Goal: Task Accomplishment & Management: Use online tool/utility

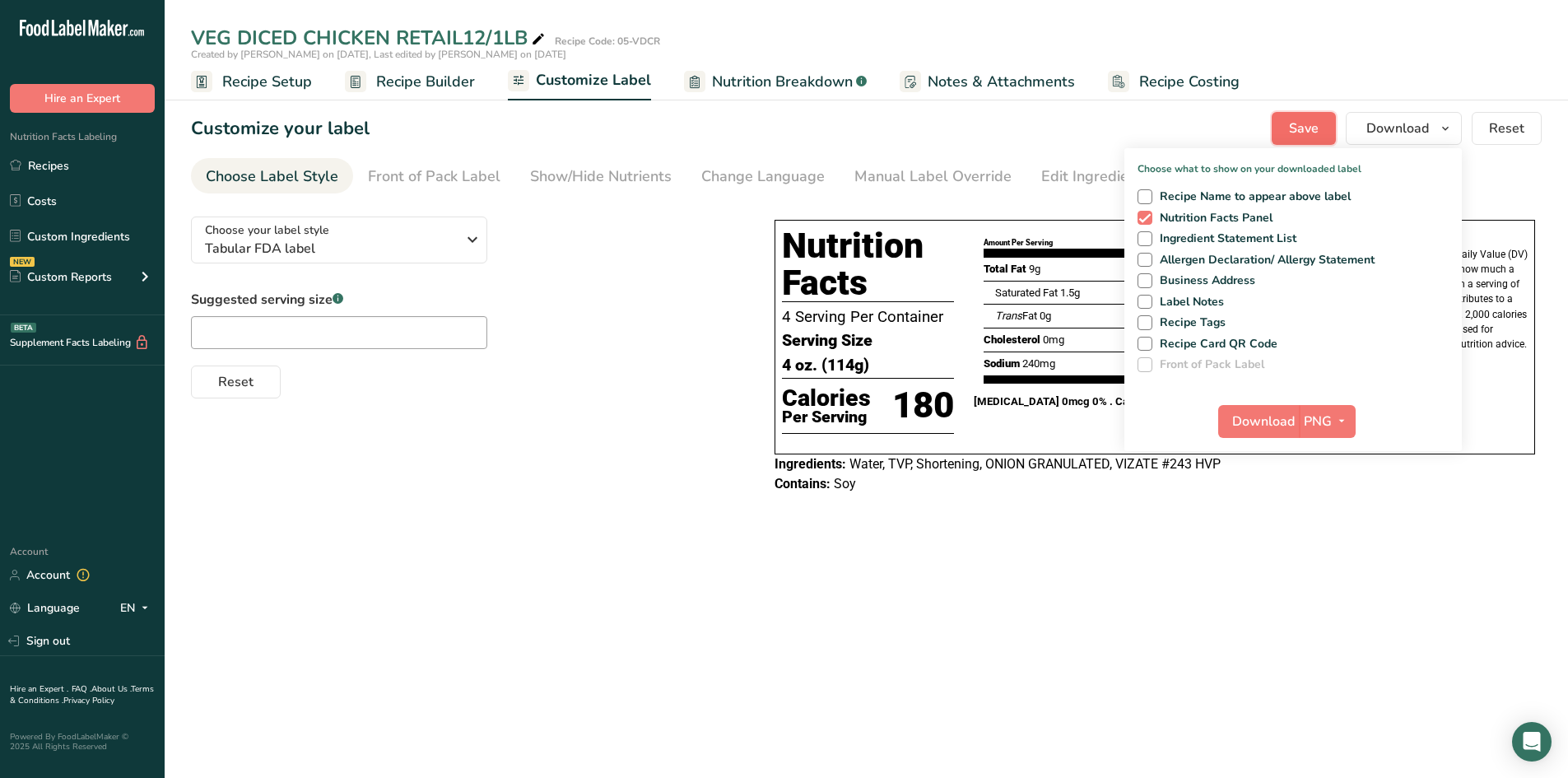
click at [1302, 128] on span "Save" at bounding box center [1304, 128] width 30 height 19
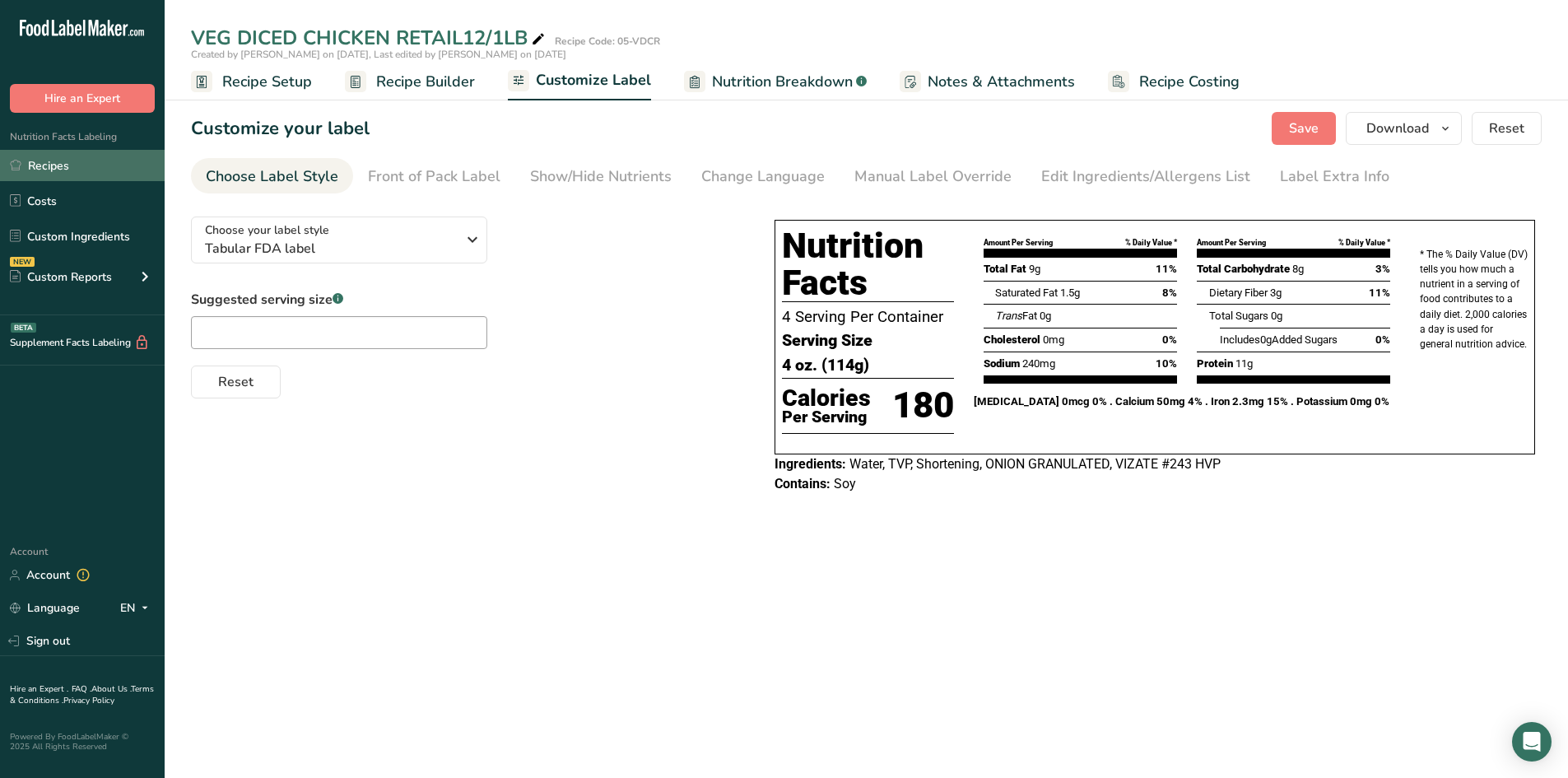
click at [56, 158] on link "Recipes" at bounding box center [82, 166] width 165 height 31
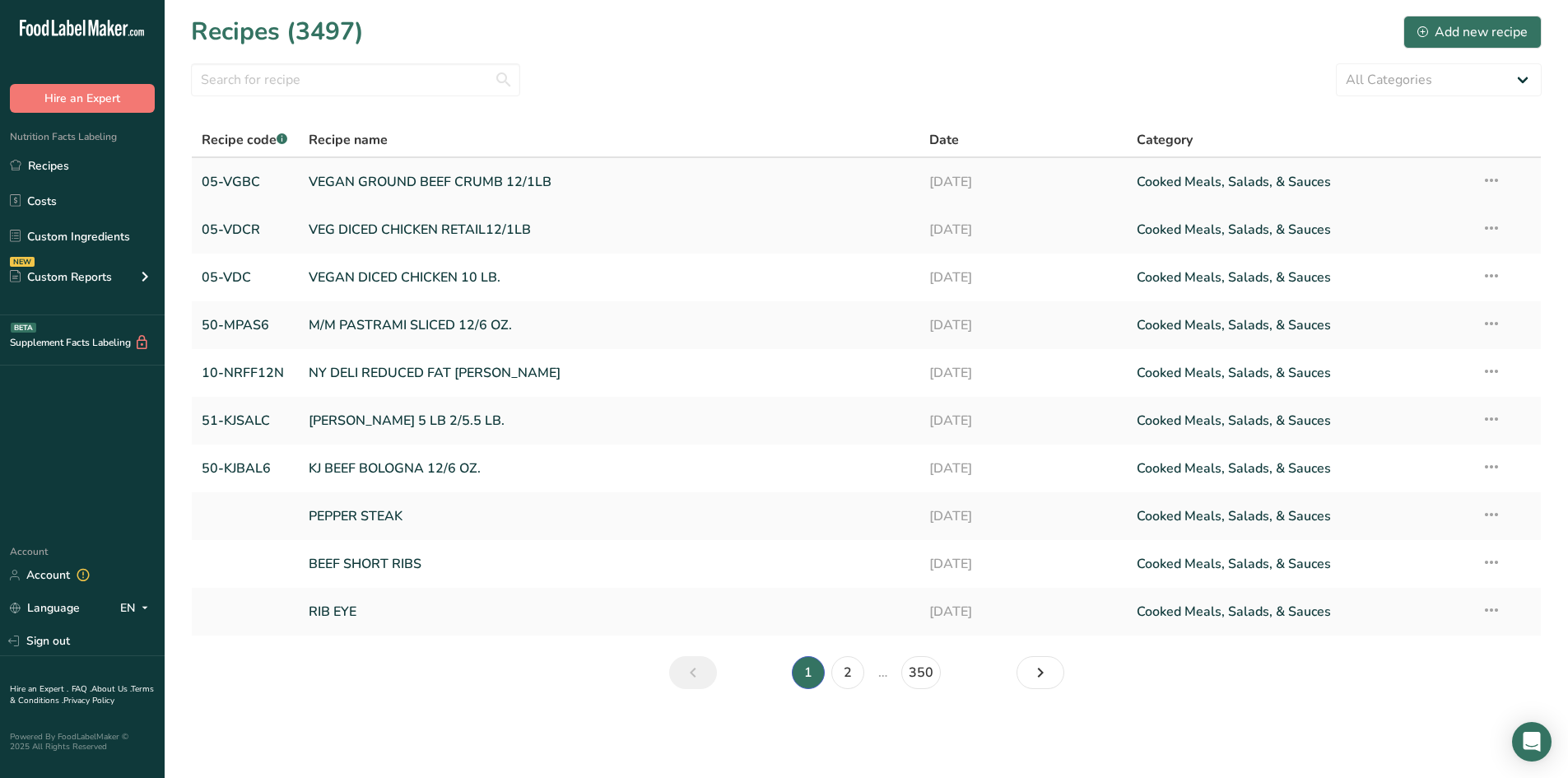
click at [351, 180] on link "VEGAN GROUND BEEF CRUMB 12/1LB" at bounding box center [609, 182] width 601 height 34
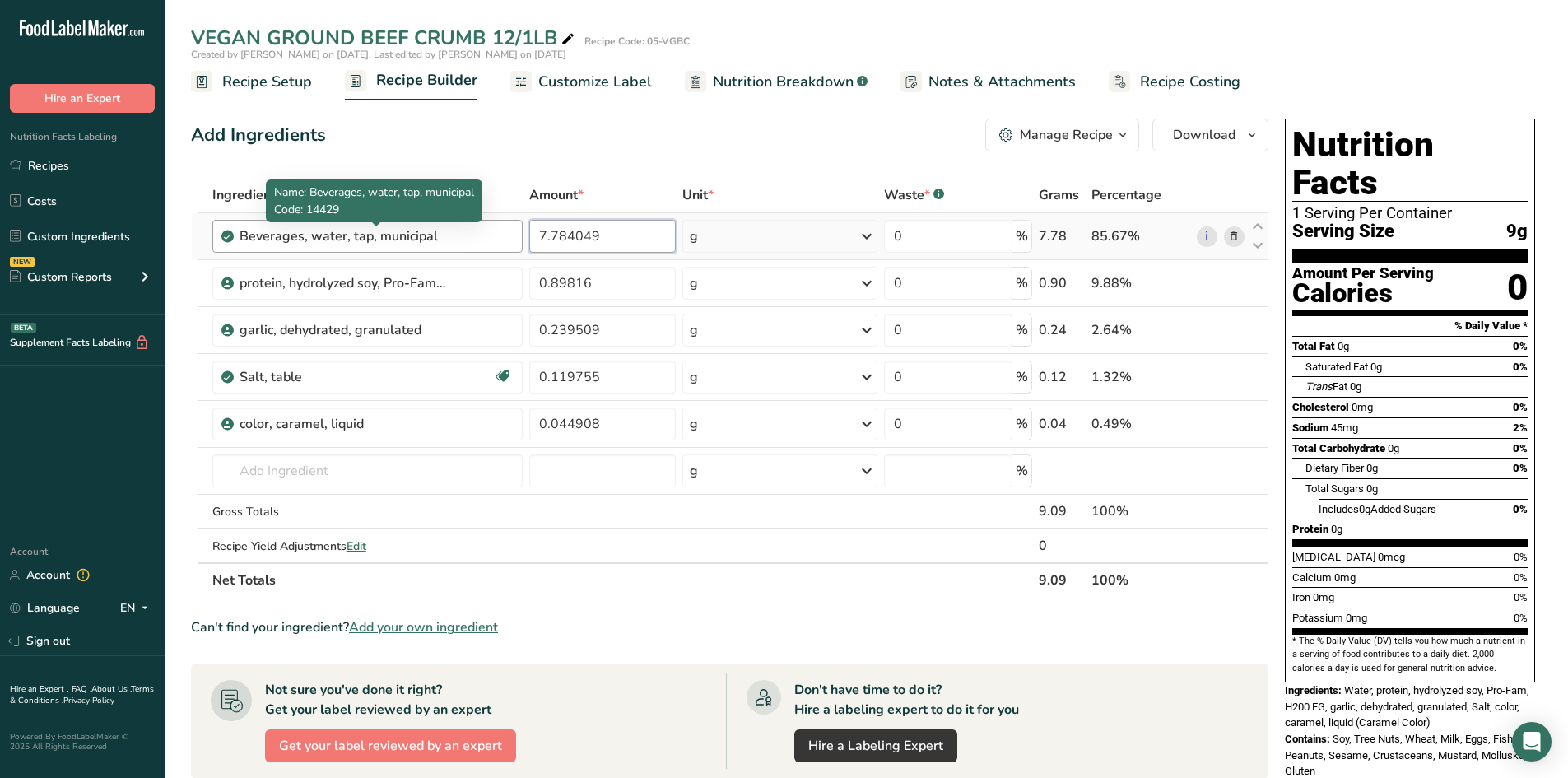
drag, startPoint x: 616, startPoint y: 242, endPoint x: 397, endPoint y: 226, distance: 219.6
click at [397, 226] on tr "Beverages, water, tap, municipal 7.784049 g Portions 1 fl oz 1 bottle 8 fl oz 1…" at bounding box center [729, 236] width 1076 height 47
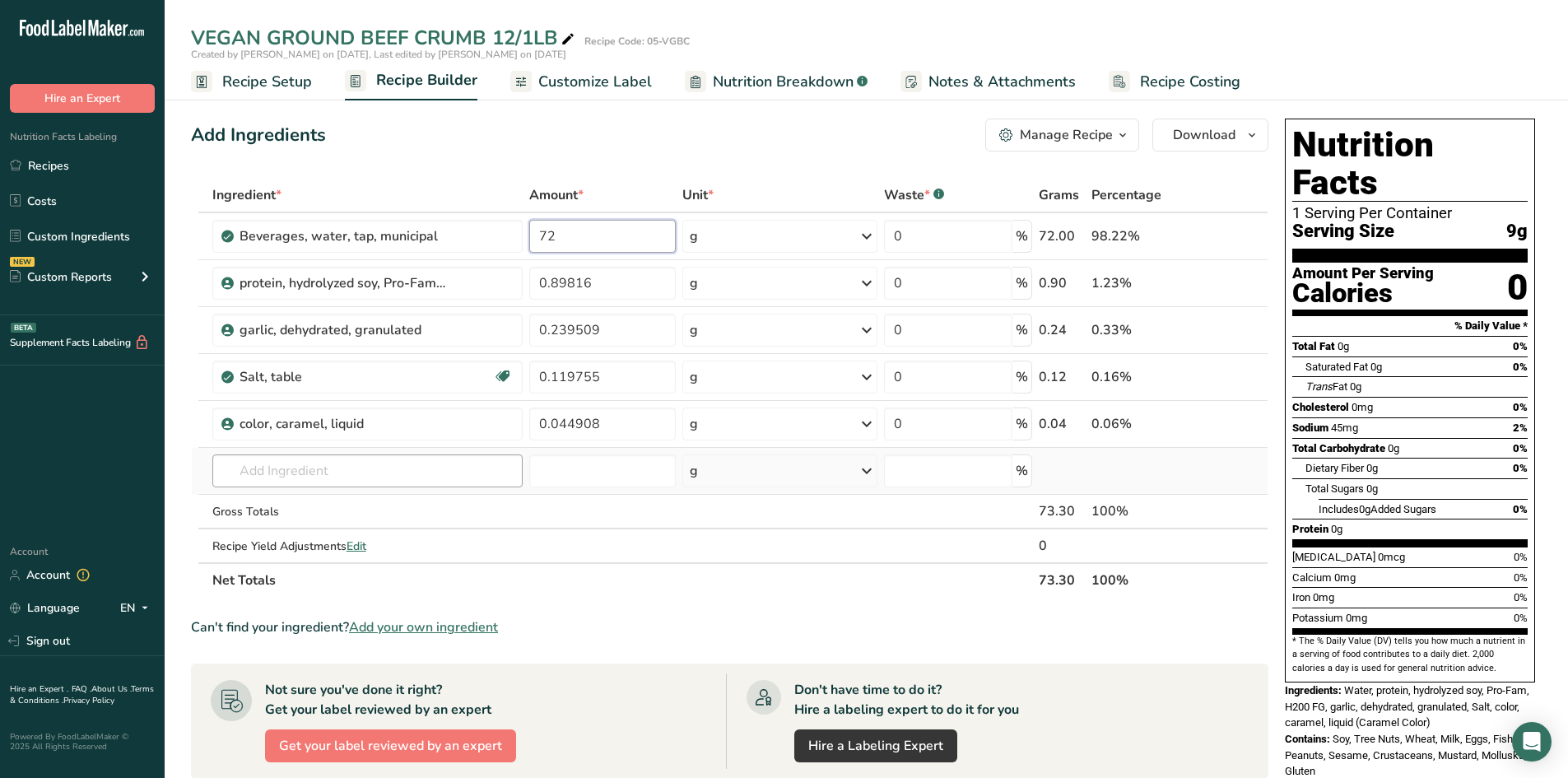
type input "72"
click at [292, 469] on div "Ingredient * Amount * Unit * Waste * .a-a{fill:#347362;}.b-a{fill:#fff;} Grams …" at bounding box center [729, 387] width 1078 height 420
click at [272, 84] on span "Recipe Setup" at bounding box center [267, 82] width 90 height 22
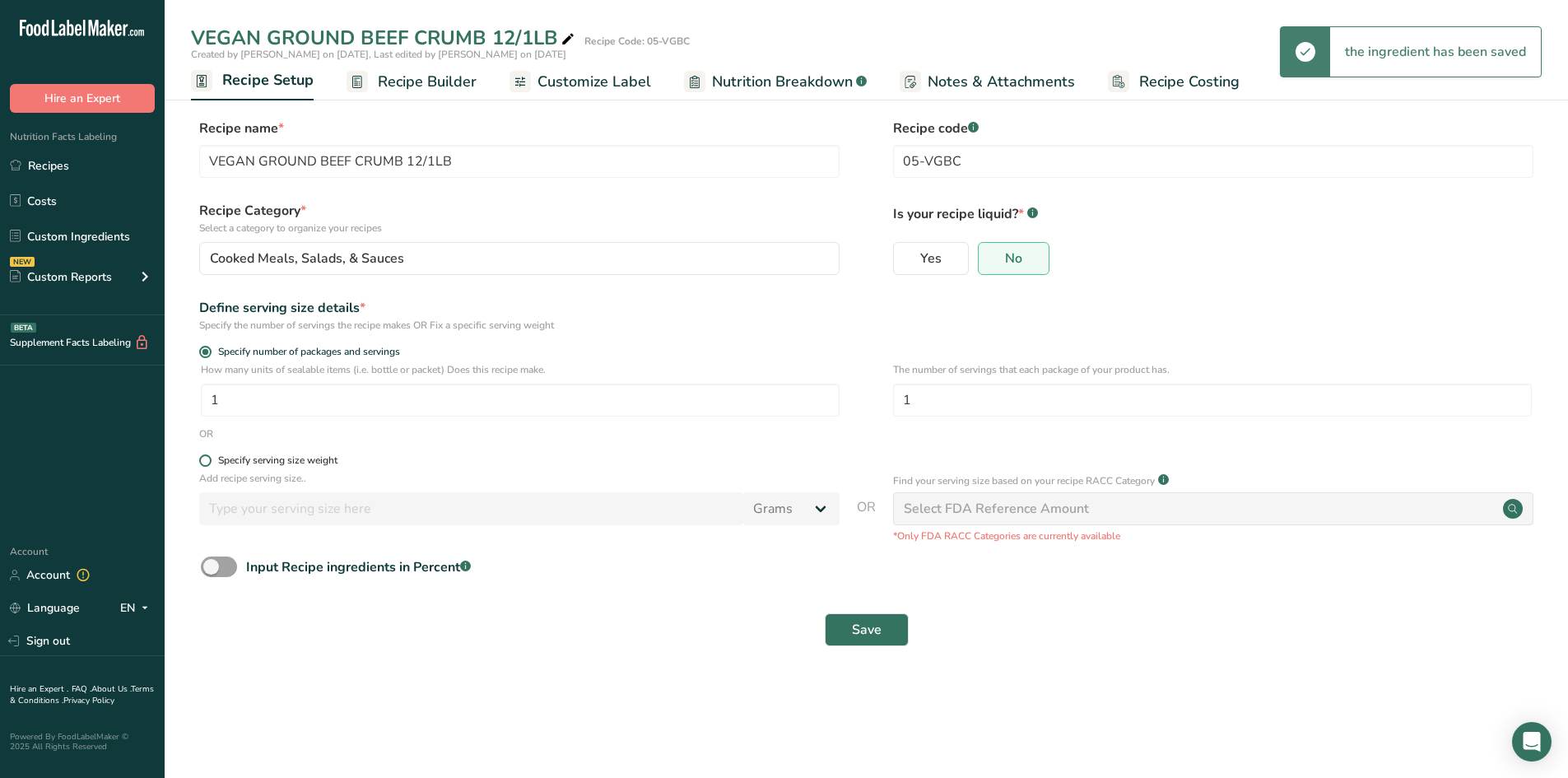
click at [206, 462] on span at bounding box center [205, 459] width 12 height 12
click at [206, 462] on input "Specify serving size weight" at bounding box center [205, 460] width 11 height 11
radio input "true"
radio input "false"
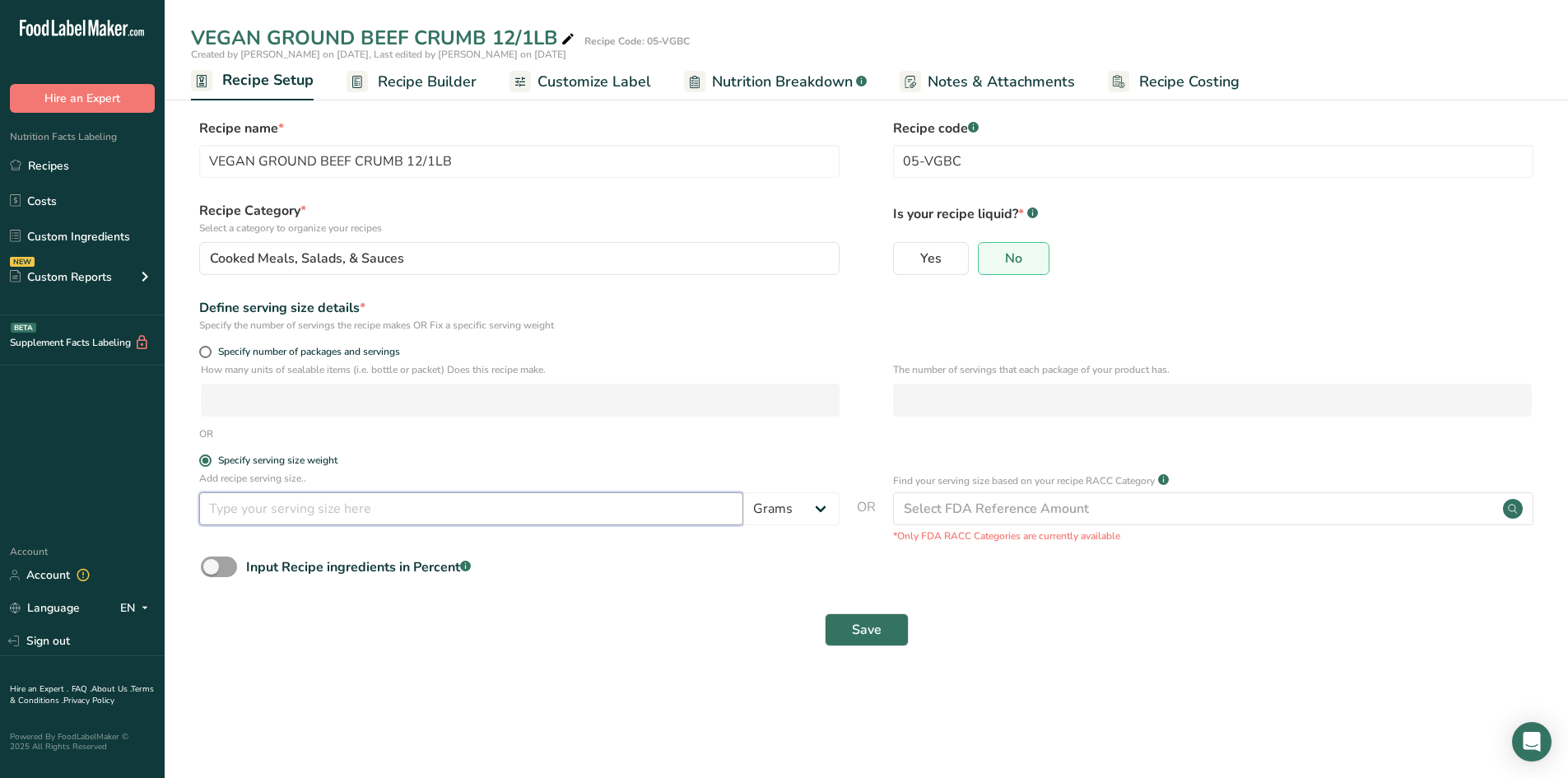
click at [240, 506] on input "number" at bounding box center [471, 508] width 544 height 33
type input "114"
click at [868, 627] on span "Save" at bounding box center [866, 629] width 30 height 19
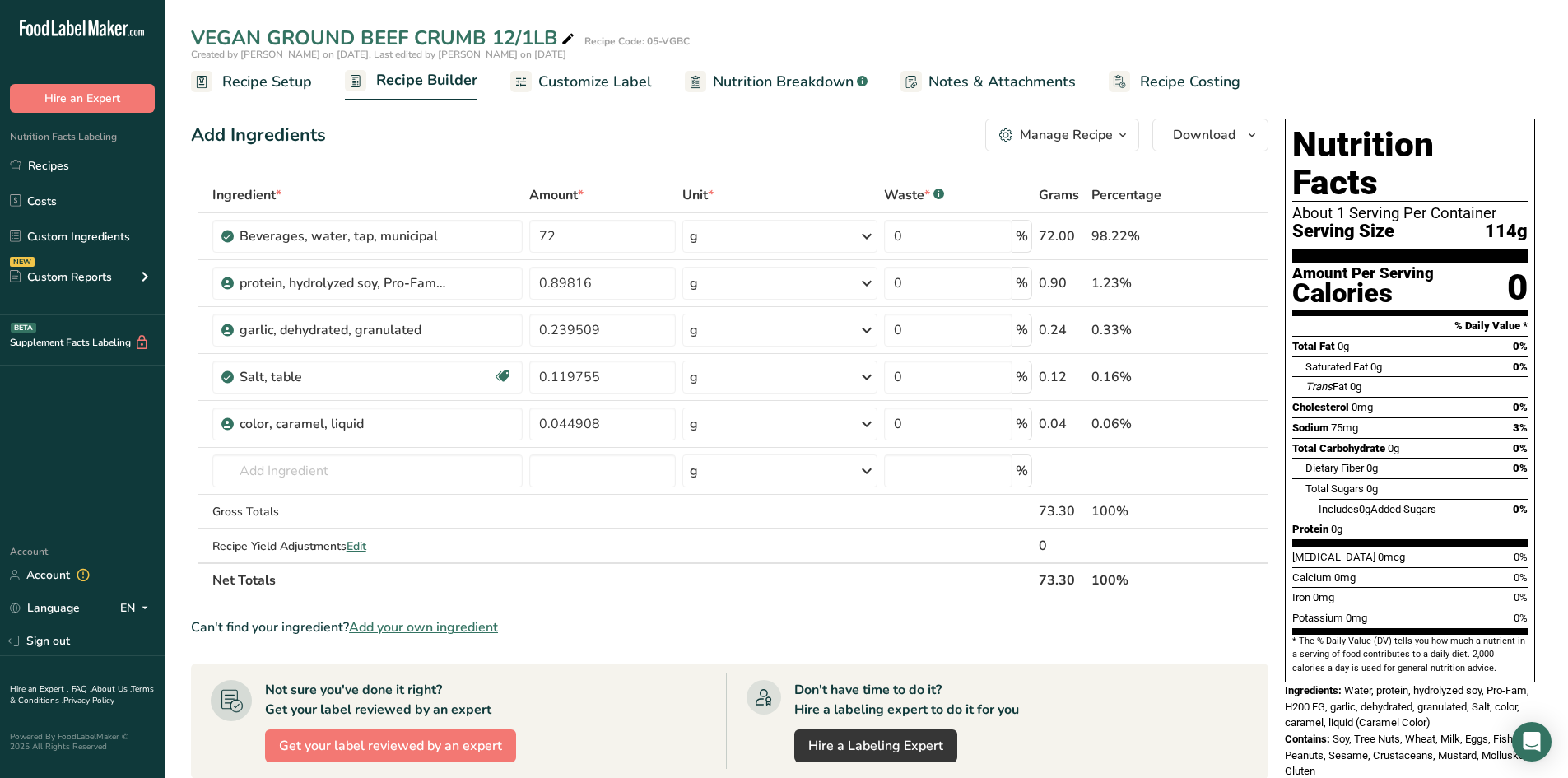
click at [441, 629] on span "Add your own ingredient" at bounding box center [424, 626] width 149 height 19
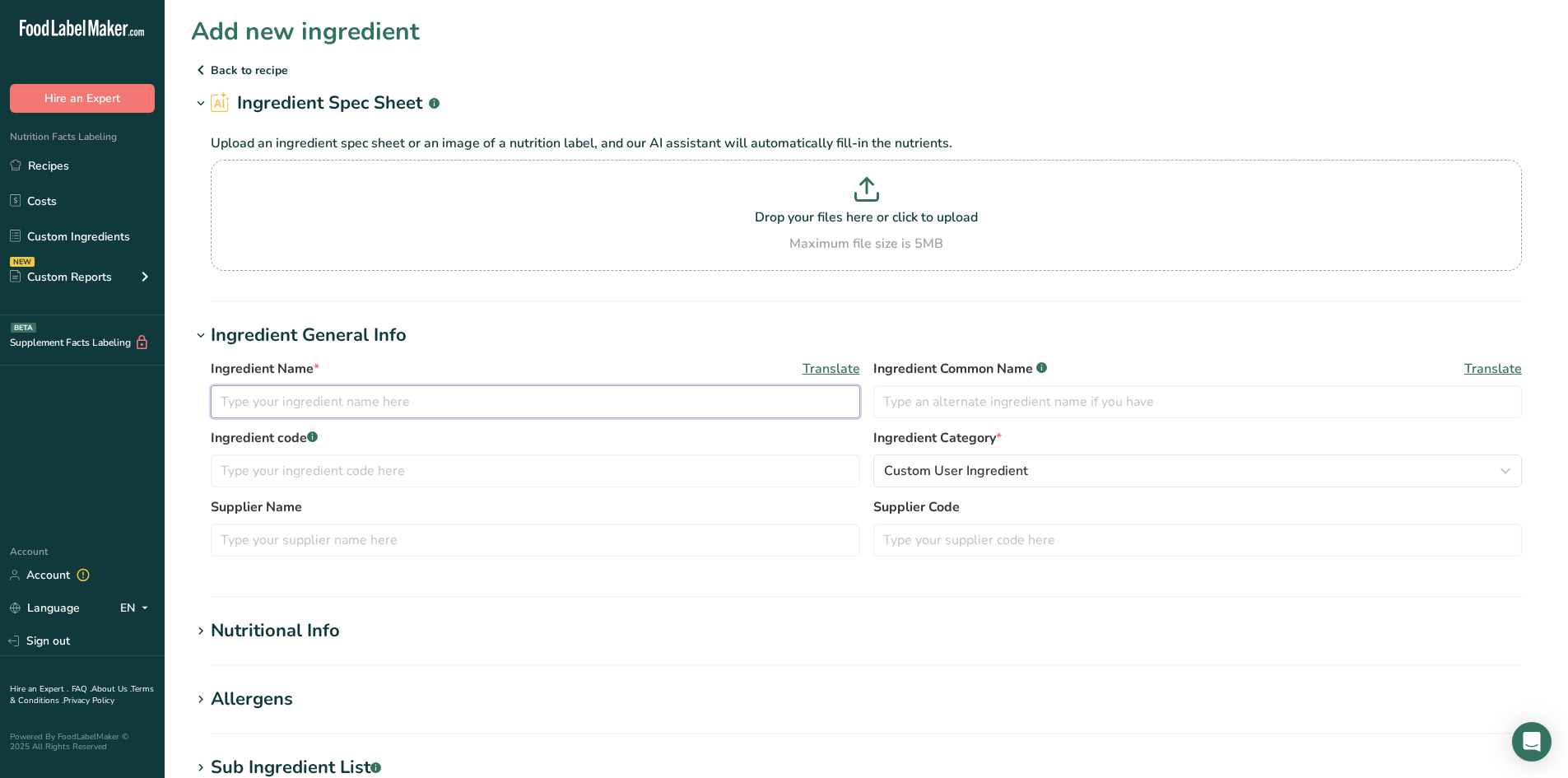
click at [240, 392] on input "text" at bounding box center [535, 402] width 650 height 33
type input "RESPONSE 4400"
click at [189, 622] on section "Add new ingredient Back to recipe Ingredient Spec Sheet .a-a{fill:#347362;}.b-a…" at bounding box center [866, 610] width 1404 height 1222
click at [203, 634] on icon at bounding box center [201, 631] width 15 height 23
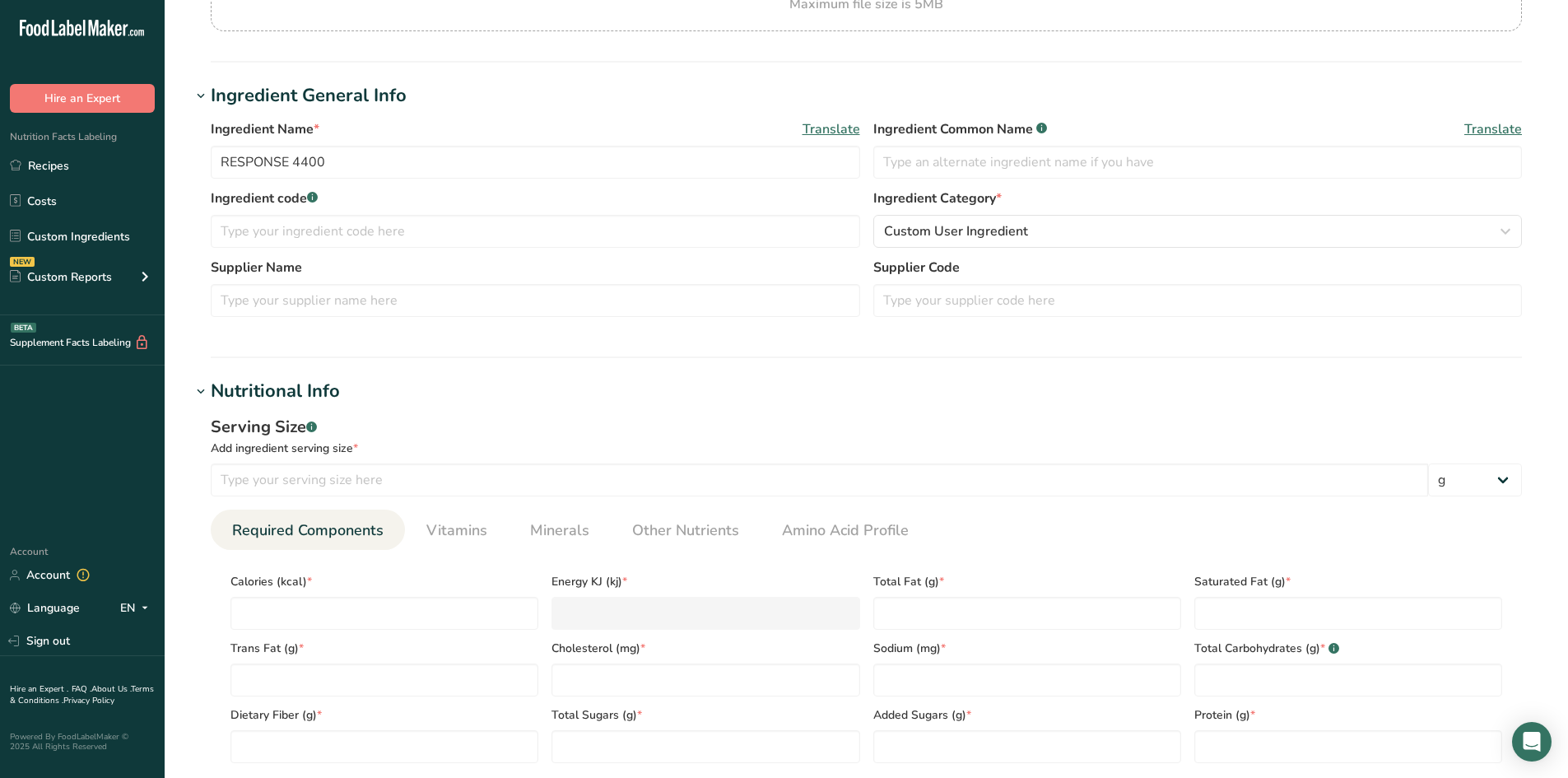
scroll to position [247, 0]
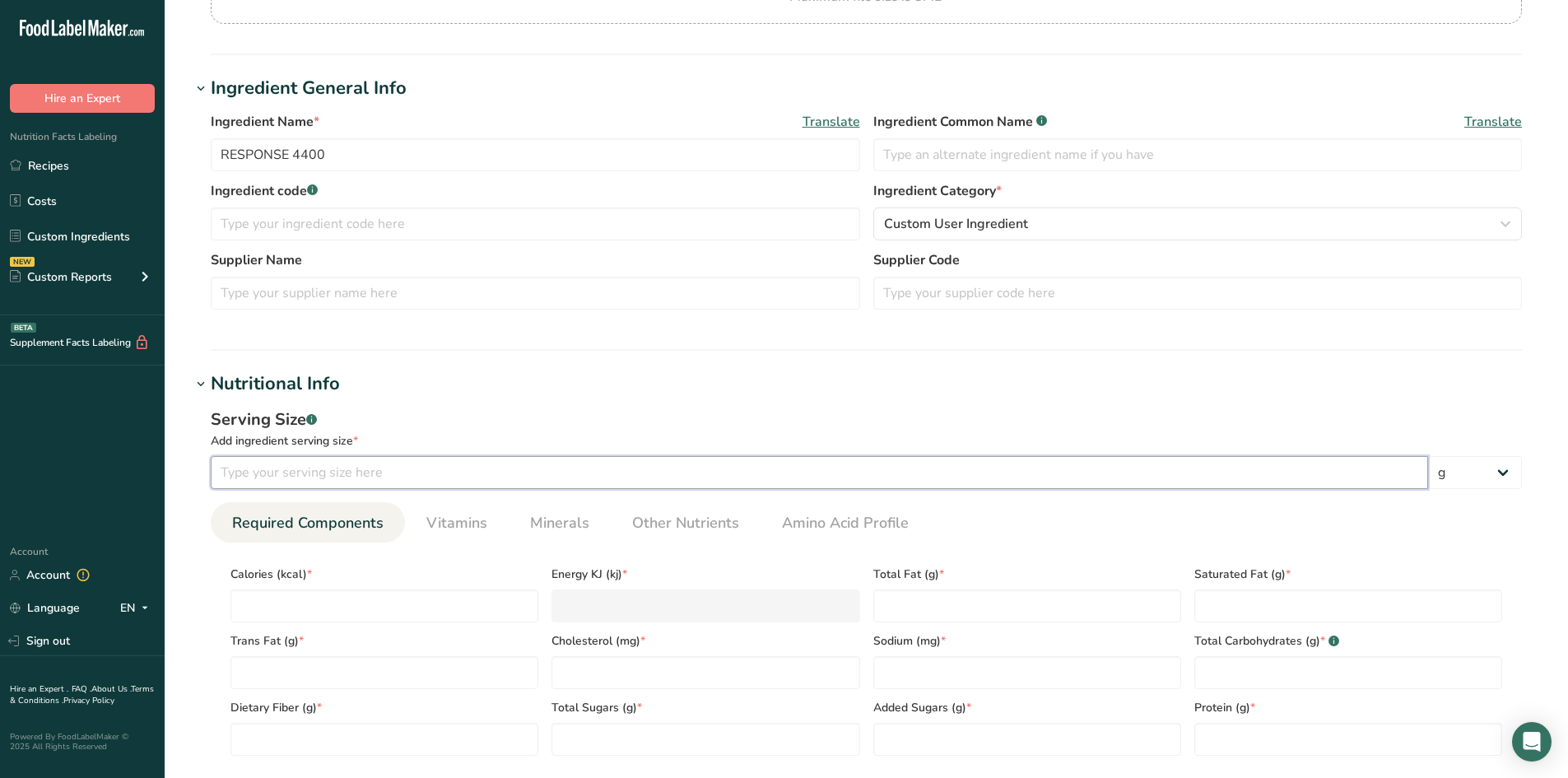
click at [290, 473] on input "number" at bounding box center [819, 472] width 1218 height 33
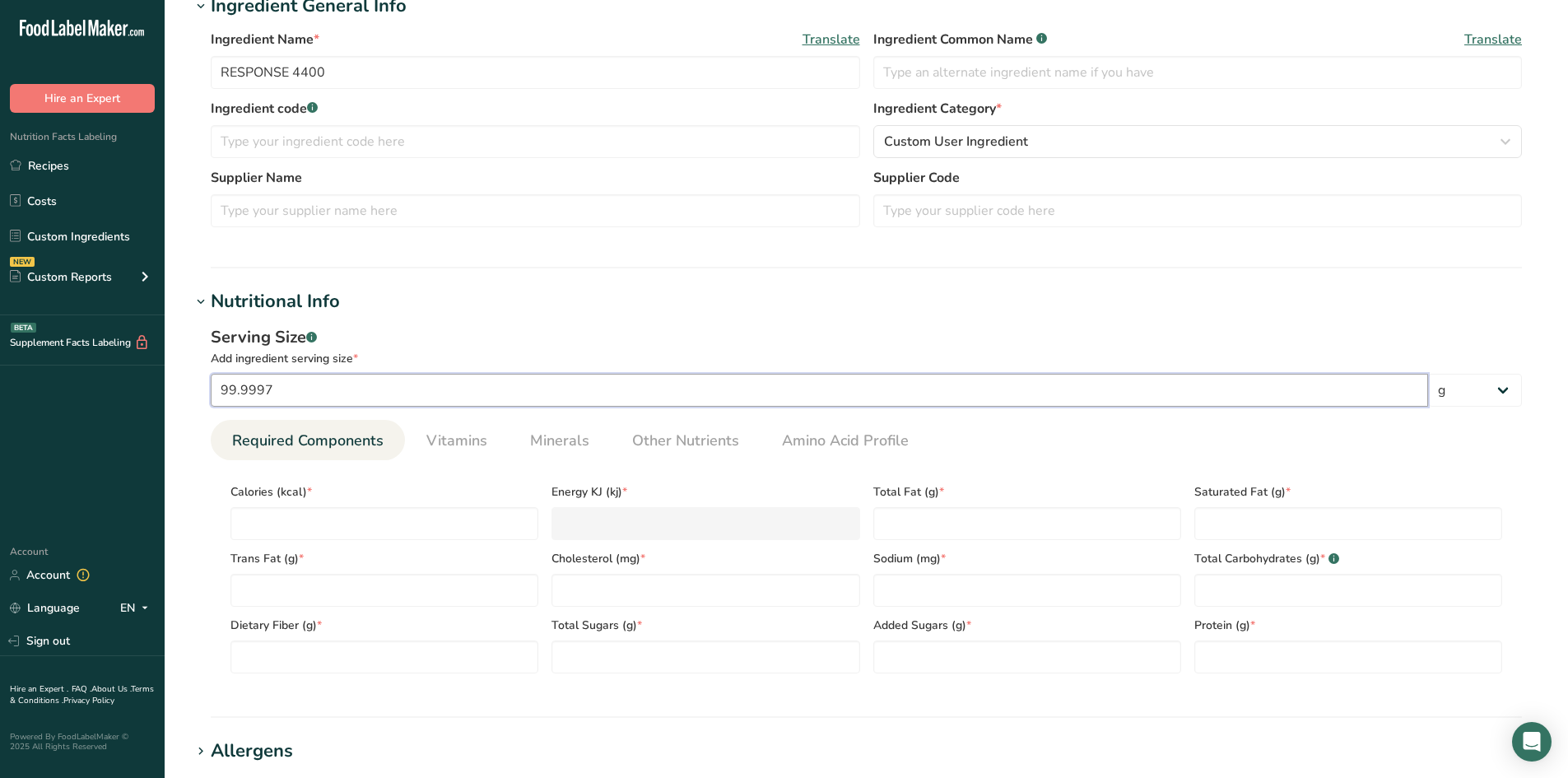
scroll to position [384, 0]
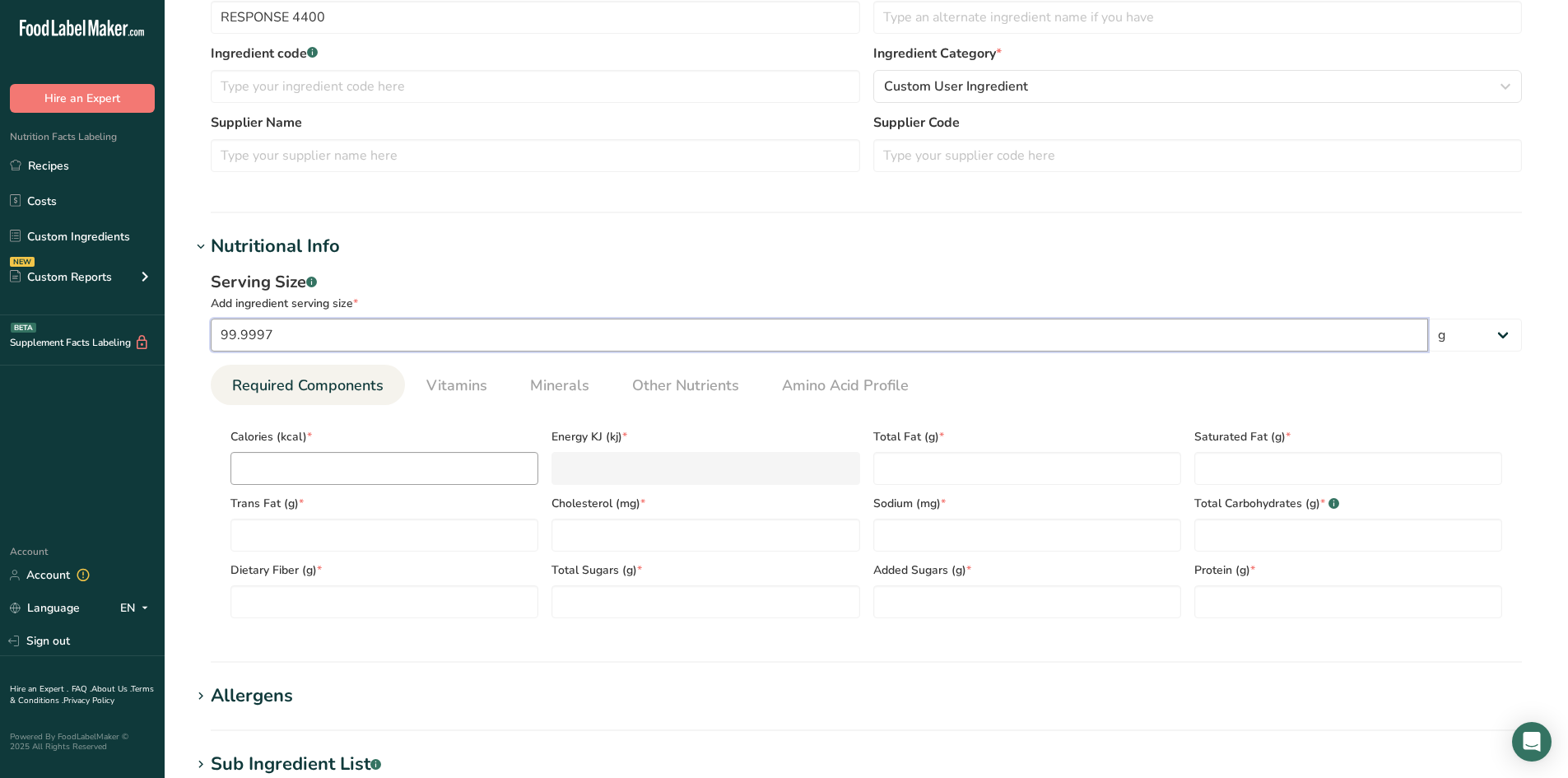
type input "99.9997"
click at [321, 471] on input "number" at bounding box center [385, 469] width 308 height 33
type input "3"
type KJ "12.6"
type input "32"
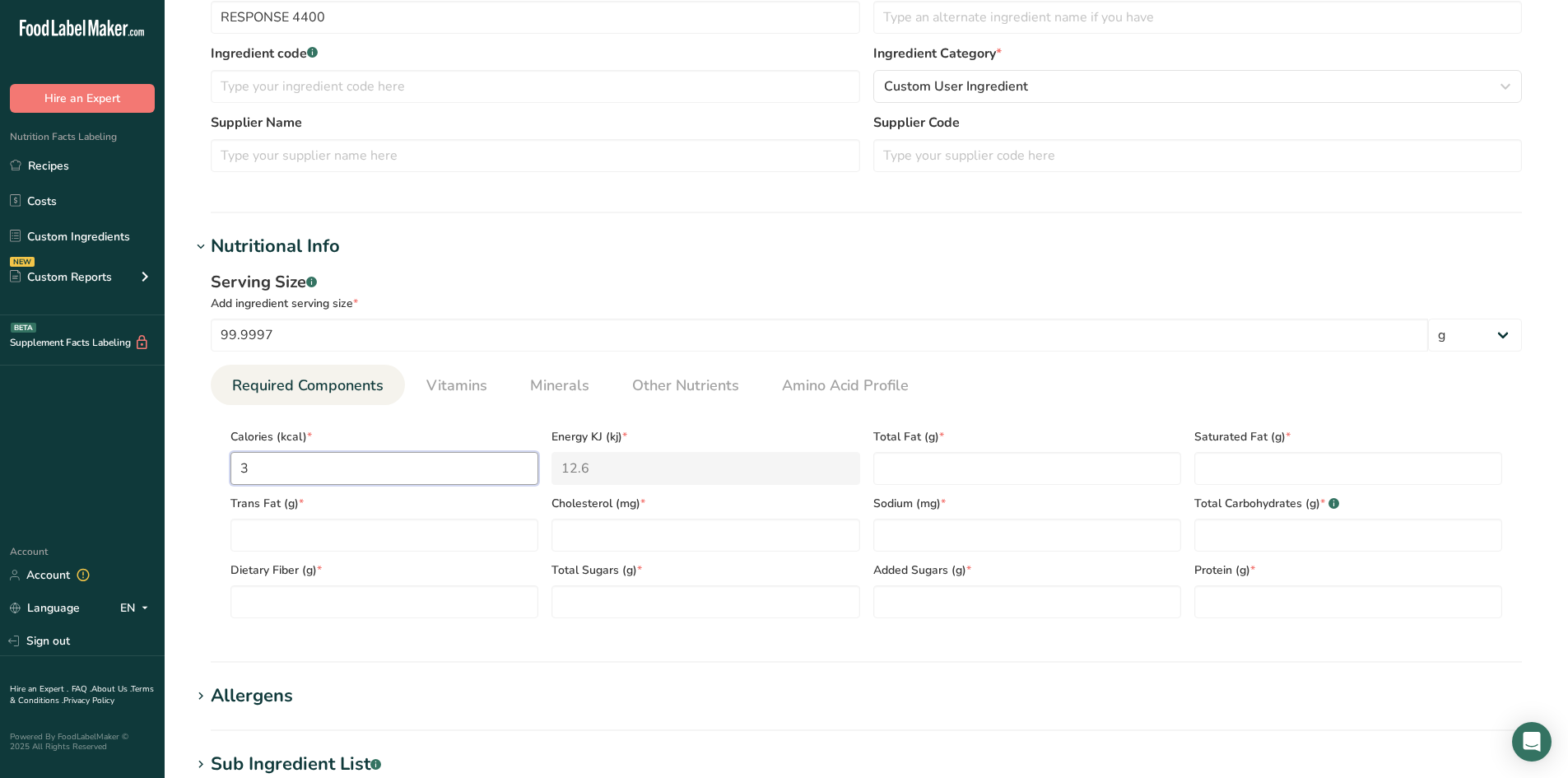
type KJ "133.9"
type input "328"
type KJ "1372.4"
type input "328"
click at [885, 469] on Fat "number" at bounding box center [1028, 469] width 308 height 33
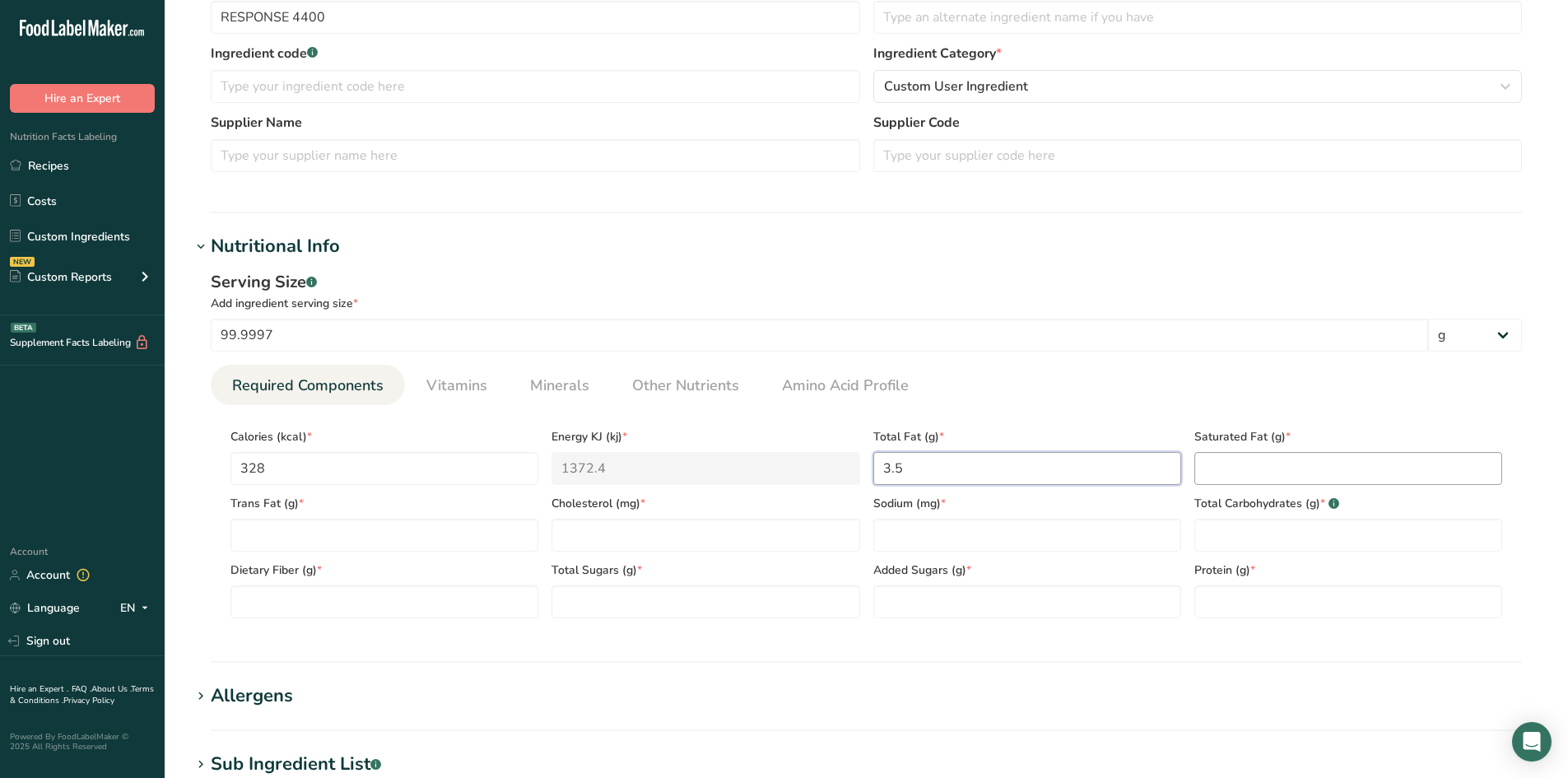
type Fat "3.5"
click at [1264, 471] on Fat "number" at bounding box center [1348, 469] width 308 height 33
type Fat "0"
click at [467, 529] on Fat "number" at bounding box center [385, 535] width 308 height 33
type Fat "0"
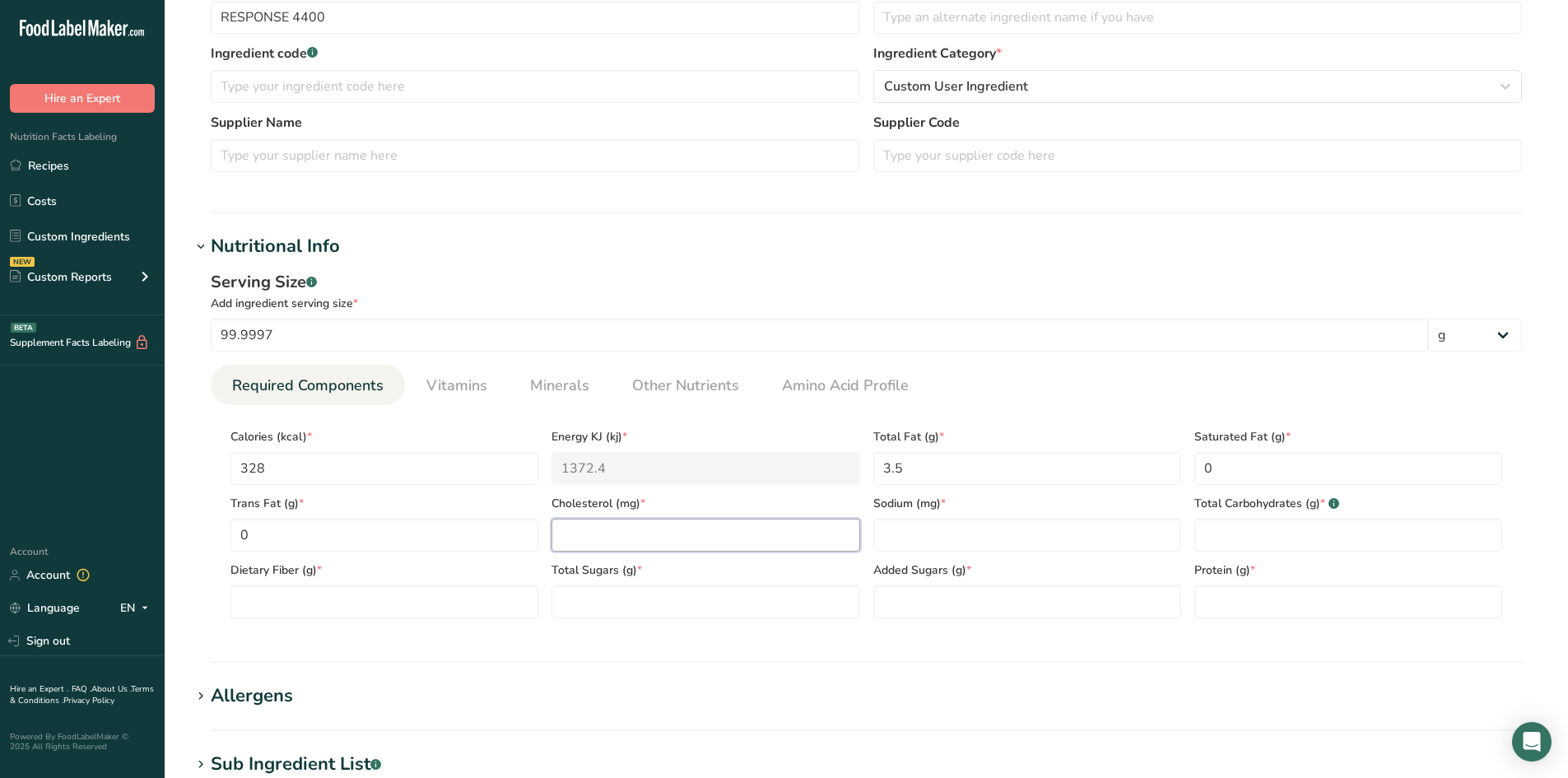
click at [644, 534] on input "number" at bounding box center [705, 535] width 308 height 33
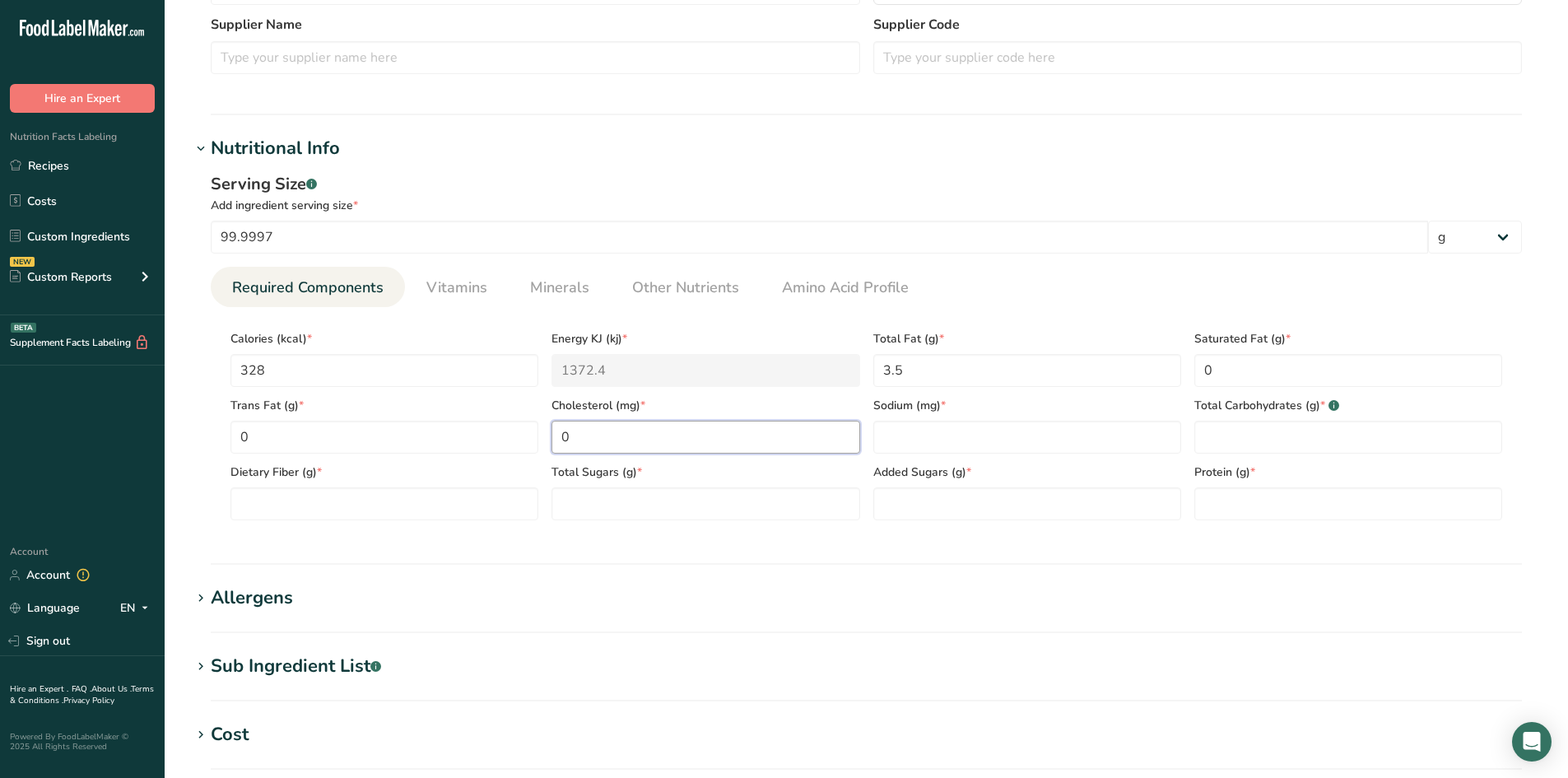
scroll to position [494, 0]
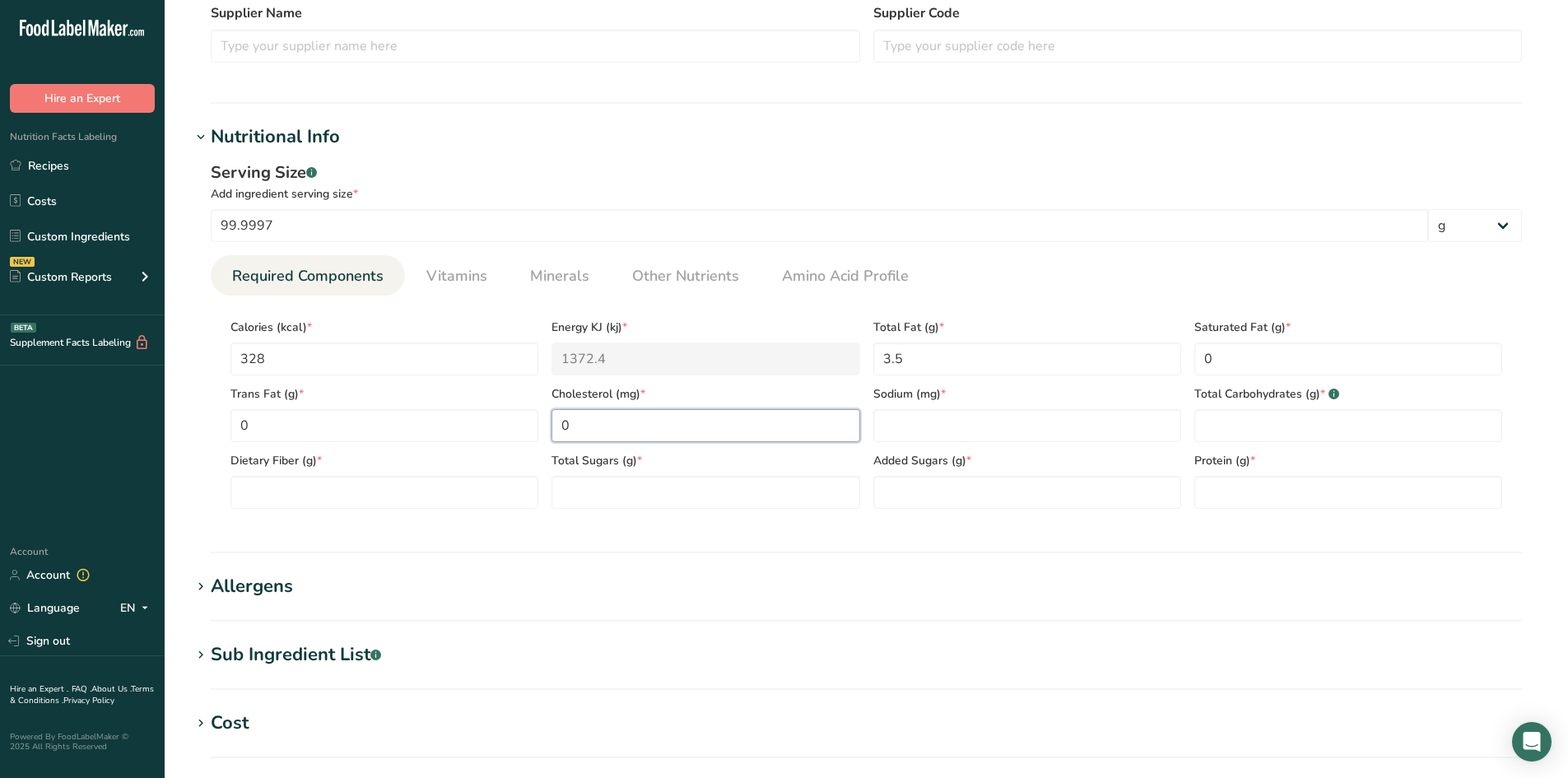
type input "0"
click at [1052, 428] on input "number" at bounding box center [1028, 426] width 308 height 33
type input "0"
click at [1256, 429] on Carbohydrates "number" at bounding box center [1348, 426] width 308 height 33
type Carbohydrates "5"
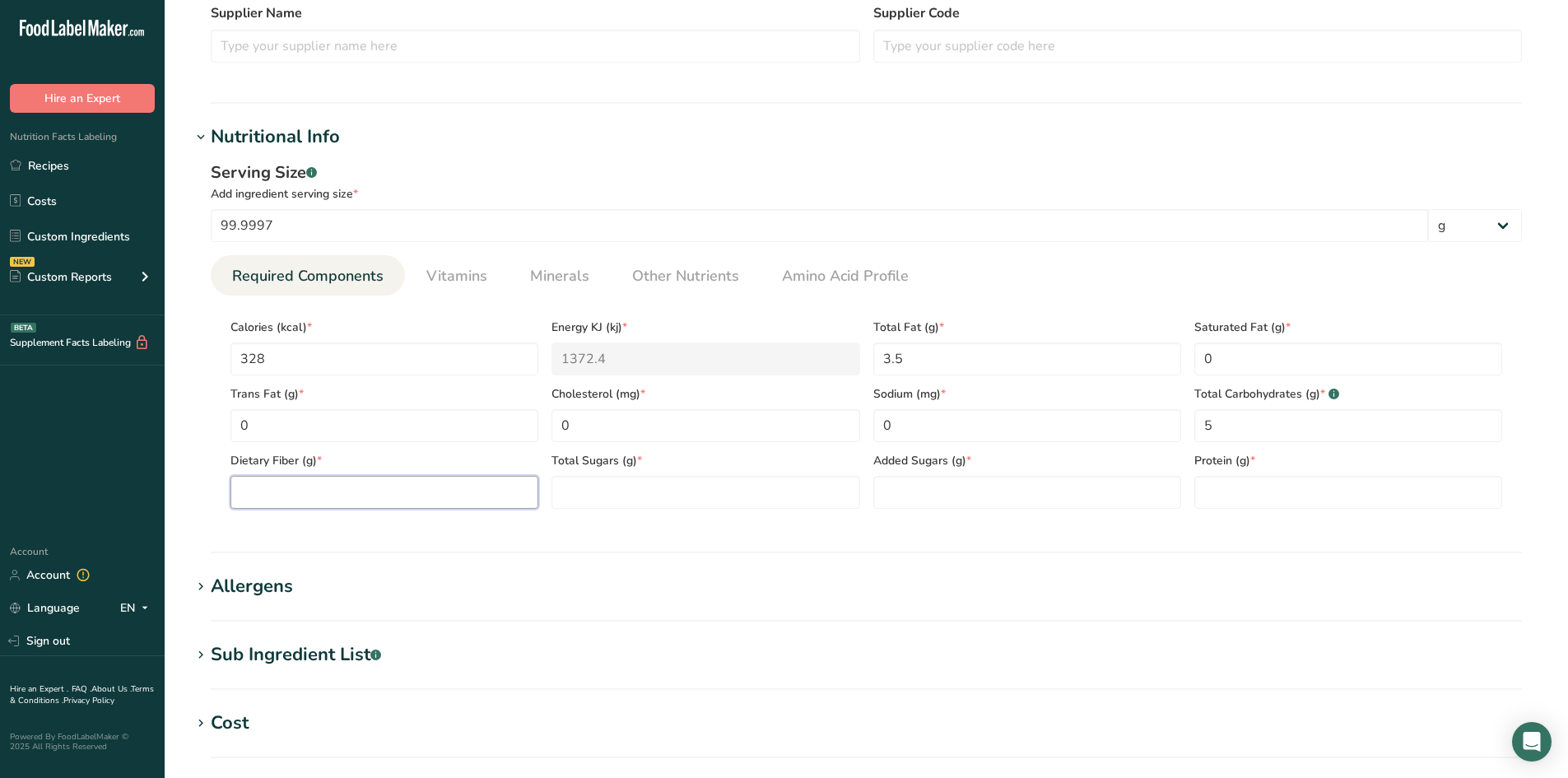
click at [367, 482] on Fiber "number" at bounding box center [385, 492] width 308 height 33
type Fiber "0"
click at [607, 497] on Sugars "number" at bounding box center [705, 492] width 308 height 33
type Sugars "0"
click at [948, 490] on Sugars "number" at bounding box center [1028, 492] width 308 height 33
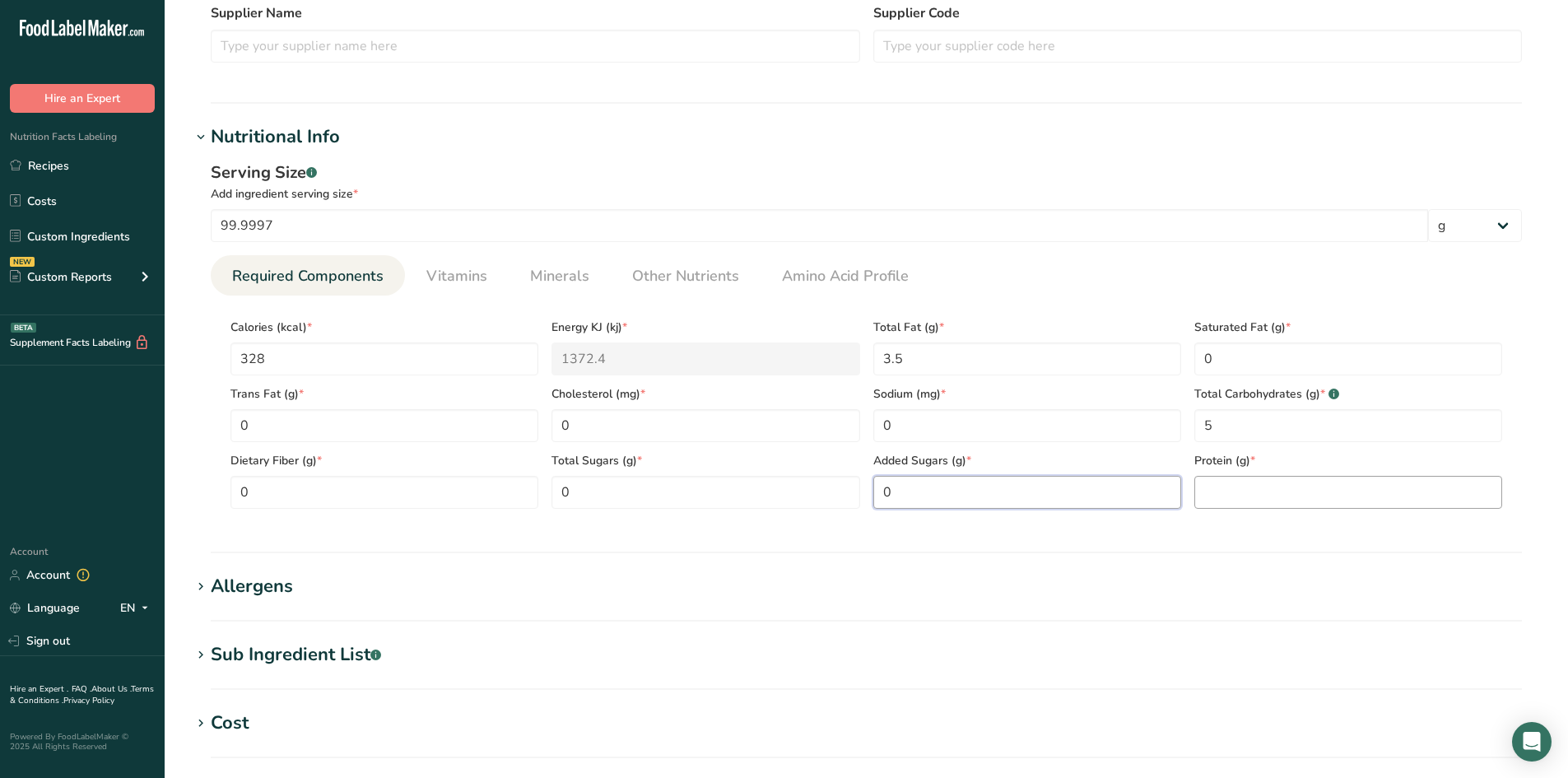
type Sugars "0"
click at [1243, 490] on input "number" at bounding box center [1348, 492] width 308 height 33
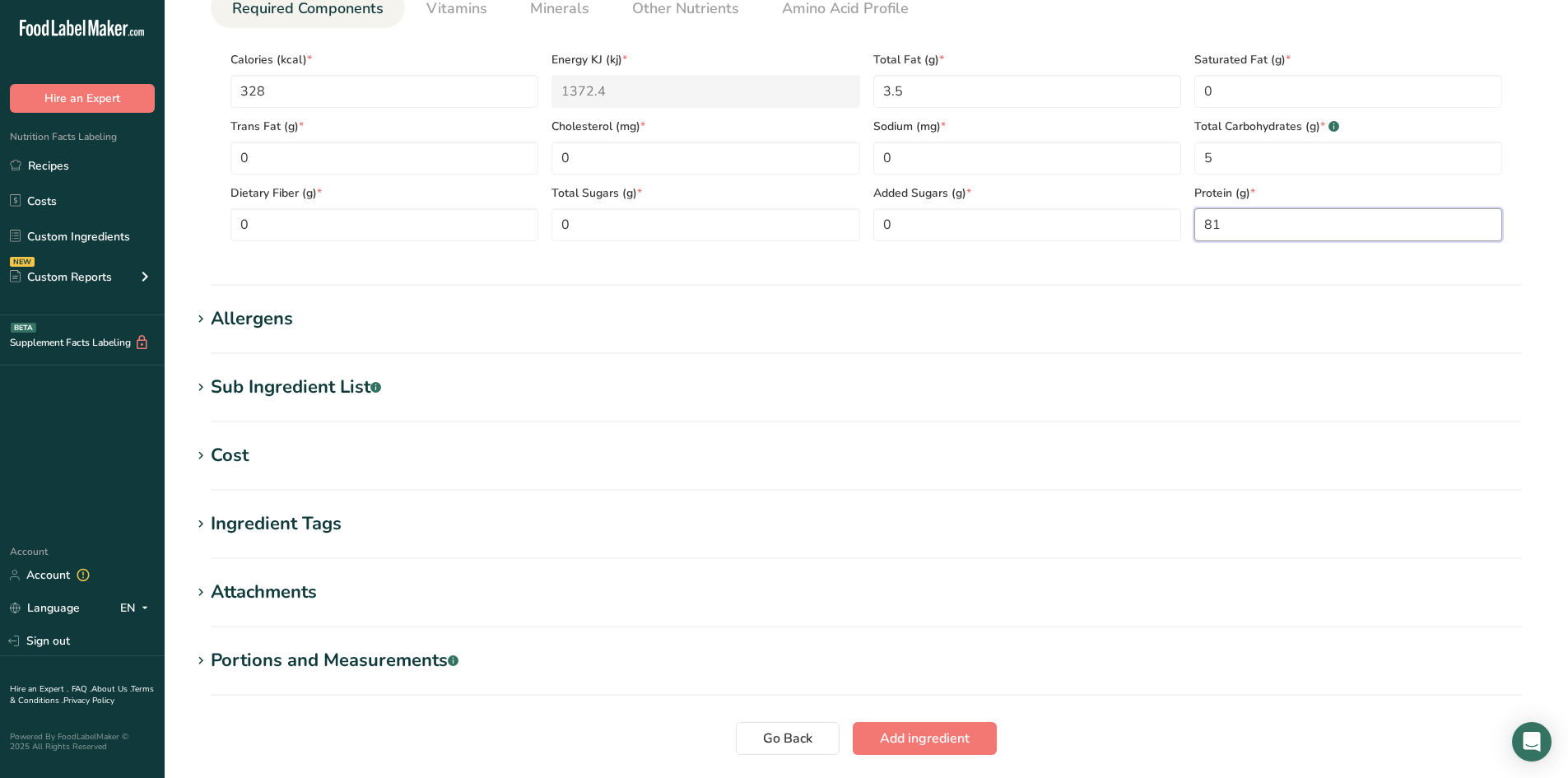
scroll to position [768, 0]
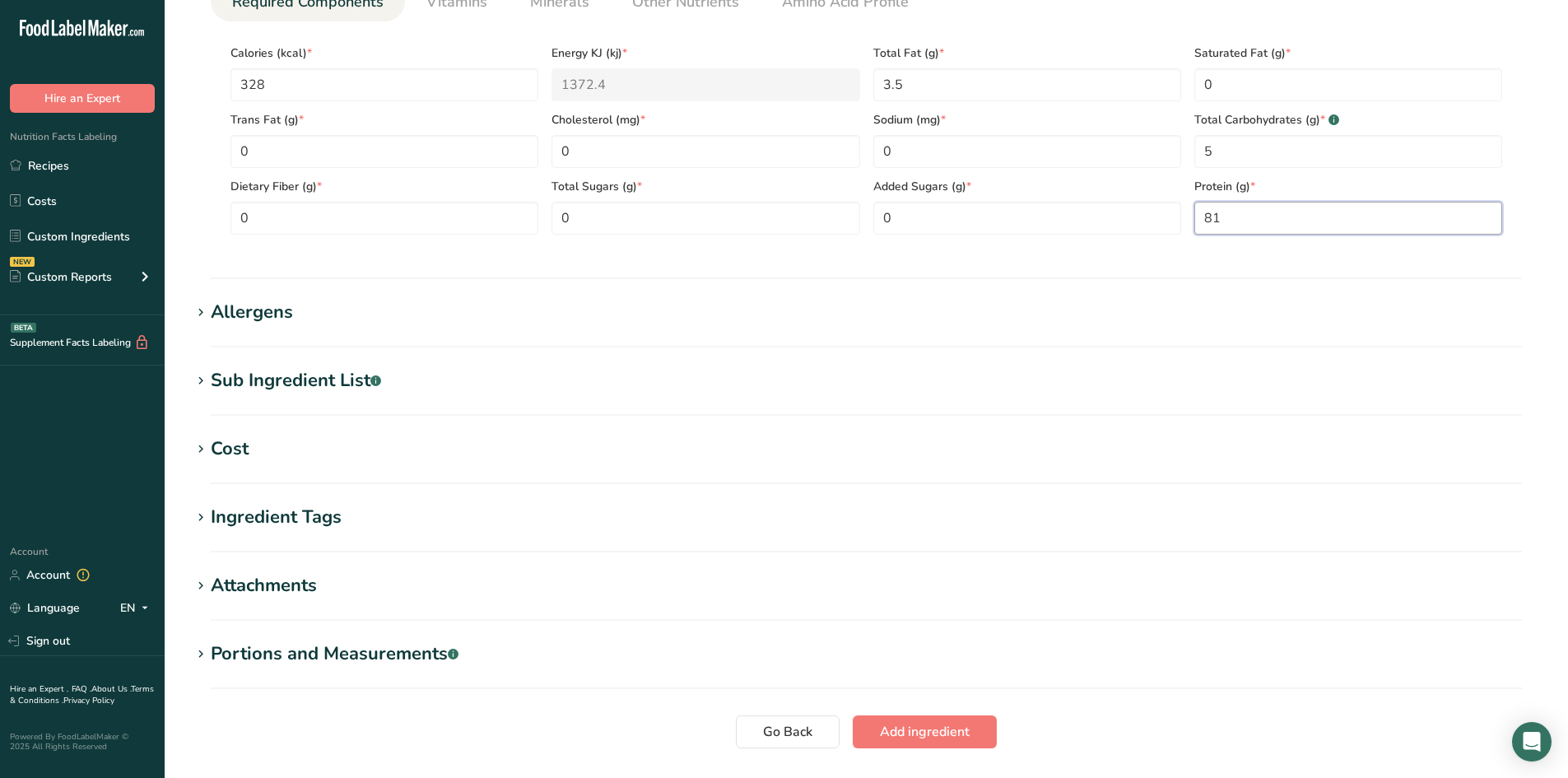
type input "81"
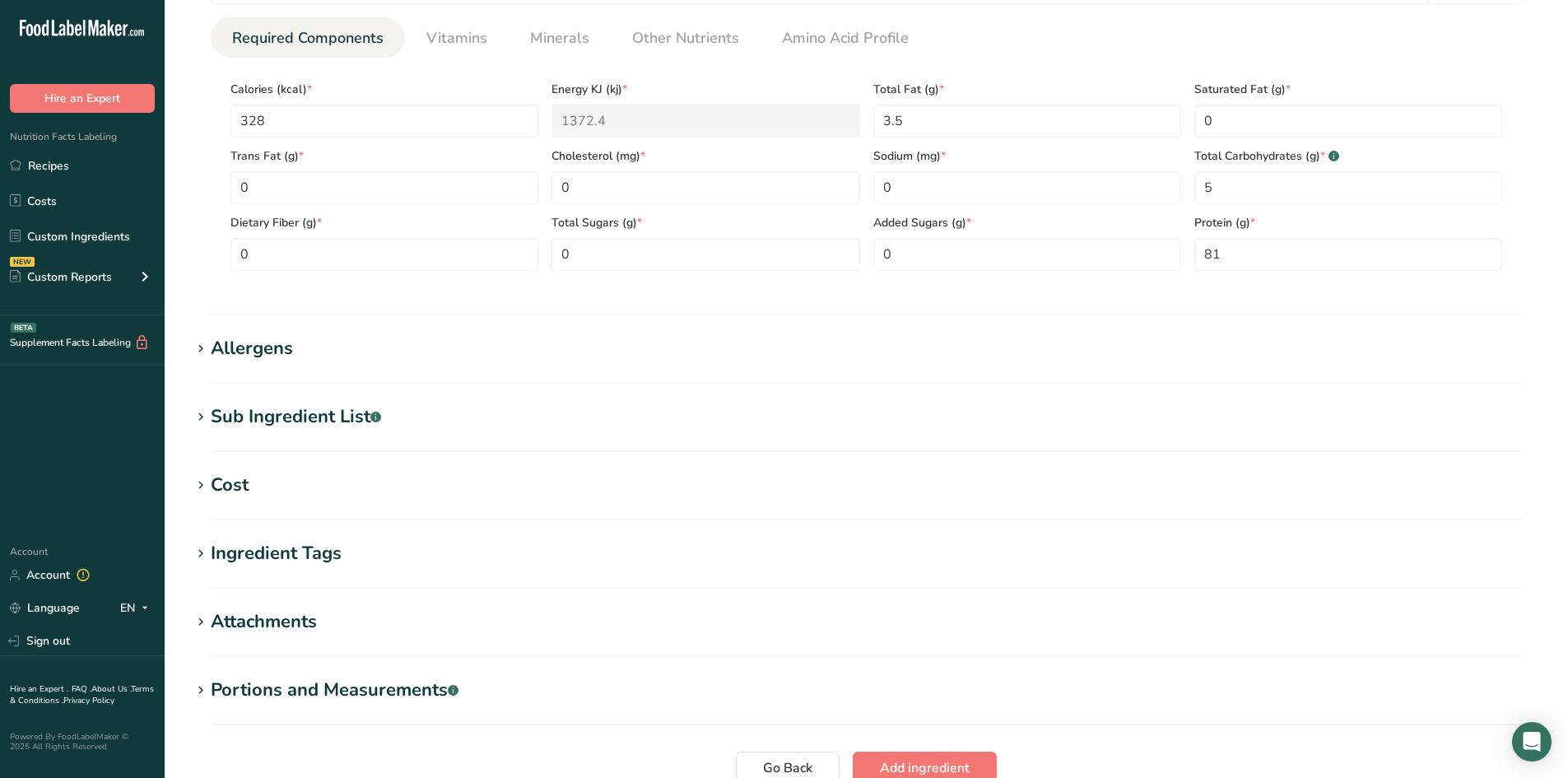
scroll to position [631, 0]
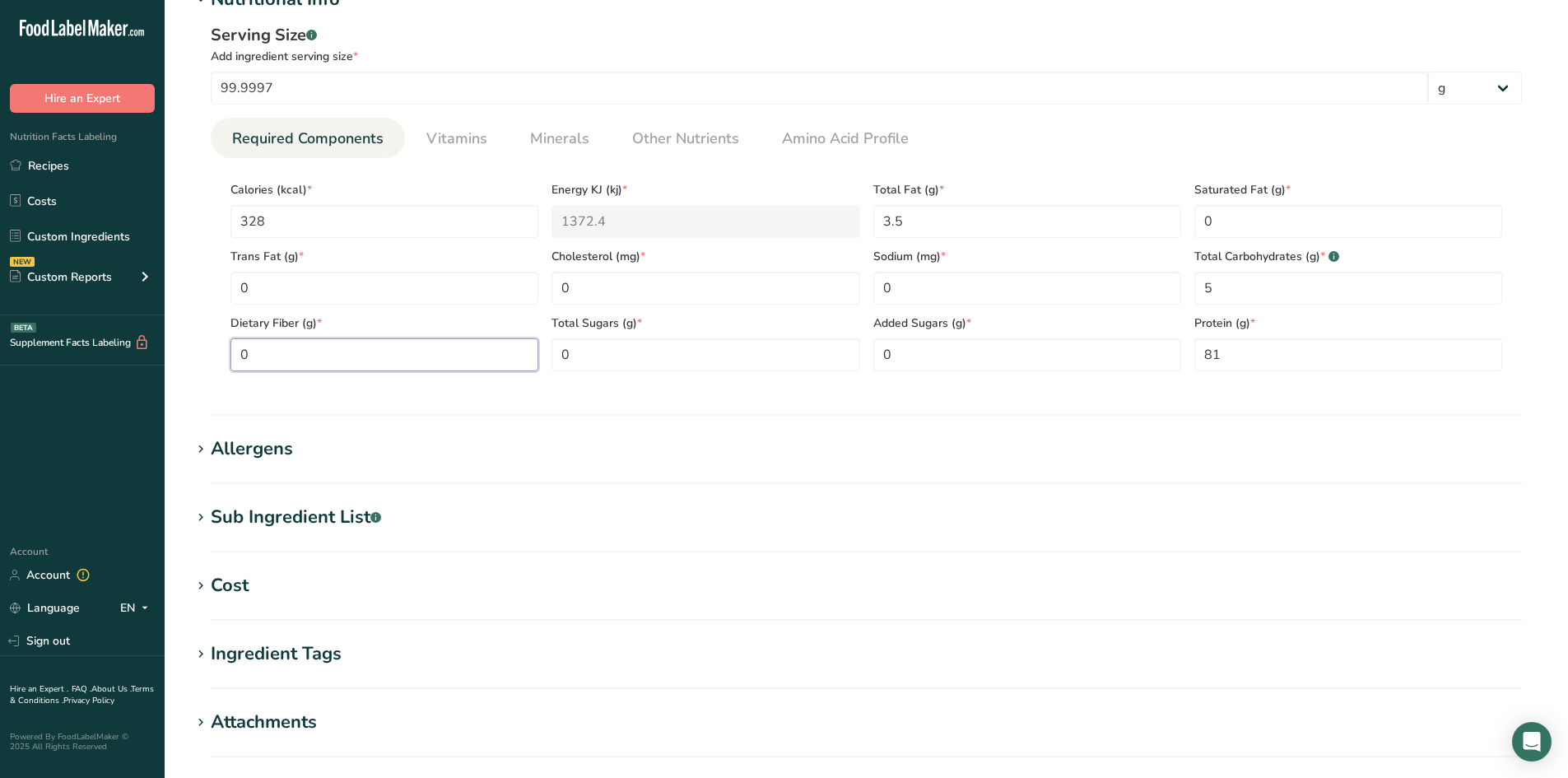
drag, startPoint x: 255, startPoint y: 356, endPoint x: 230, endPoint y: 346, distance: 26.9
click at [236, 346] on Fiber "0" at bounding box center [385, 355] width 308 height 33
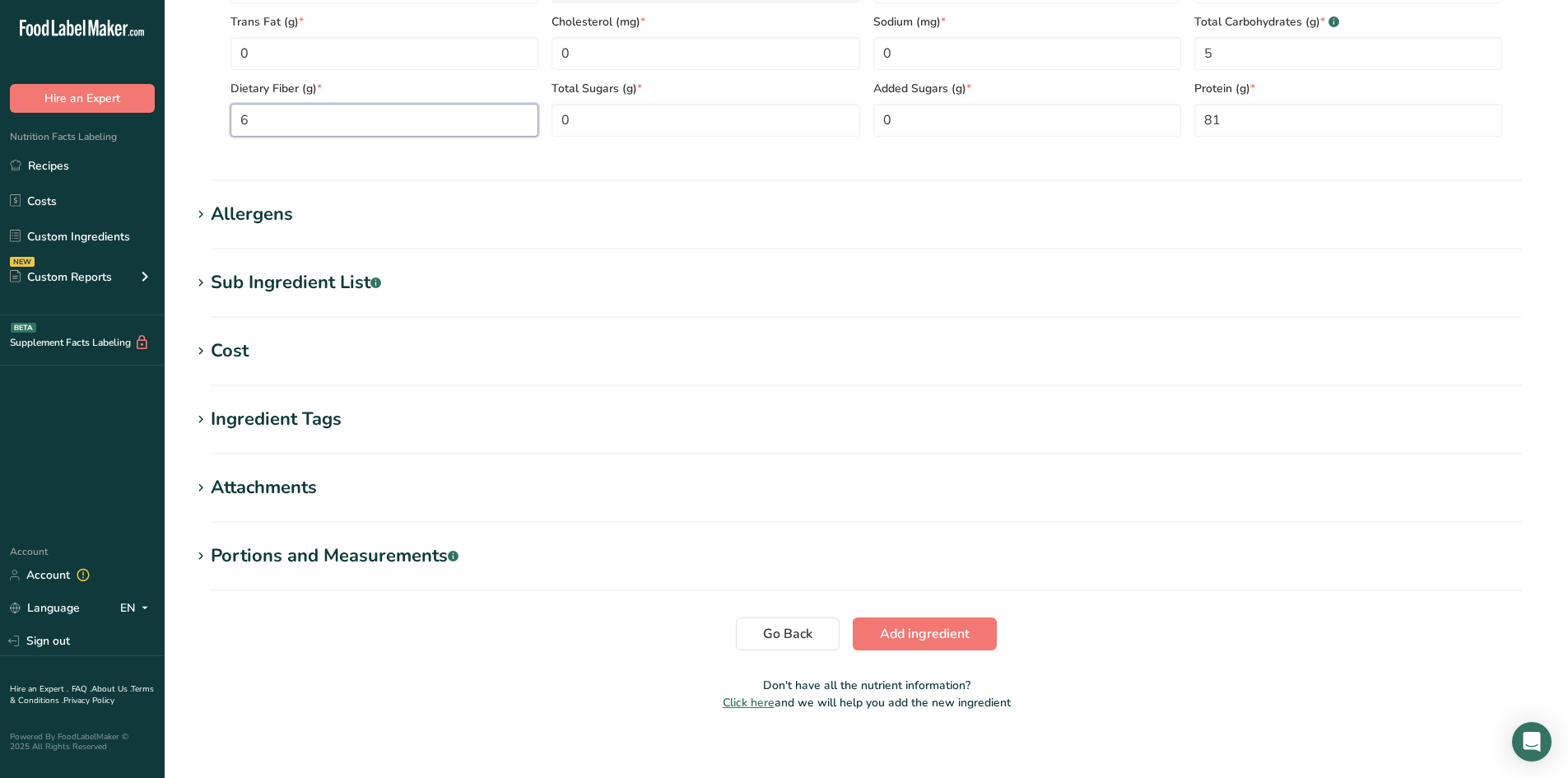
scroll to position [878, 0]
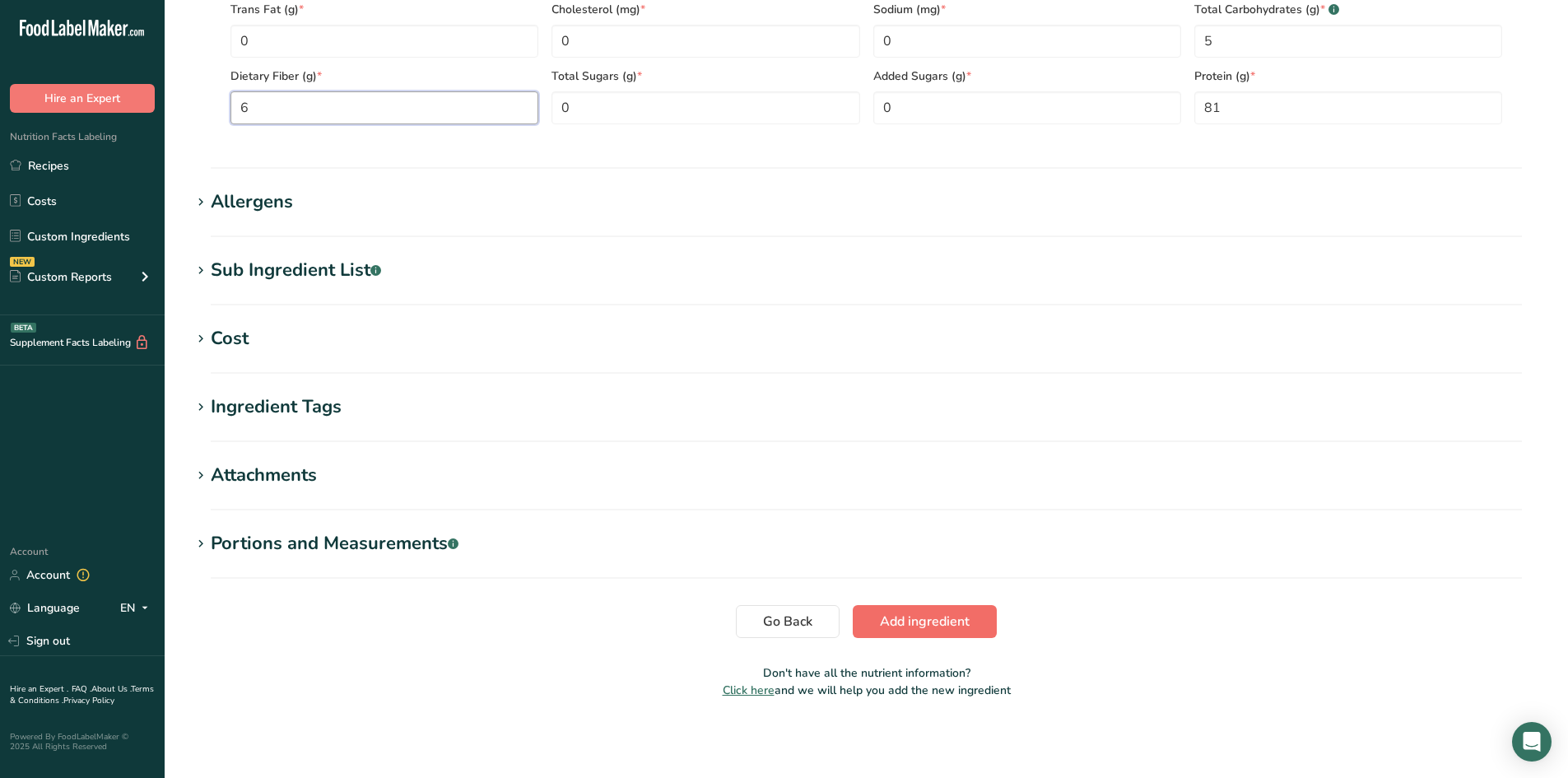
type Fiber "6"
click at [926, 621] on span "Add ingredient" at bounding box center [925, 621] width 90 height 19
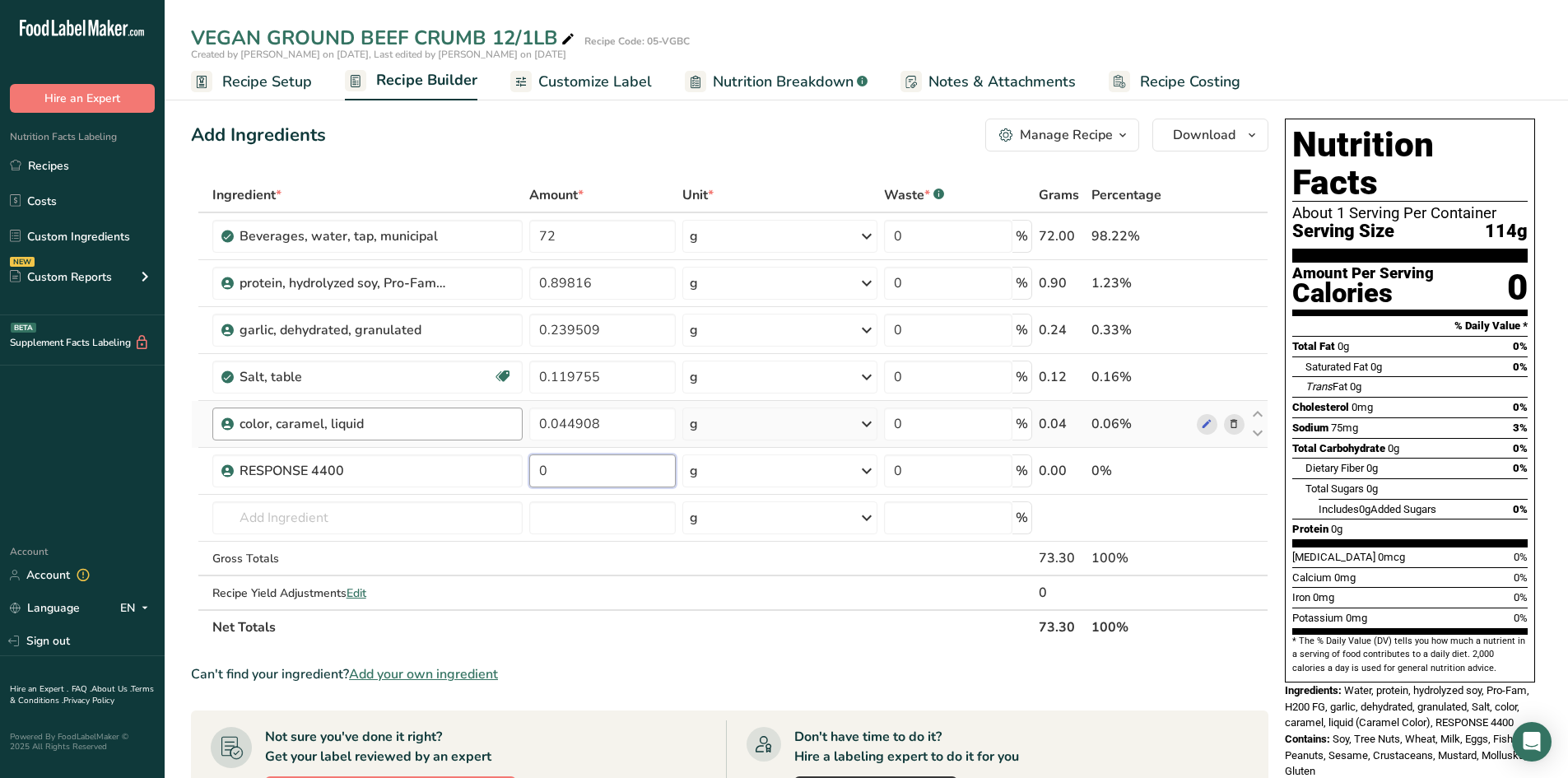
drag, startPoint x: 563, startPoint y: 468, endPoint x: 475, endPoint y: 417, distance: 101.7
click at [475, 417] on tbody "Beverages, water, tap, municipal 72 g Portions 1 fl oz 1 bottle 8 fl oz 1 liter…" at bounding box center [729, 410] width 1076 height 395
type input "29"
click at [456, 285] on div "Ingredient * Amount * Unit * Waste * .a-a{fill:#347362;}.b-a{fill:#fff;} Grams …" at bounding box center [729, 411] width 1078 height 467
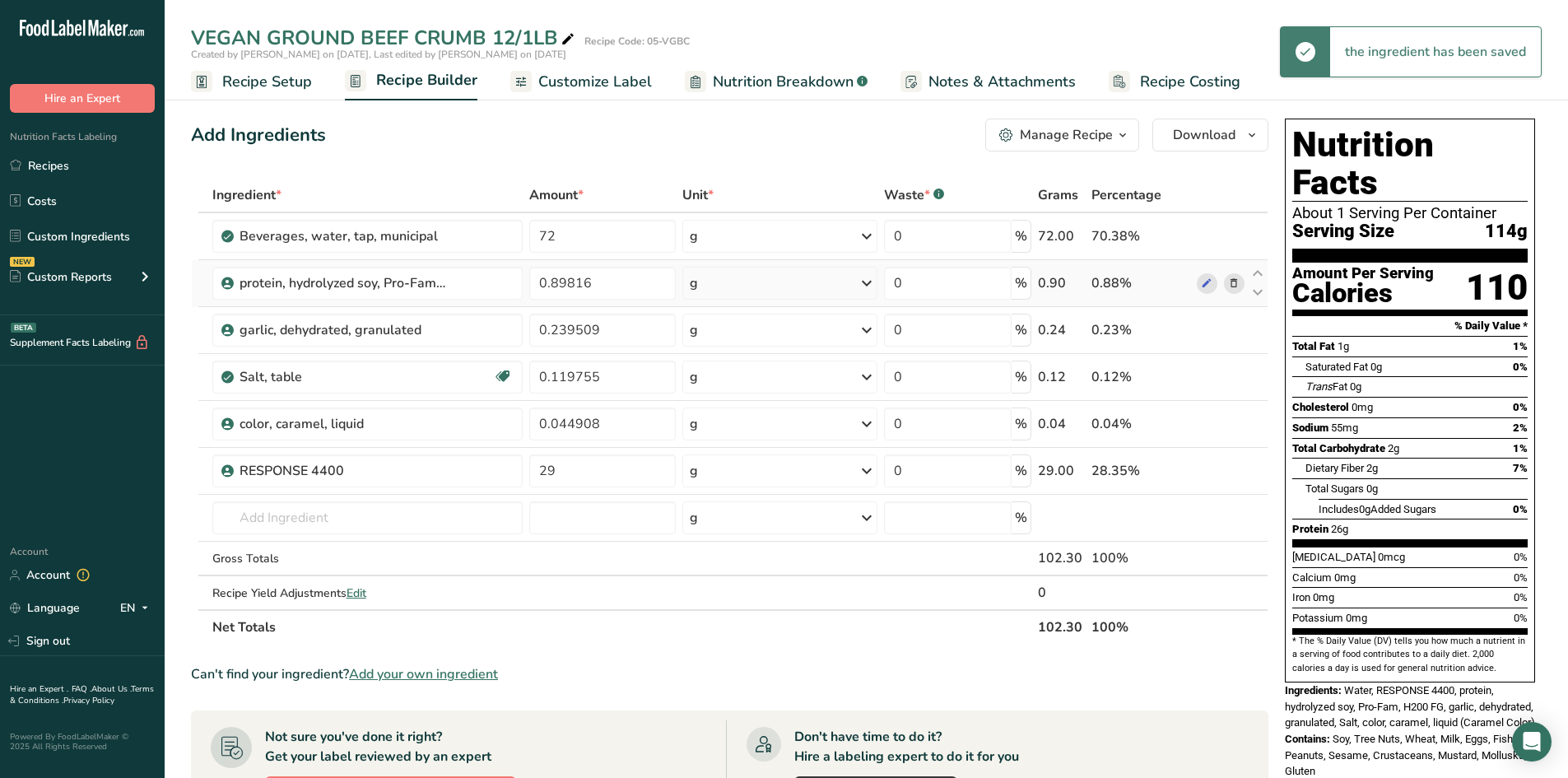
click at [1235, 281] on icon at bounding box center [1233, 283] width 11 height 18
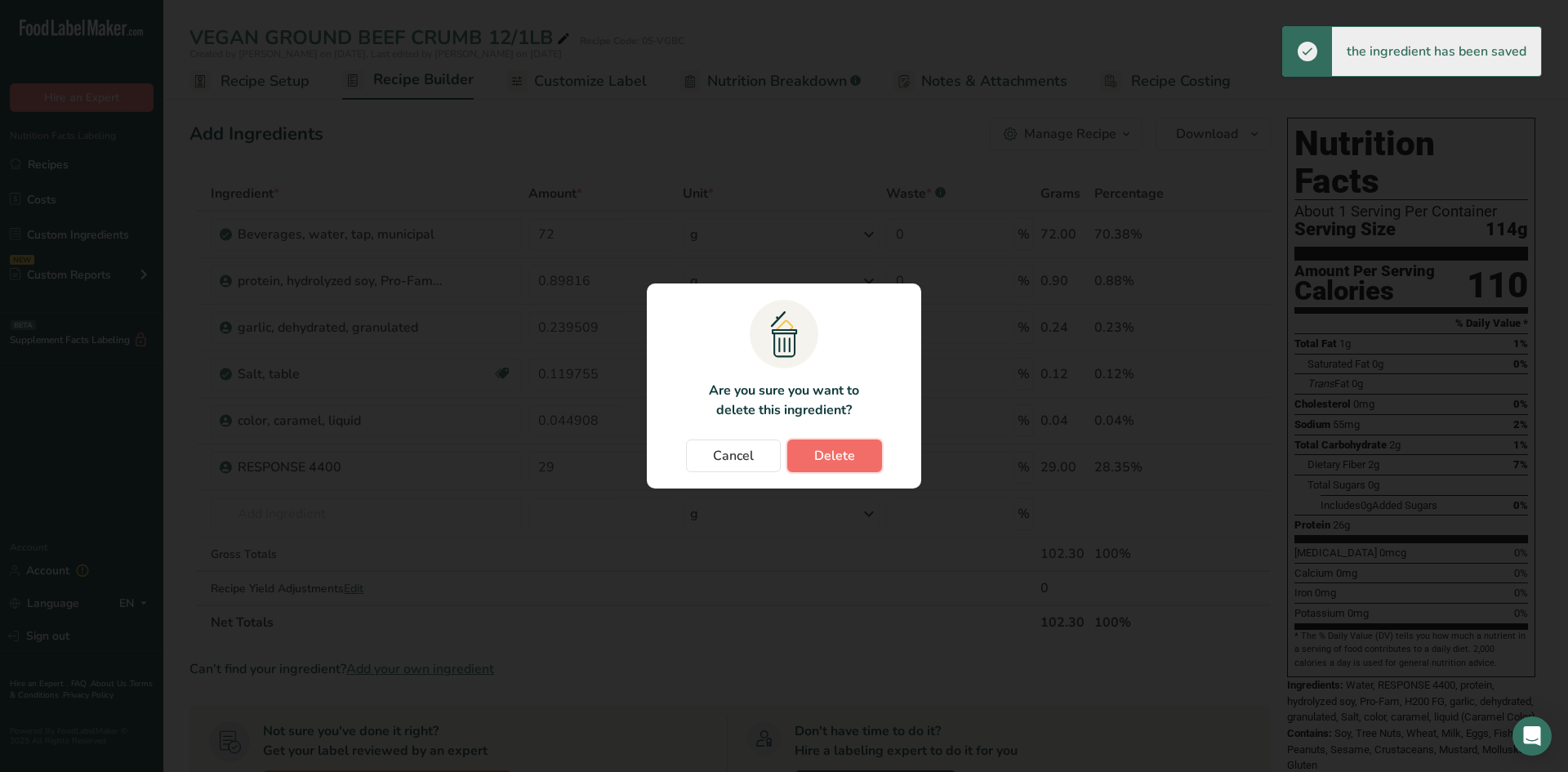
click at [822, 452] on span "Delete" at bounding box center [835, 455] width 40 height 19
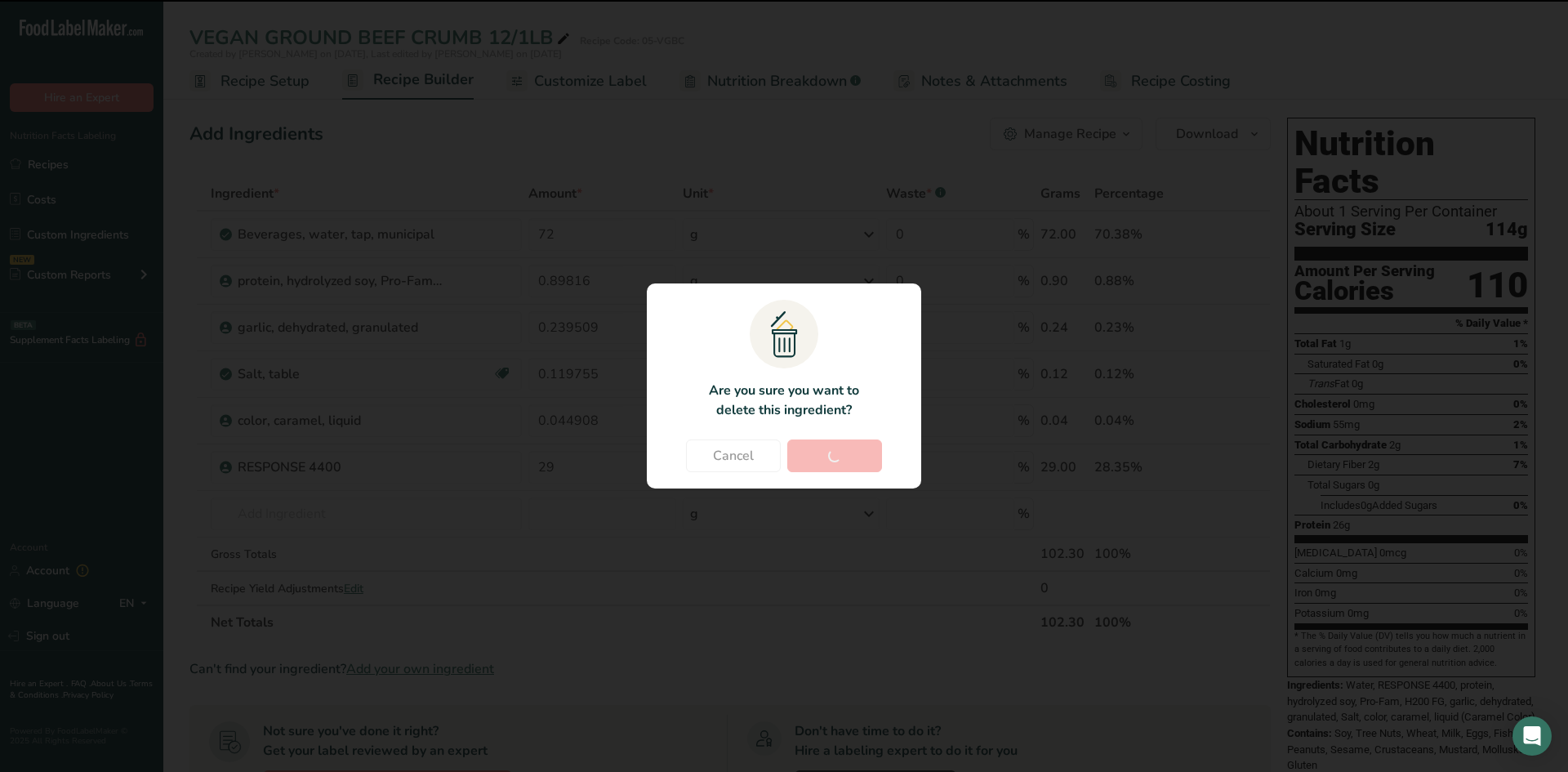
type input "0.239509"
type input "0.119755"
type input "0.044908"
type input "29"
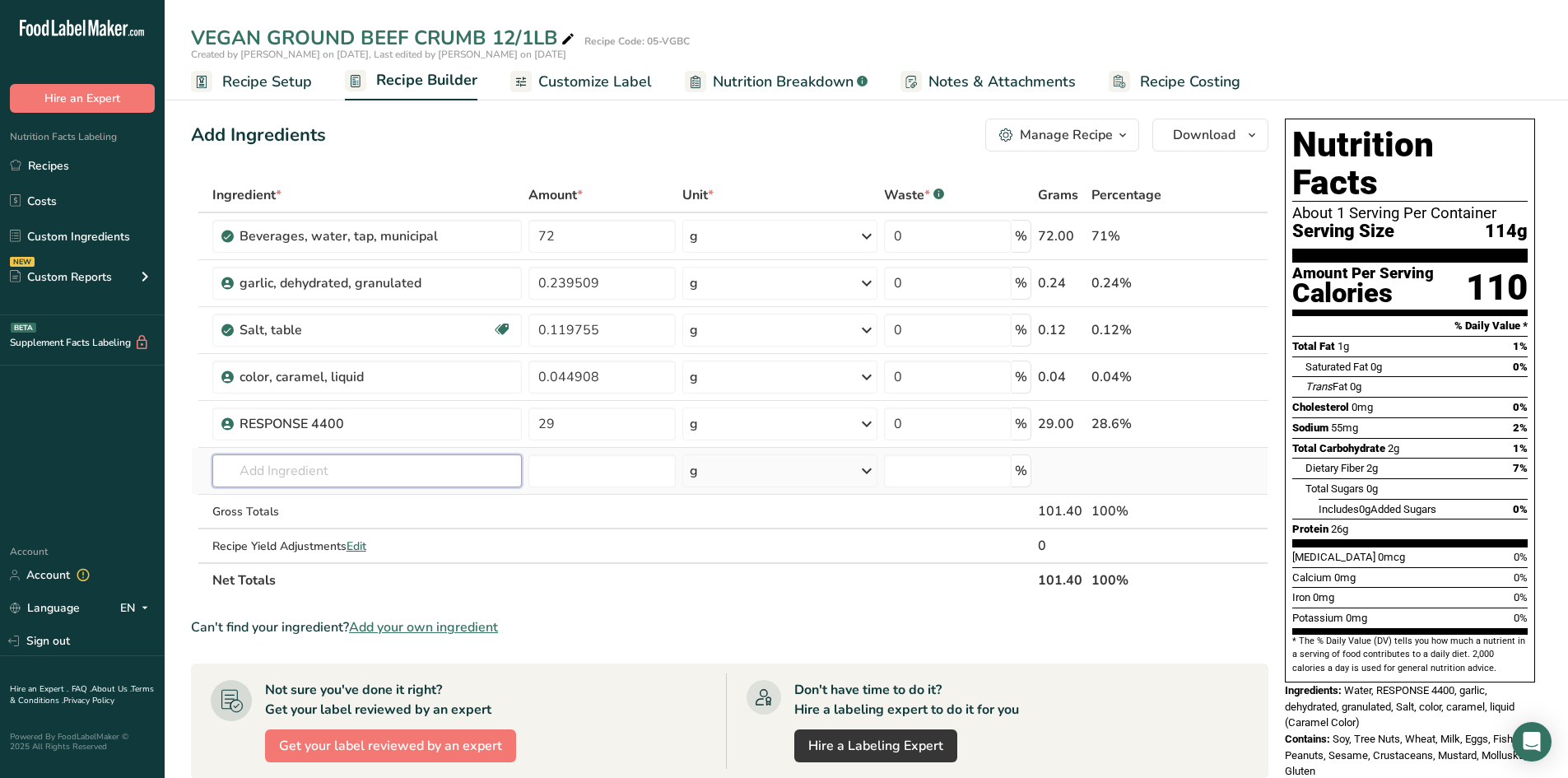
click at [232, 463] on input "text" at bounding box center [367, 471] width 310 height 33
type input "VIZATE"
click at [255, 528] on p "VIZATE #228" at bounding box center [266, 531] width 82 height 18
type input "VIZATE #228"
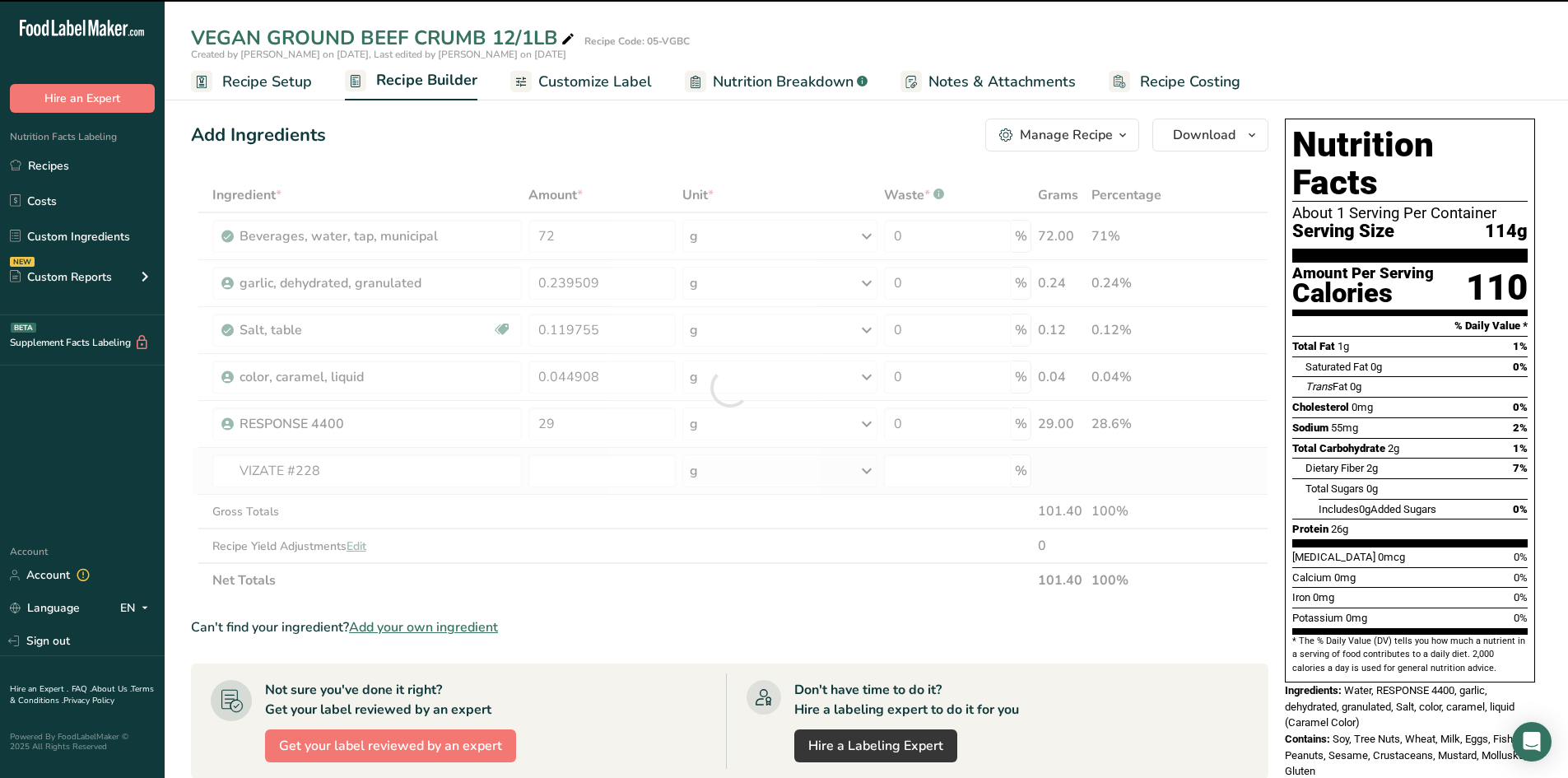
type input "0"
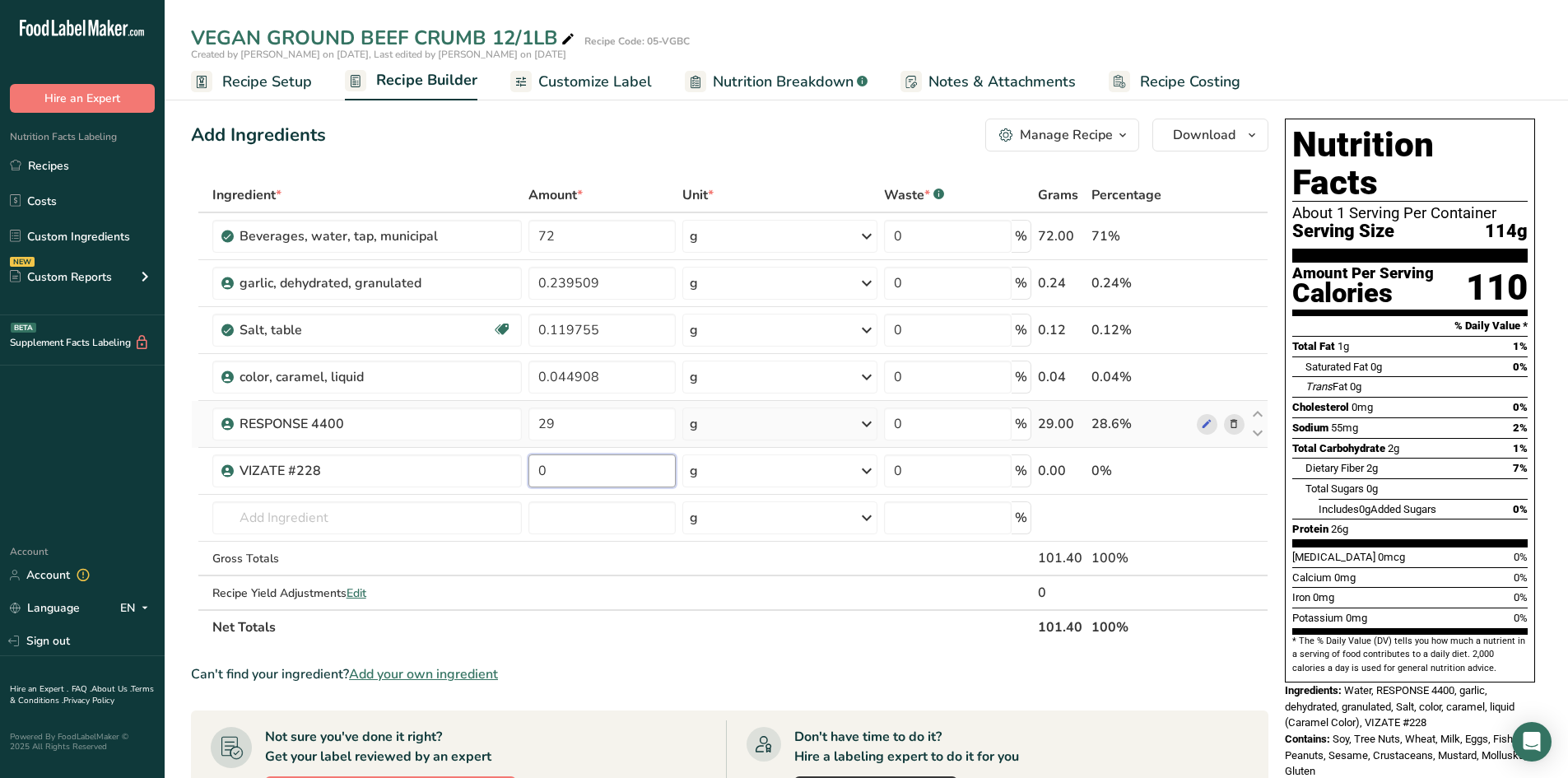
drag, startPoint x: 560, startPoint y: 475, endPoint x: 495, endPoint y: 446, distance: 71.2
click at [503, 449] on tr "VIZATE #228 0 g Weight Units g kg mg See more Volume Units l Volume units requi…" at bounding box center [729, 471] width 1076 height 47
type input "10"
click at [297, 516] on div "Ingredient * Amount * Unit * Waste * .a-a{fill:#347362;}.b-a{fill:#fff;} Grams …" at bounding box center [729, 411] width 1078 height 467
click at [1235, 282] on icon at bounding box center [1233, 283] width 11 height 18
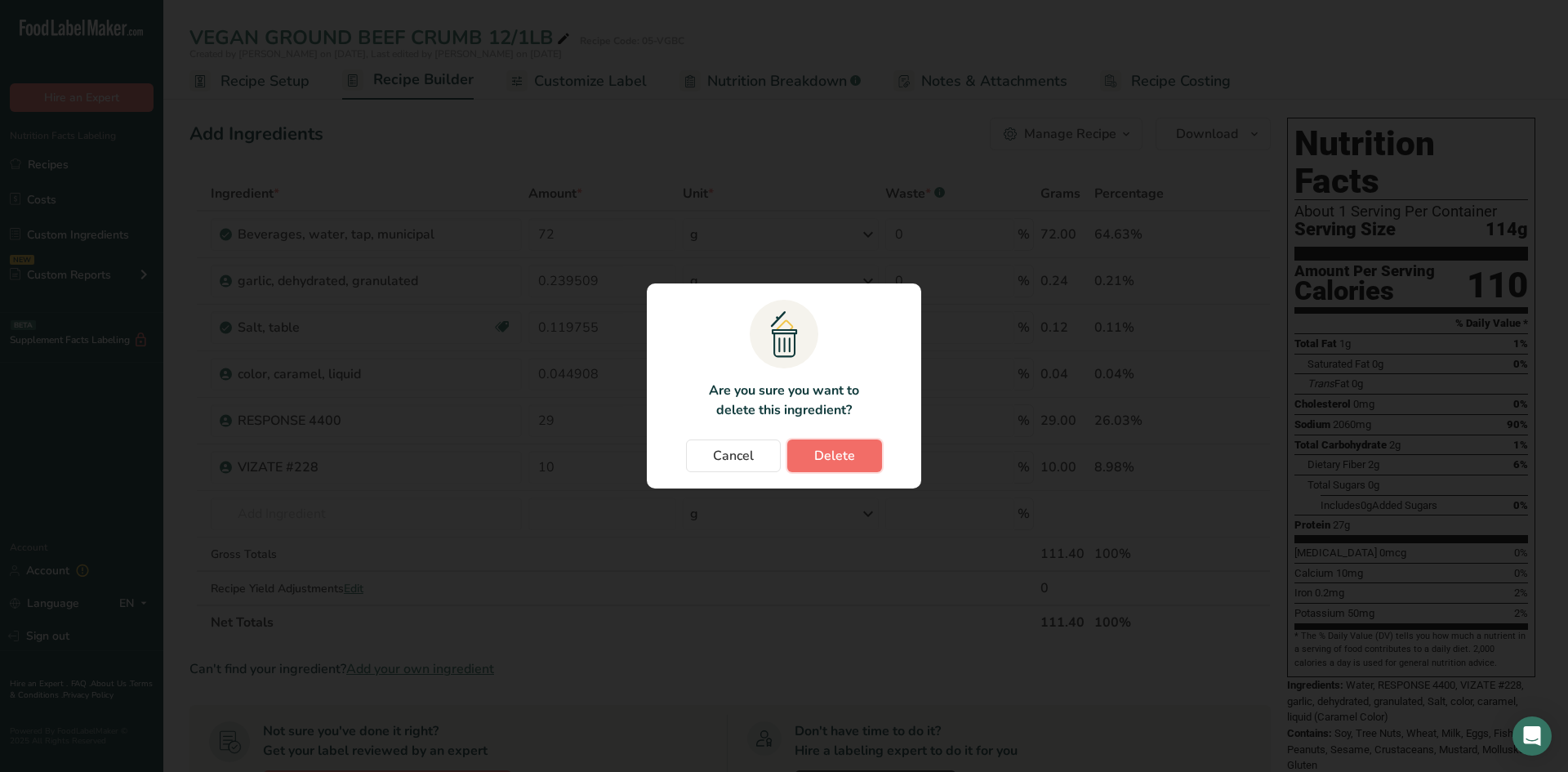
click at [850, 463] on span "Delete" at bounding box center [835, 455] width 40 height 19
type input "0.119755"
type input "0.044908"
type input "29"
type input "10"
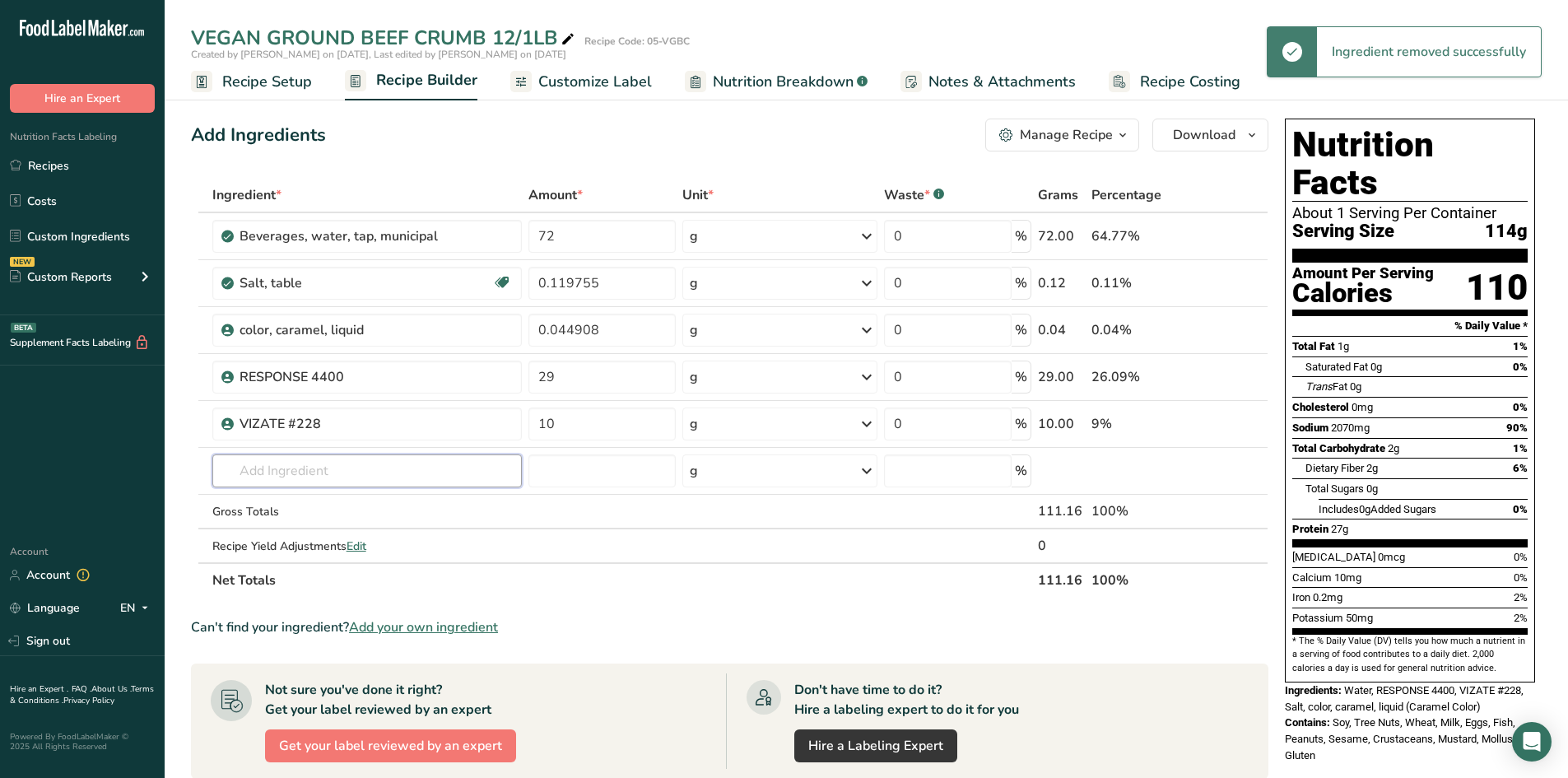
click at [259, 468] on input "text" at bounding box center [367, 471] width 310 height 33
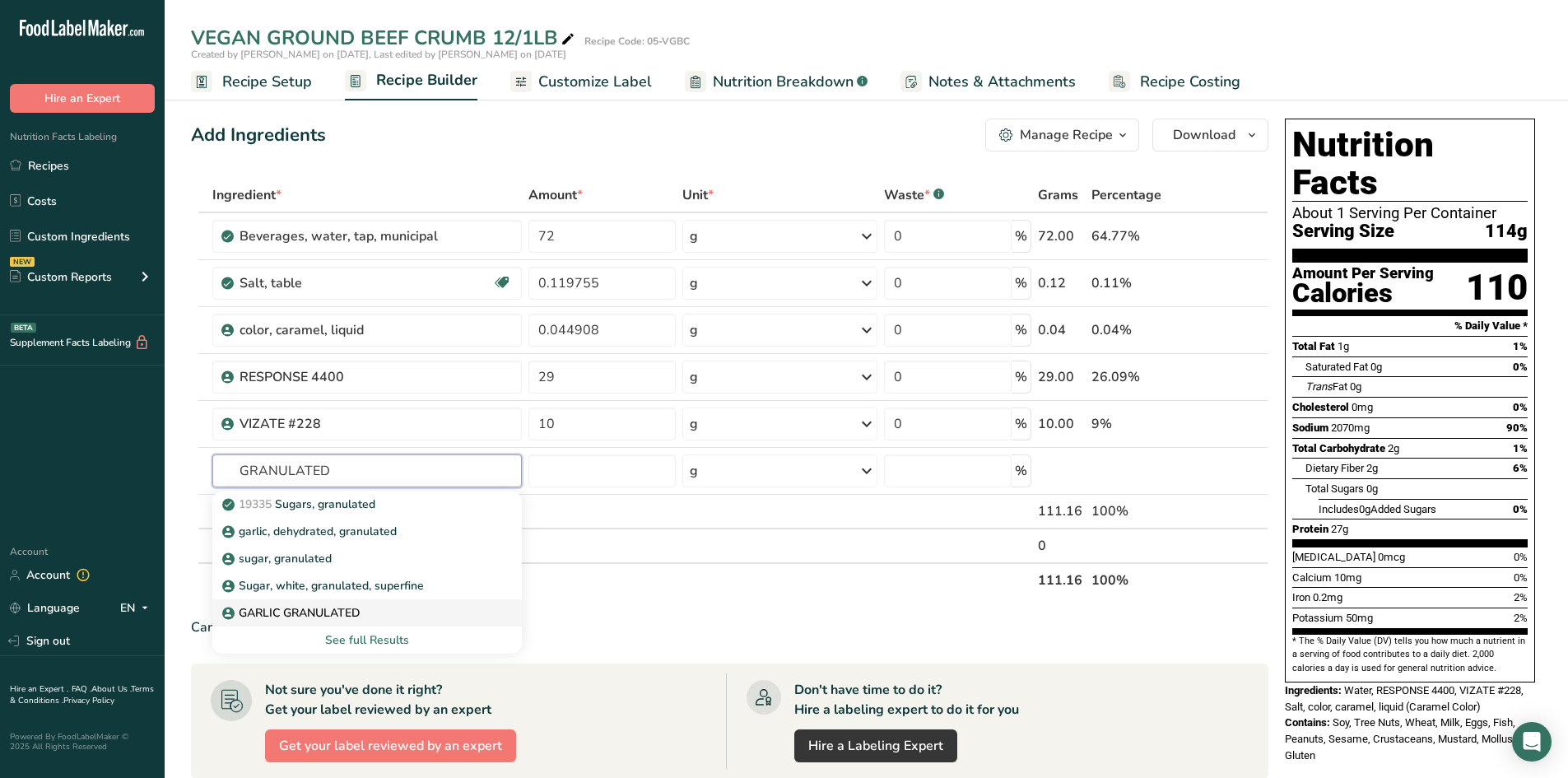
type input "GRANULATED"
click at [302, 611] on p "GARLIC GRANULATED" at bounding box center [293, 612] width 135 height 18
type input "GARLIC GRANULATED"
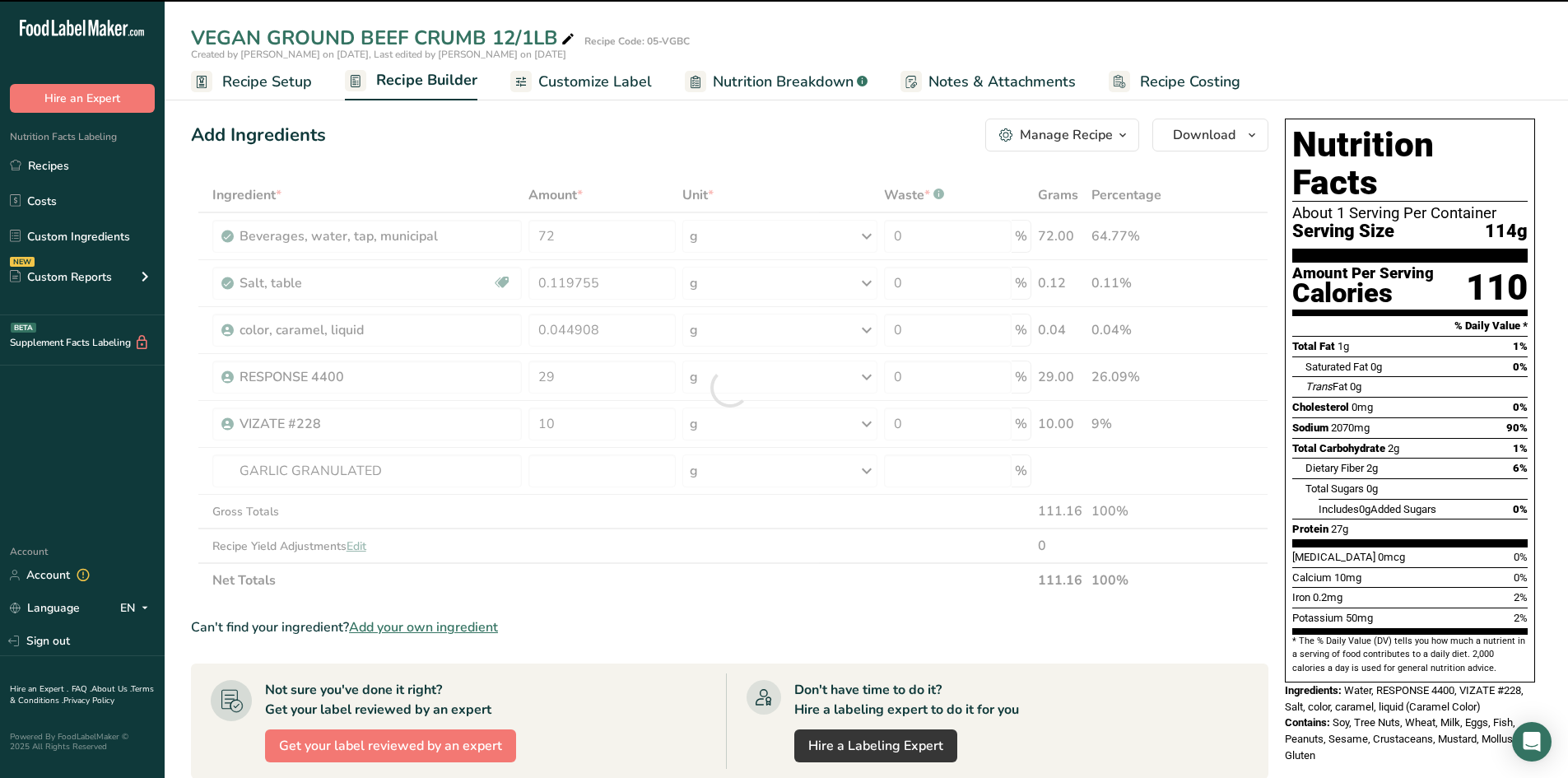
type input "0"
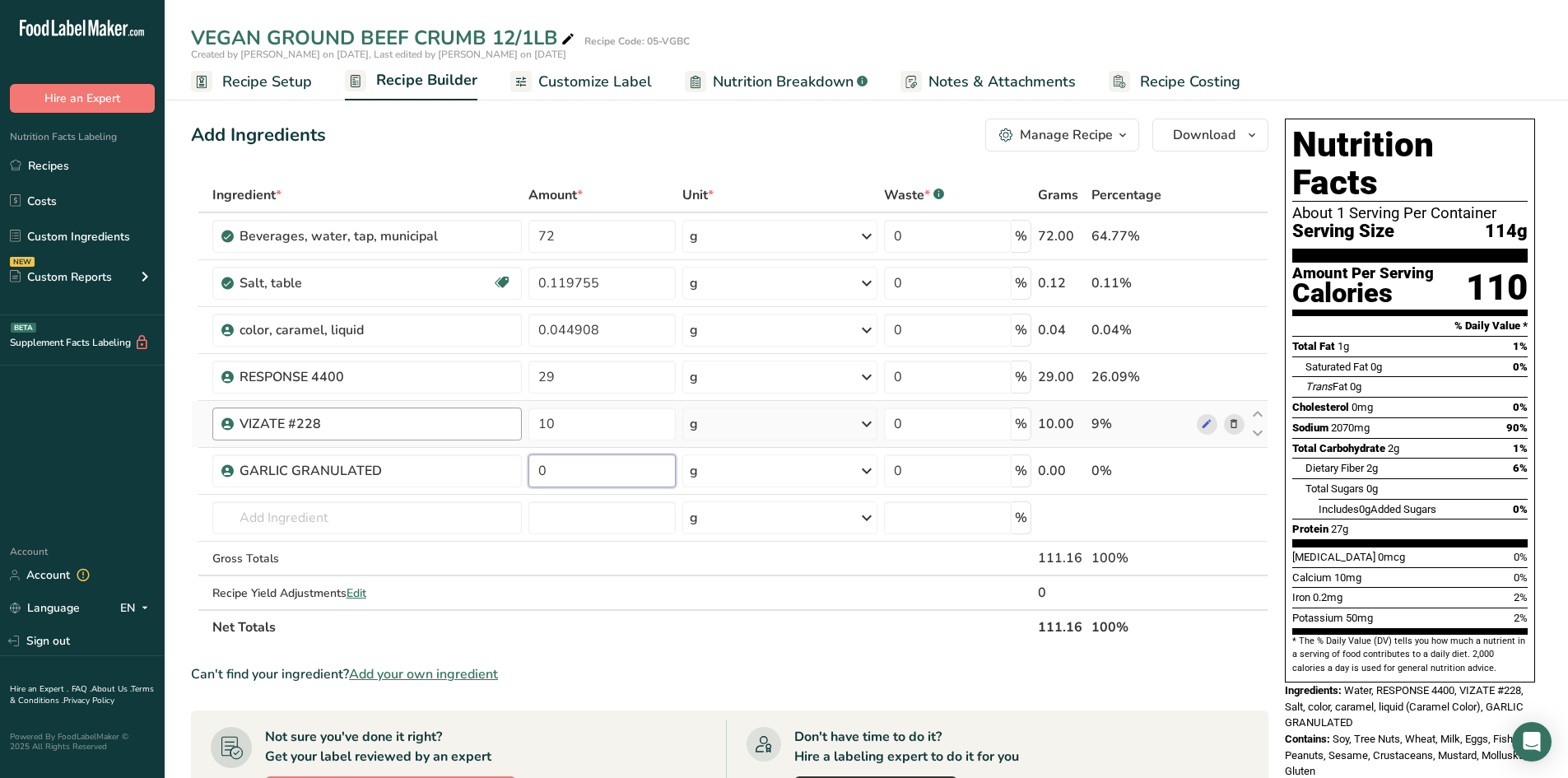
drag, startPoint x: 559, startPoint y: 467, endPoint x: 410, endPoint y: 439, distance: 151.6
click at [435, 446] on tbody "Beverages, water, tap, municipal 72 g Portions 1 fl oz 1 bottle 8 fl oz 1 liter…" at bounding box center [729, 410] width 1076 height 395
type input "2.28"
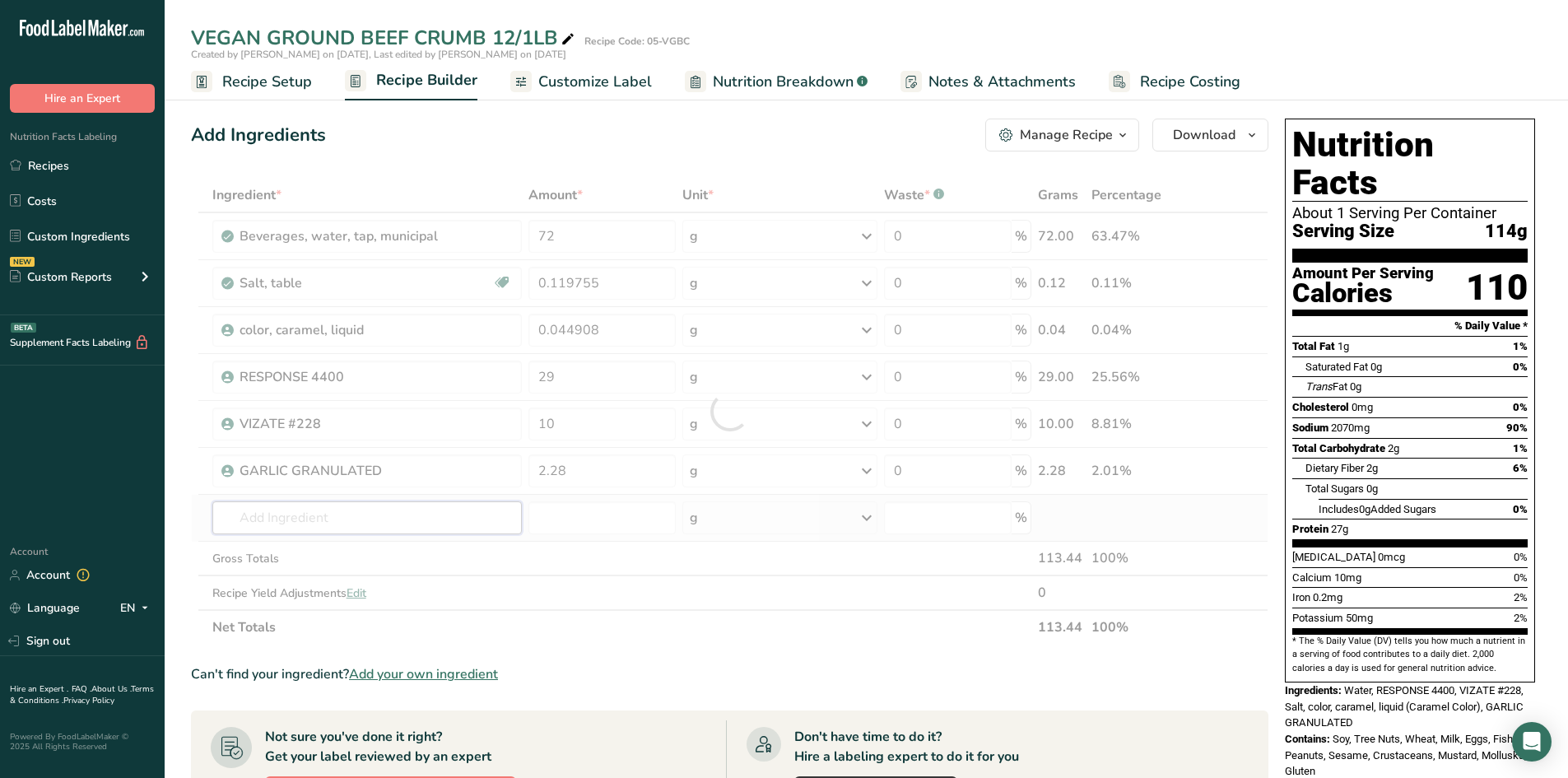
click at [261, 520] on div "Ingredient * Amount * Unit * Waste * .a-a{fill:#347362;}.b-a{fill:#fff;} Grams …" at bounding box center [729, 411] width 1078 height 467
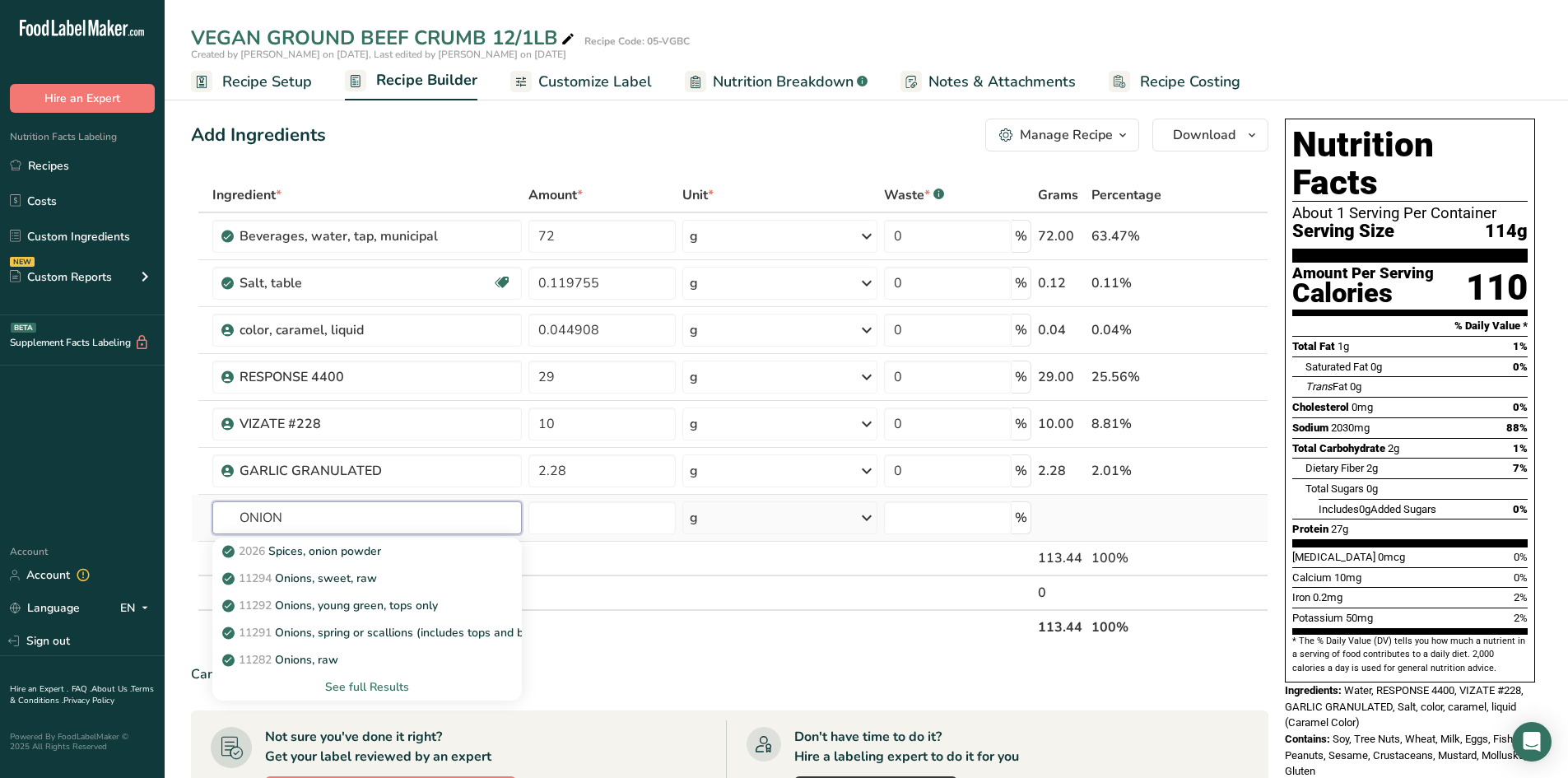
type input "ONION"
click at [375, 689] on div "See full Results" at bounding box center [367, 686] width 284 height 18
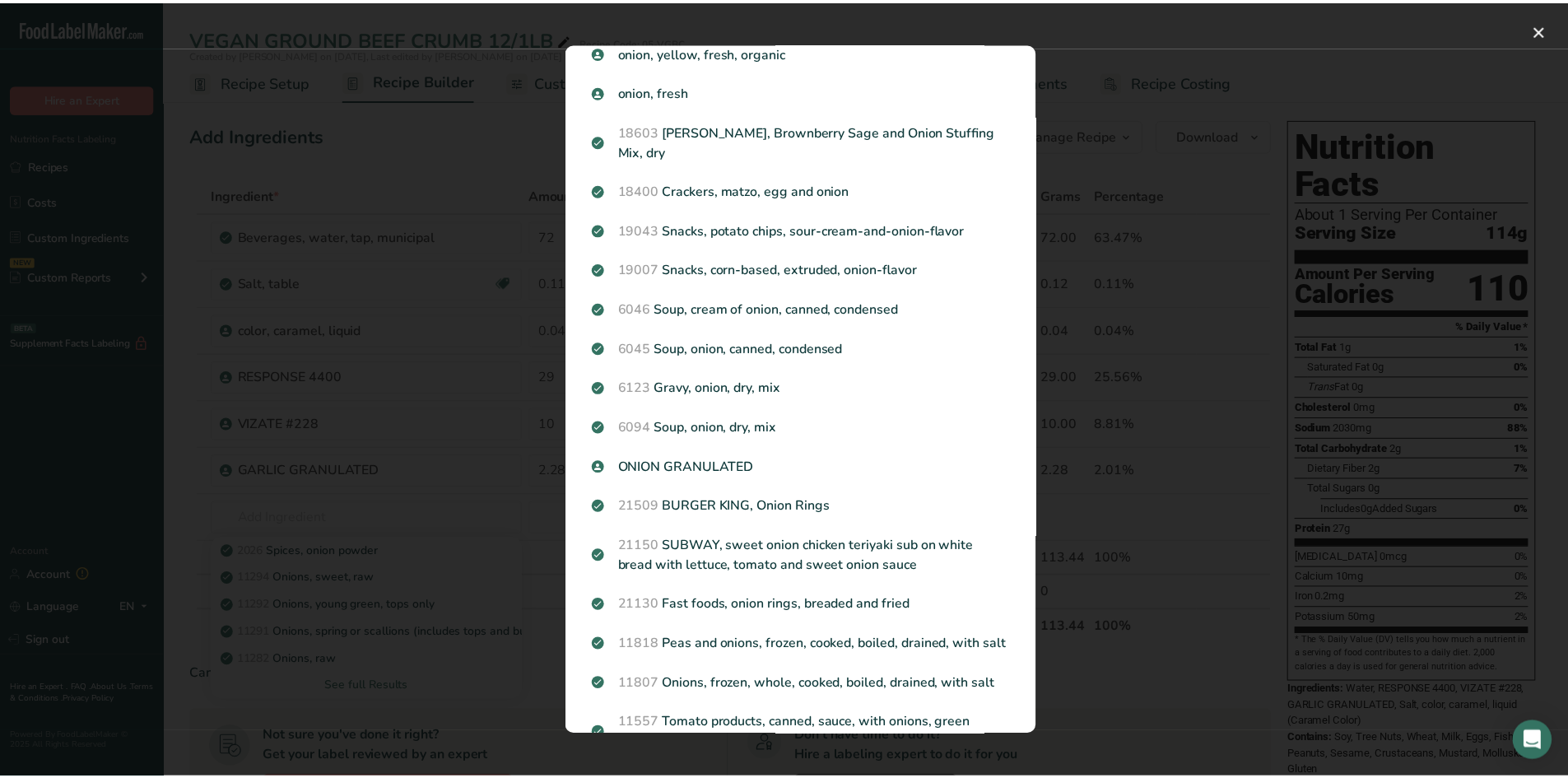
scroll to position [1426, 0]
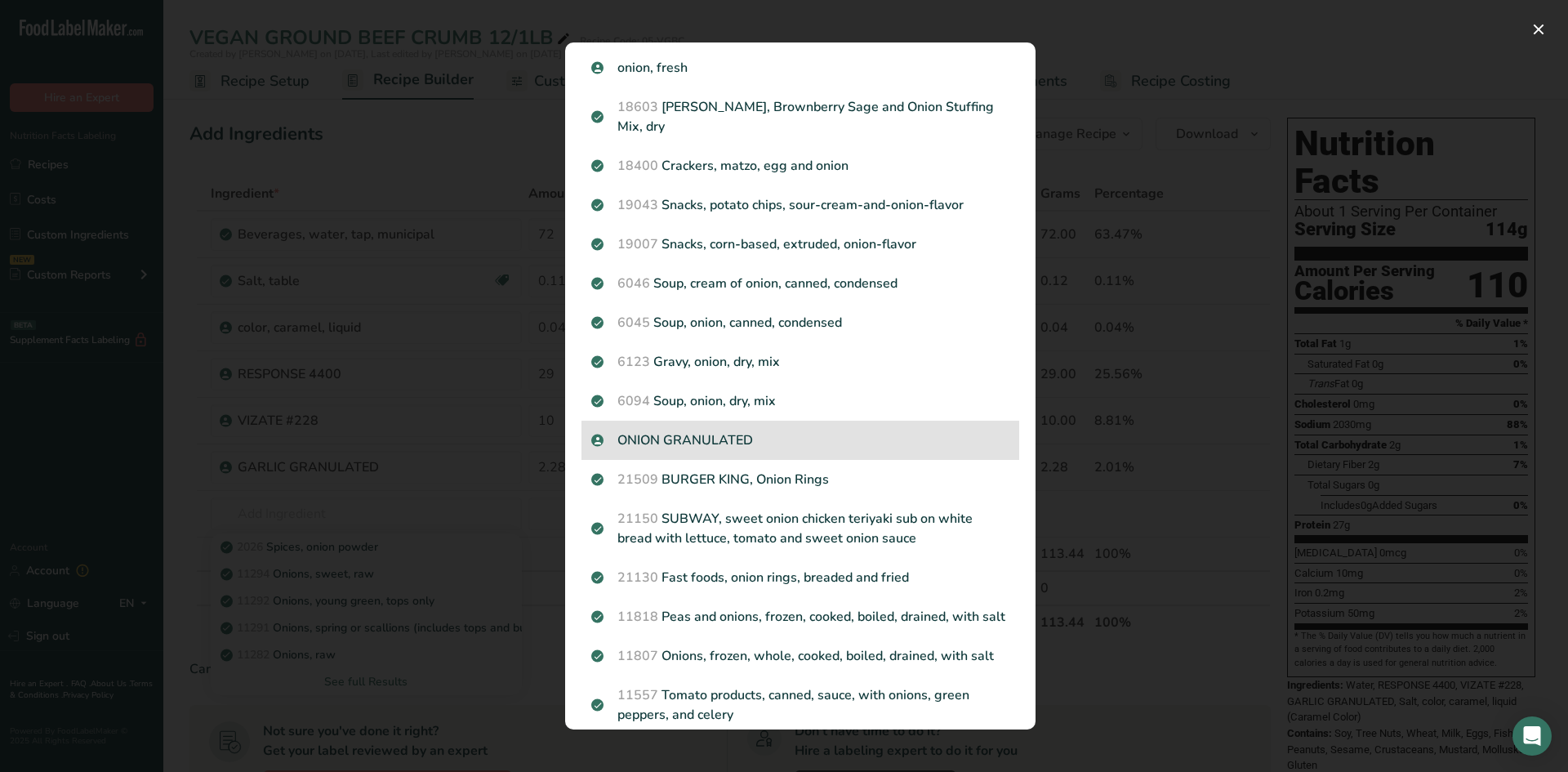
click at [695, 441] on p "ONION GRANULATED" at bounding box center [800, 439] width 418 height 19
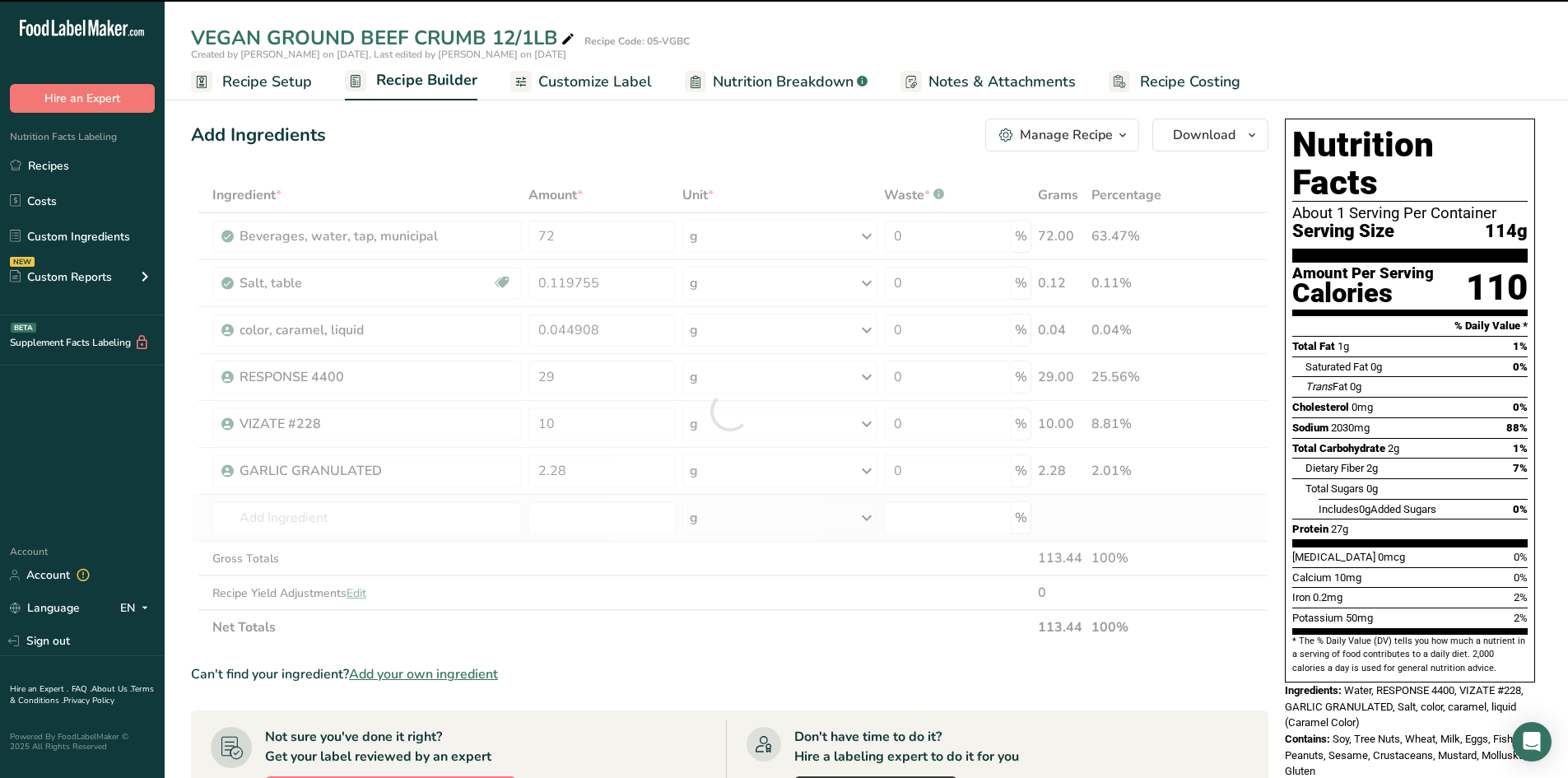
type input "0"
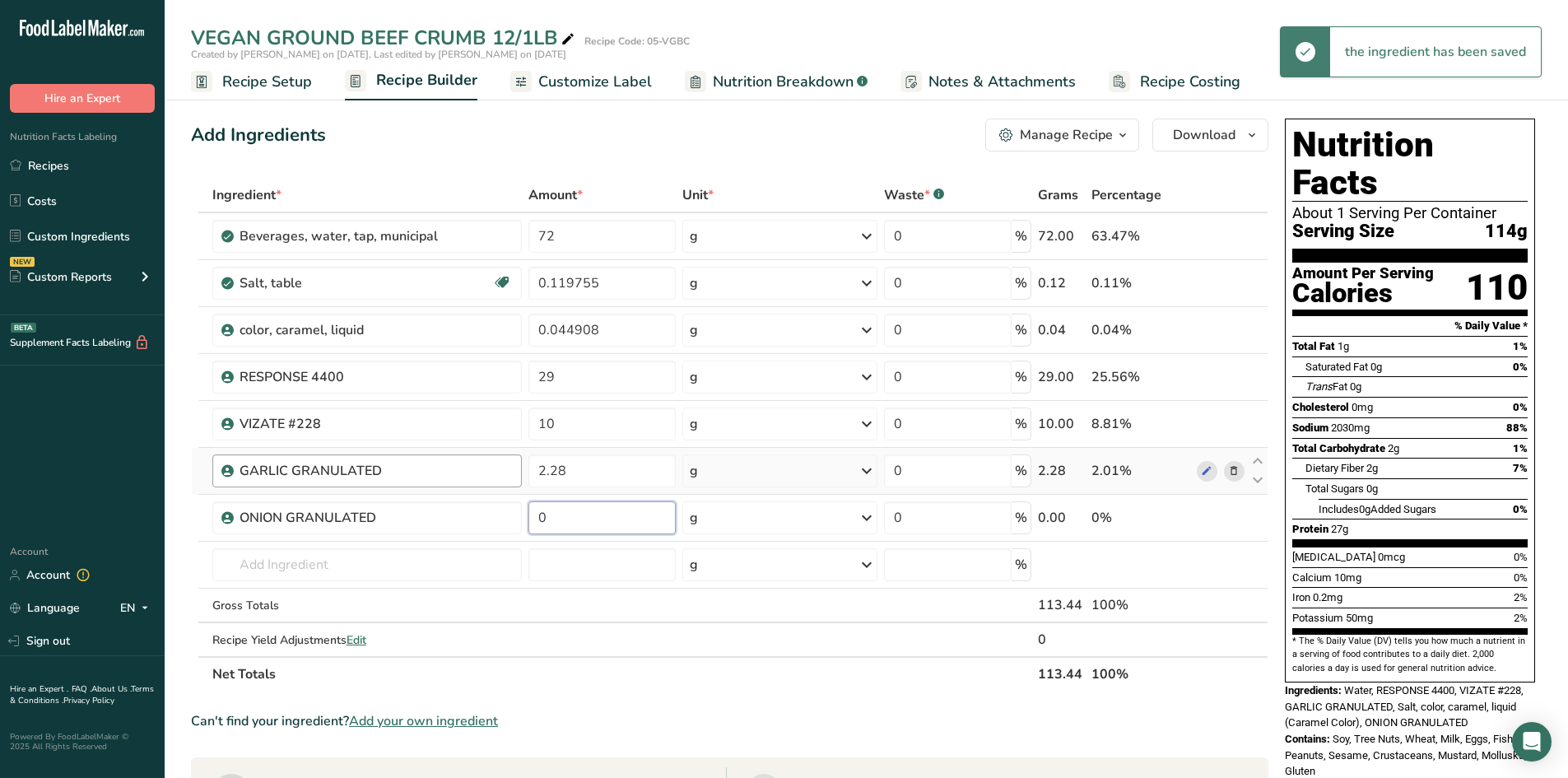
drag, startPoint x: 559, startPoint y: 518, endPoint x: 335, endPoint y: 459, distance: 231.6
click at [357, 466] on tbody "Beverages, water, tap, municipal 72 g Portions 1 fl oz 1 bottle 8 fl oz 1 liter…" at bounding box center [729, 434] width 1076 height 443
type input "1.14"
click at [240, 567] on div "Ingredient * Amount * Unit * Waste * .a-a{fill:#347362;}.b-a{fill:#fff;} Grams …" at bounding box center [729, 434] width 1078 height 513
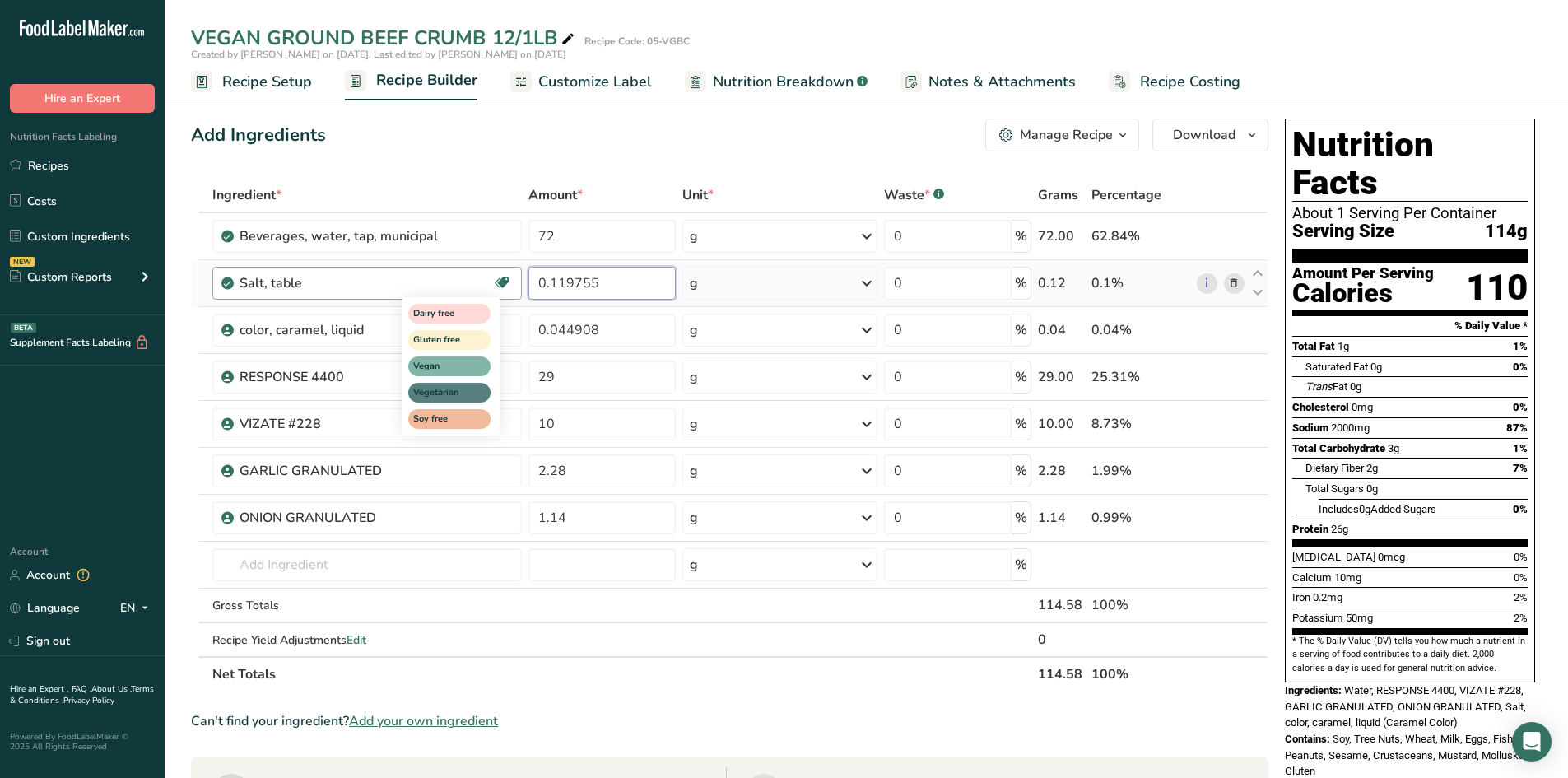
drag, startPoint x: 600, startPoint y: 285, endPoint x: 502, endPoint y: 281, distance: 98.1
click at [507, 283] on tr "Salt, table Dairy free Gluten free Vegan Vegetarian Soy free 0.119755 g Portion…" at bounding box center [729, 283] width 1076 height 47
type input "1.1"
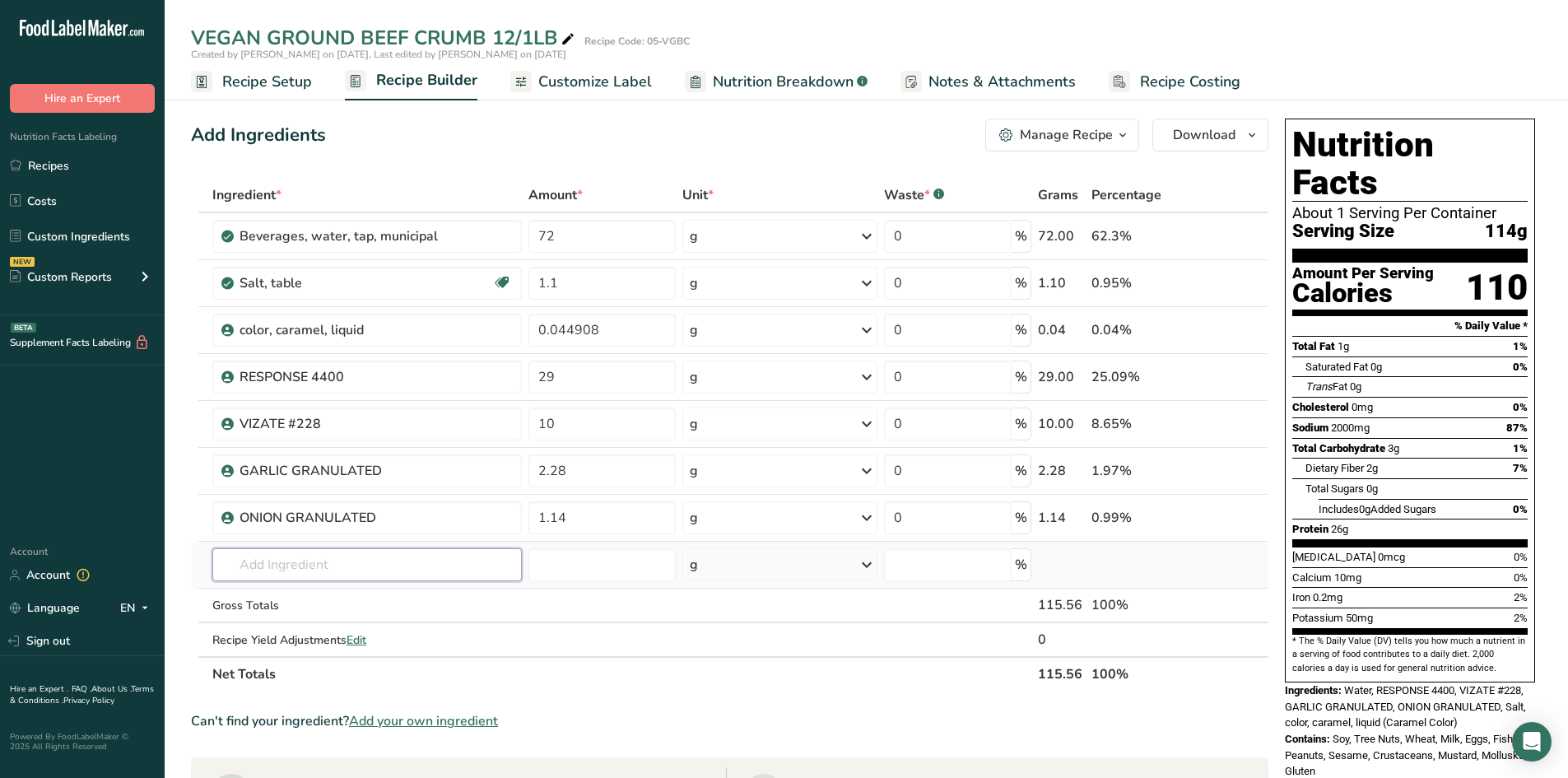
click at [350, 564] on div "Ingredient * Amount * Unit * Waste * .a-a{fill:#347362;}.b-a{fill:#fff;} Grams …" at bounding box center [729, 434] width 1078 height 513
click at [601, 85] on span "Customize Label" at bounding box center [595, 82] width 114 height 22
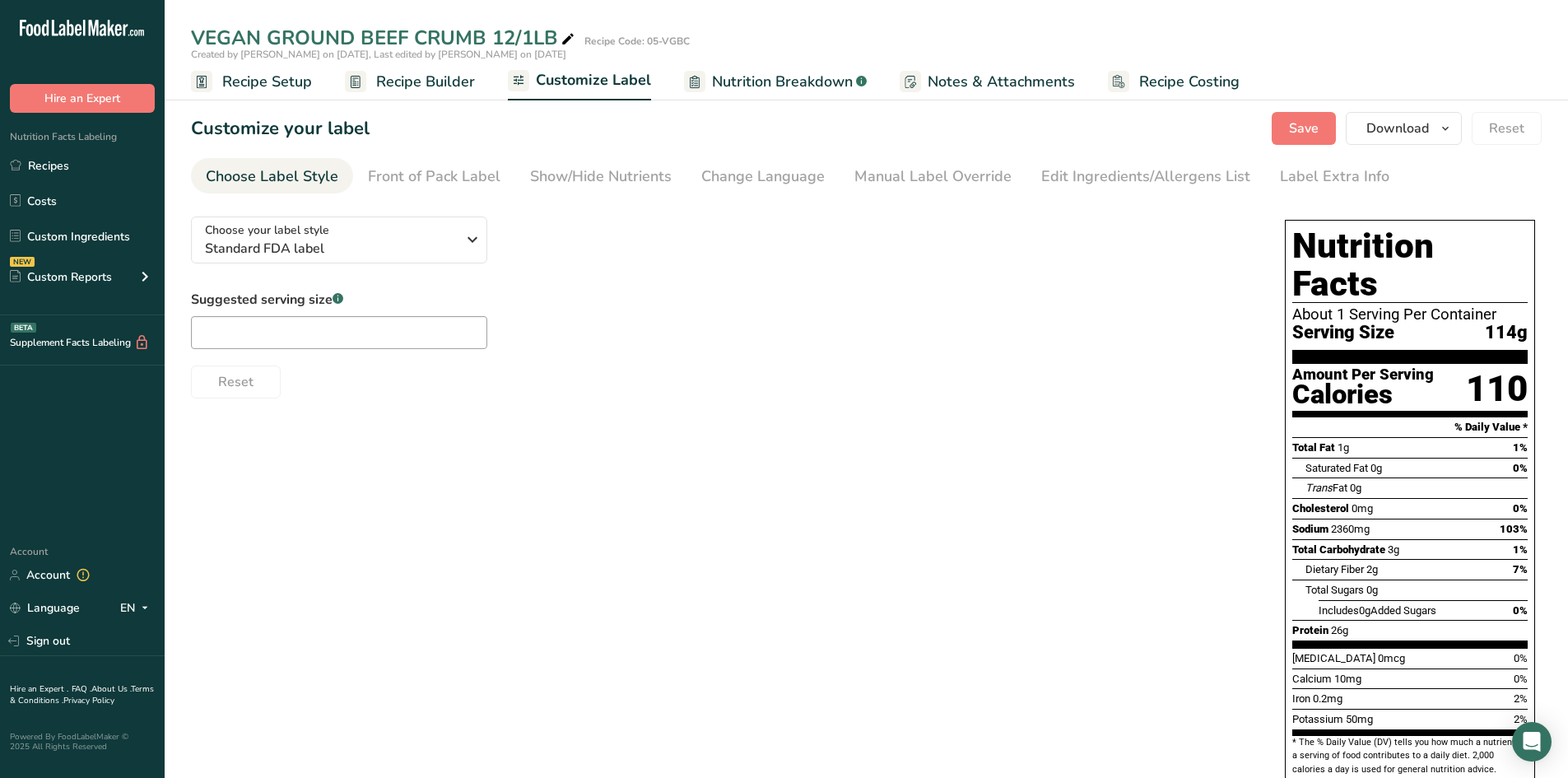
click at [398, 78] on span "Recipe Builder" at bounding box center [425, 82] width 99 height 22
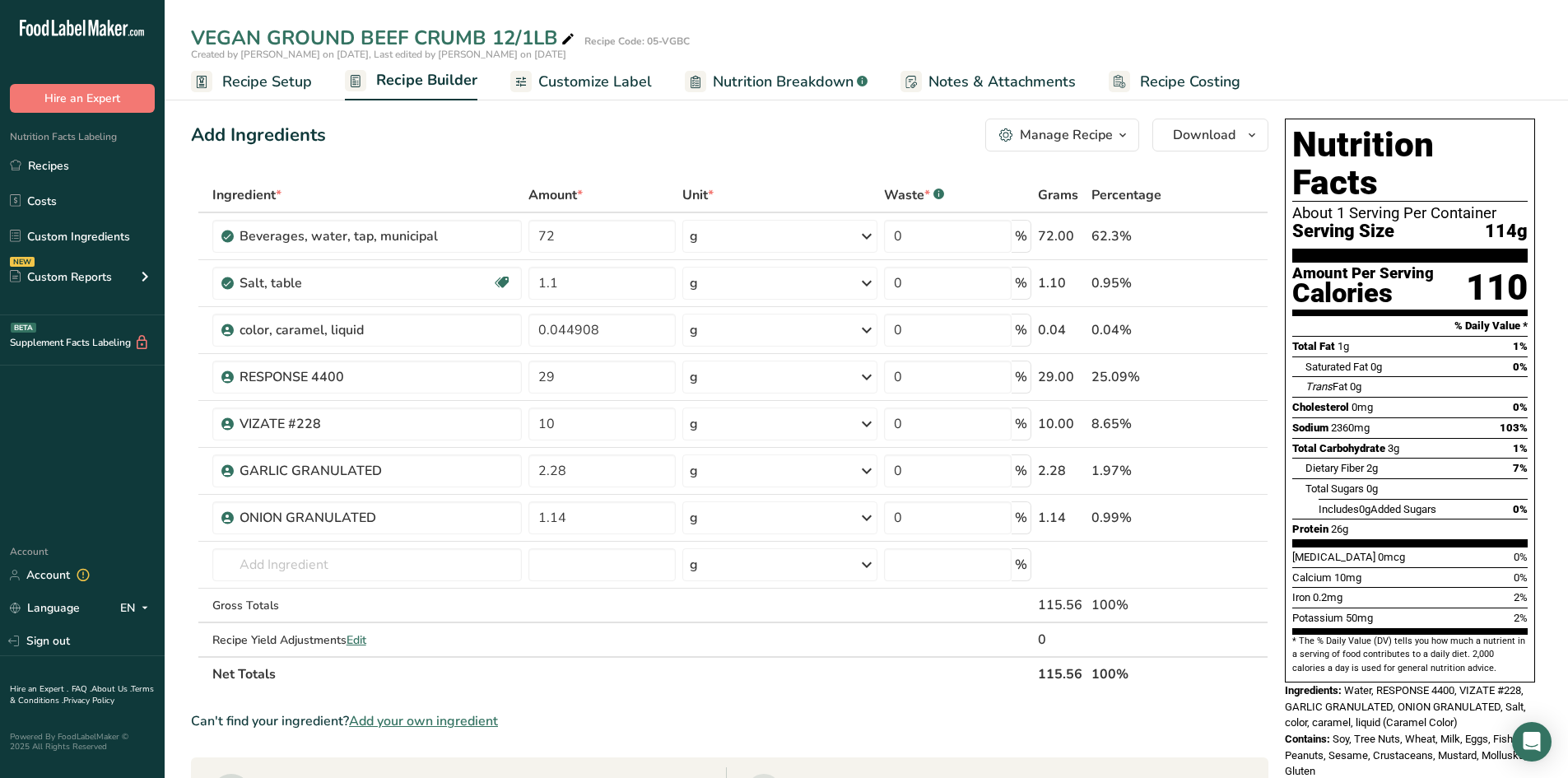
click at [415, 713] on span "Add your own ingredient" at bounding box center [424, 721] width 149 height 19
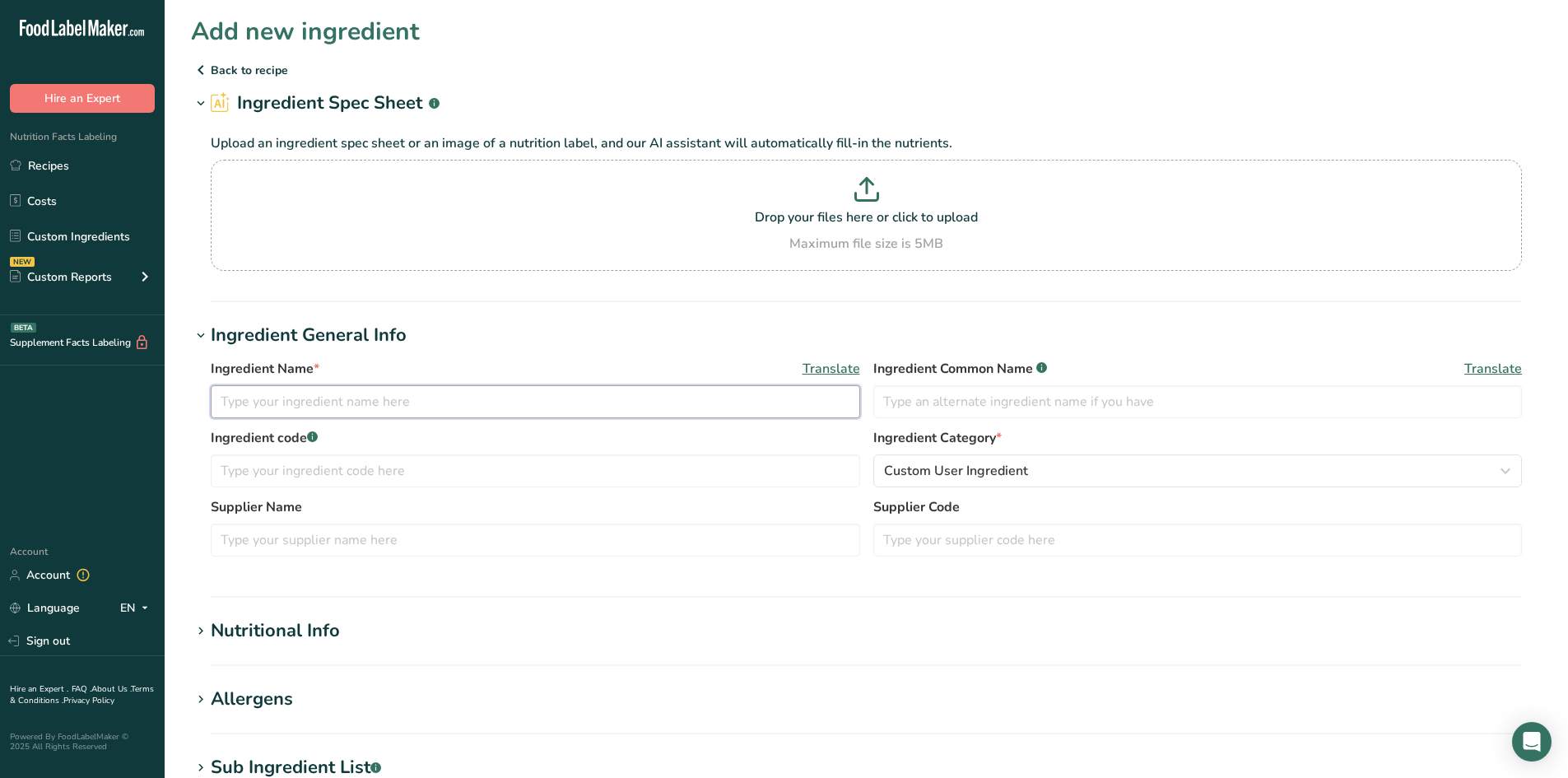
click at [262, 403] on input "text" at bounding box center [535, 402] width 650 height 33
type input "SALT ALLE"
click at [197, 634] on icon at bounding box center [201, 631] width 15 height 23
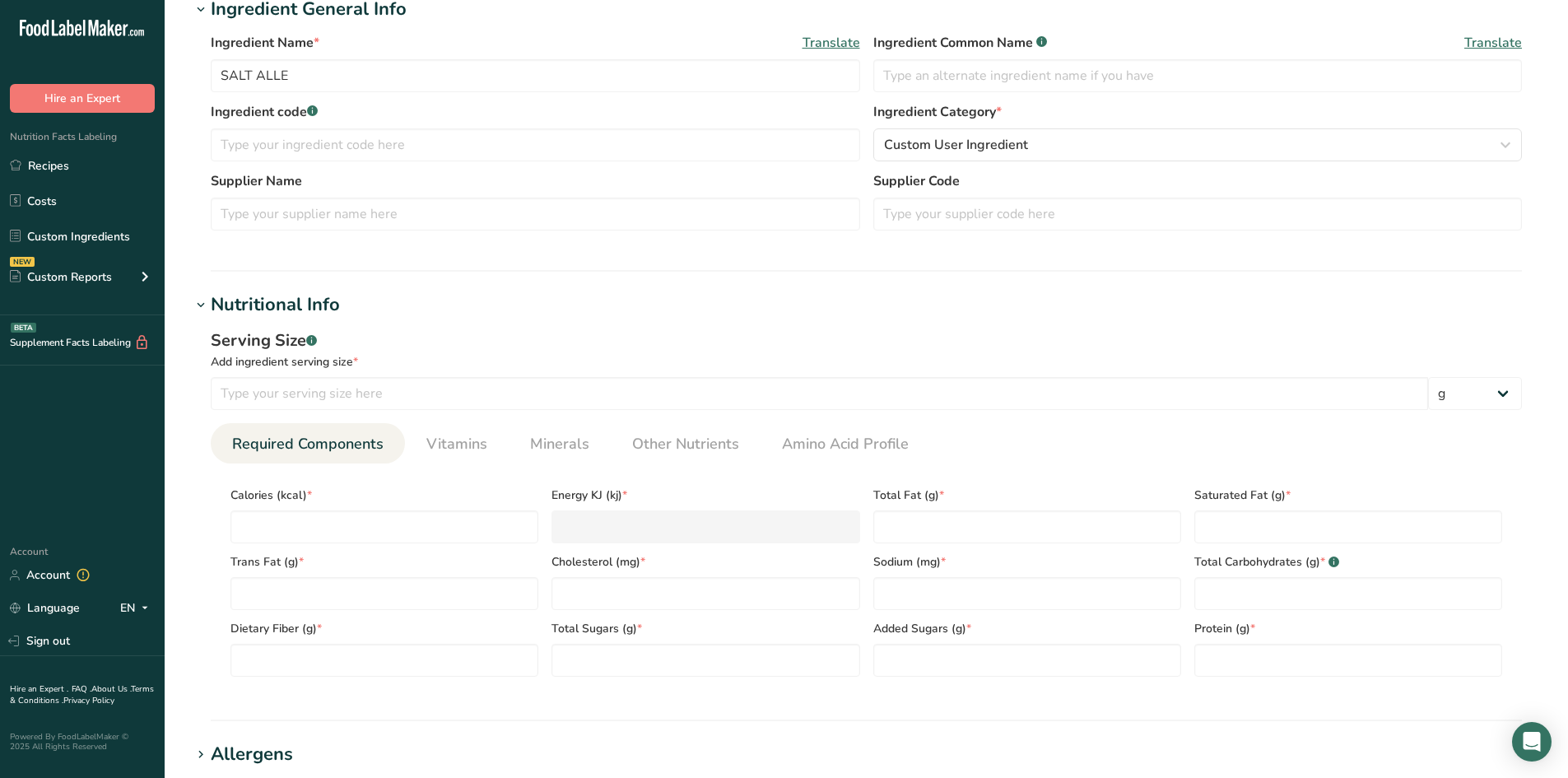
scroll to position [329, 0]
click at [262, 520] on input "number" at bounding box center [385, 523] width 308 height 33
type input "0"
type KJ "0"
type input "0"
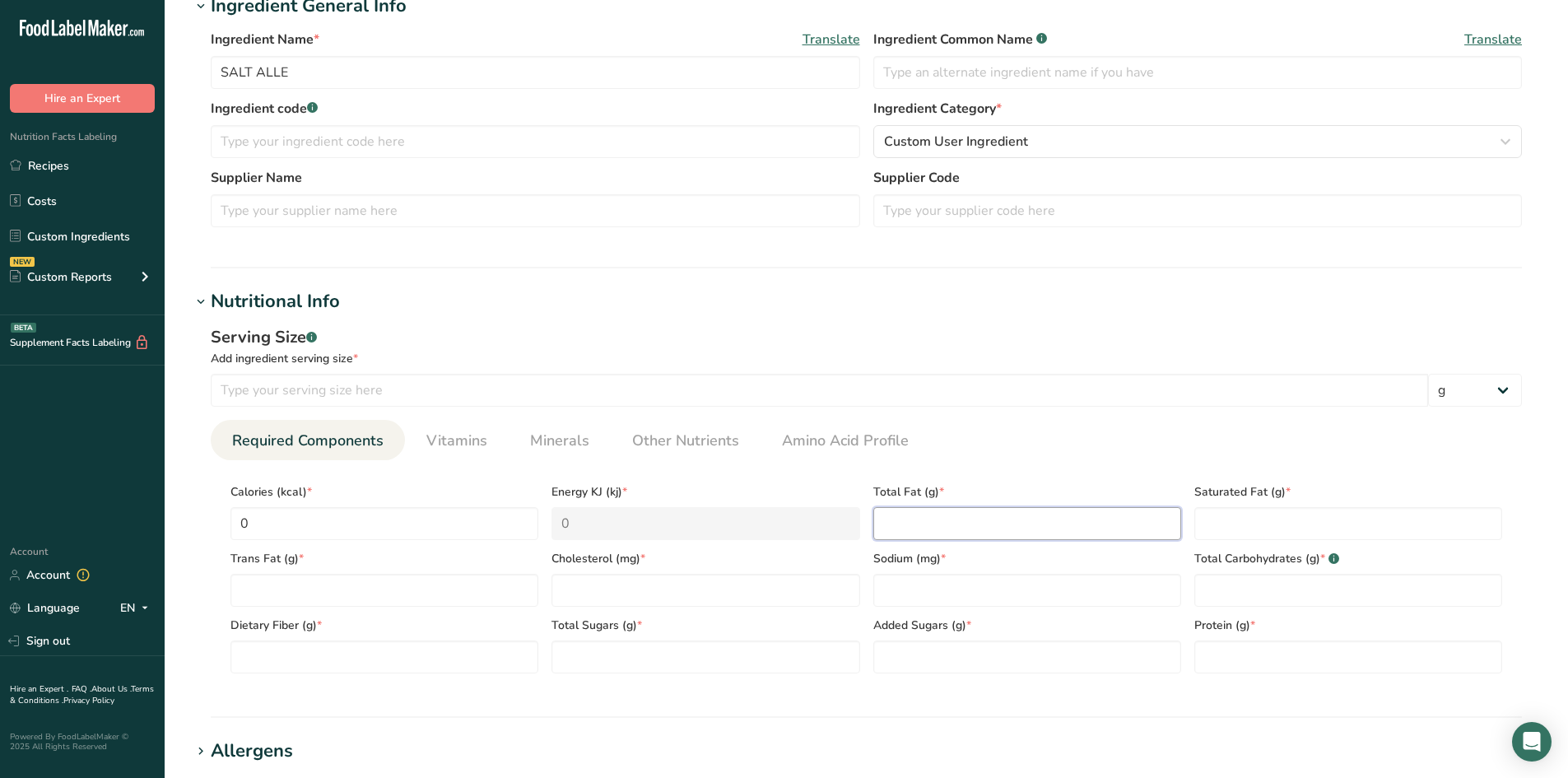
click at [892, 521] on Fat "number" at bounding box center [1028, 523] width 308 height 33
type Fat "0"
click at [1207, 516] on Fat "number" at bounding box center [1348, 523] width 308 height 33
type Fat "0"
click at [255, 584] on Fat "number" at bounding box center [385, 590] width 308 height 33
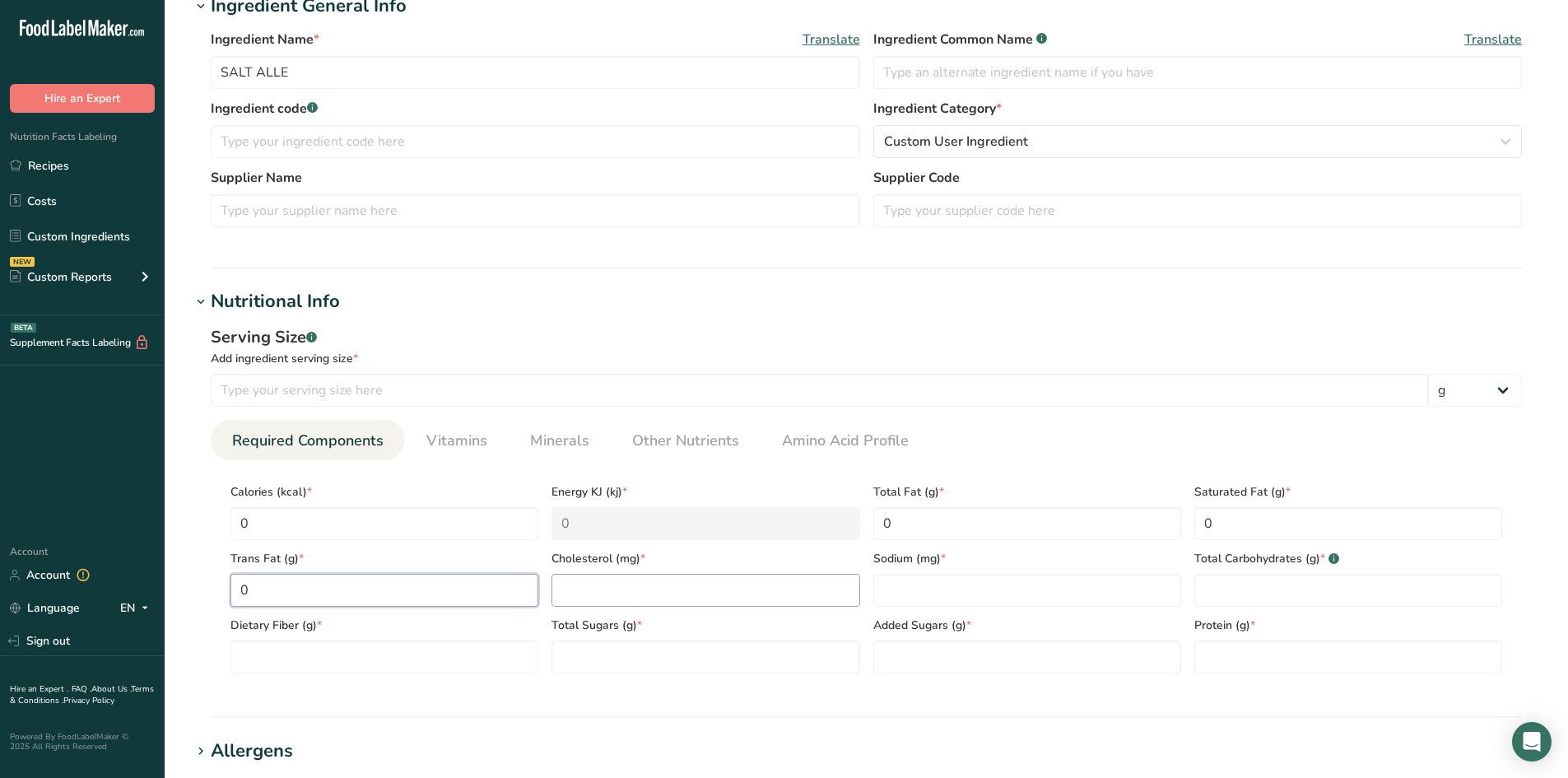
type Fat "0"
click at [587, 584] on input "number" at bounding box center [705, 590] width 308 height 33
type input "0"
click at [255, 649] on Fiber "number" at bounding box center [385, 657] width 308 height 33
type Fiber "0"
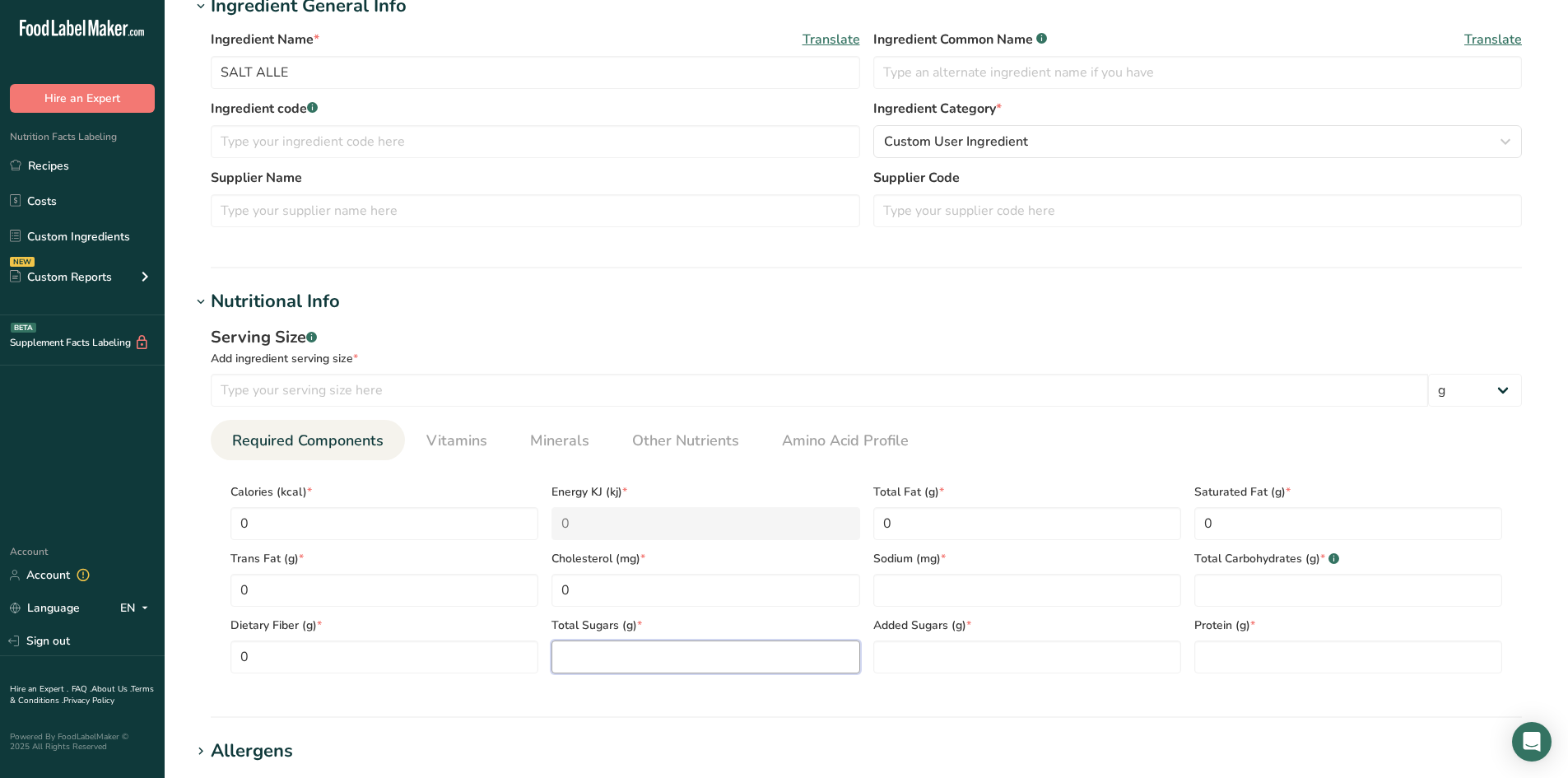
click at [565, 657] on Sugars "number" at bounding box center [705, 657] width 308 height 33
type Sugars "0"
click at [896, 663] on Sugars "number" at bounding box center [1028, 657] width 308 height 33
type Sugars "0"
click at [1220, 654] on input "number" at bounding box center [1348, 657] width 308 height 33
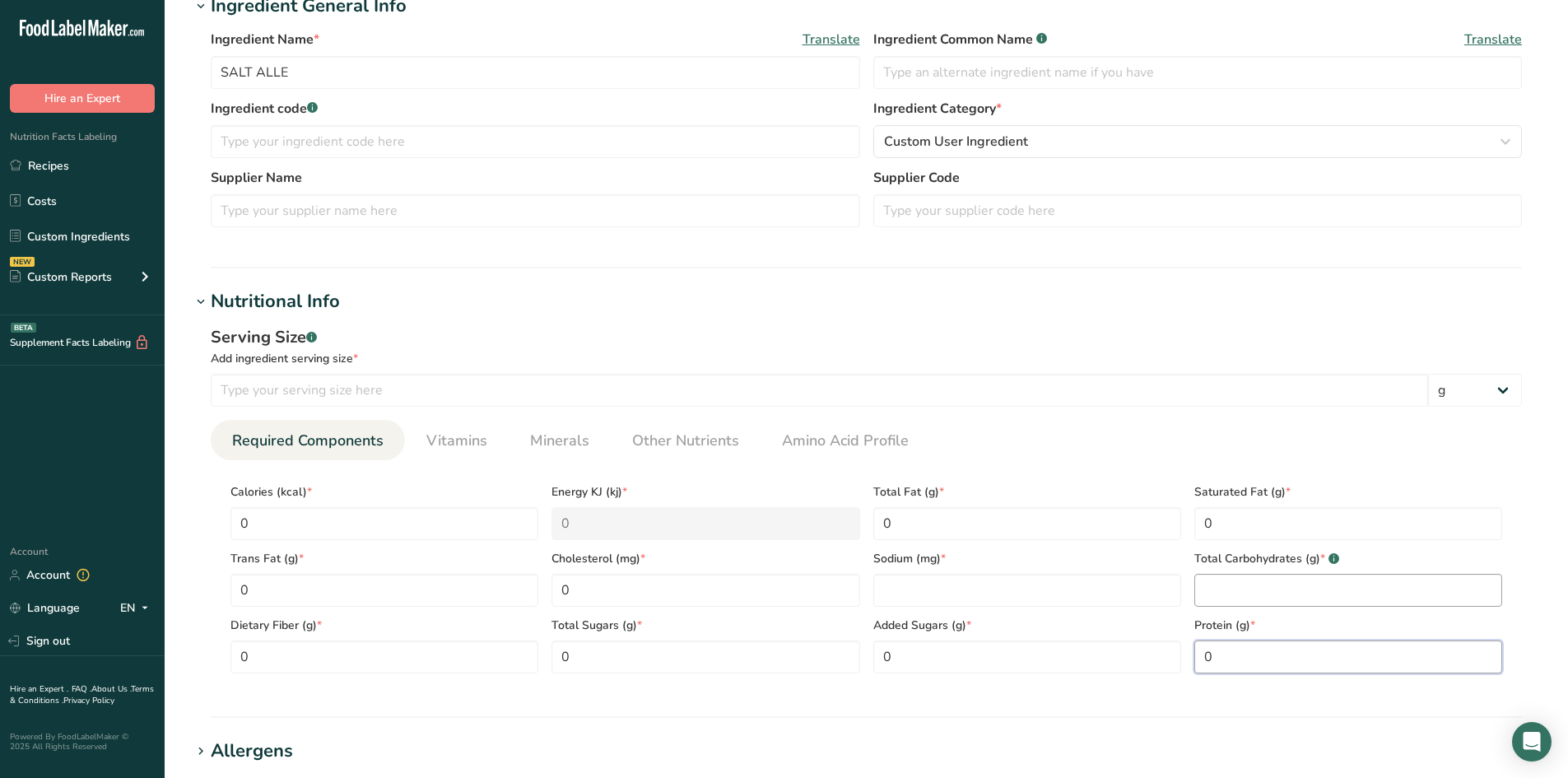
type input "0"
click at [1206, 589] on Carbohydrates "number" at bounding box center [1348, 590] width 308 height 33
type Carbohydrates "0"
click at [221, 387] on input "number" at bounding box center [819, 390] width 1218 height 33
type input "1"
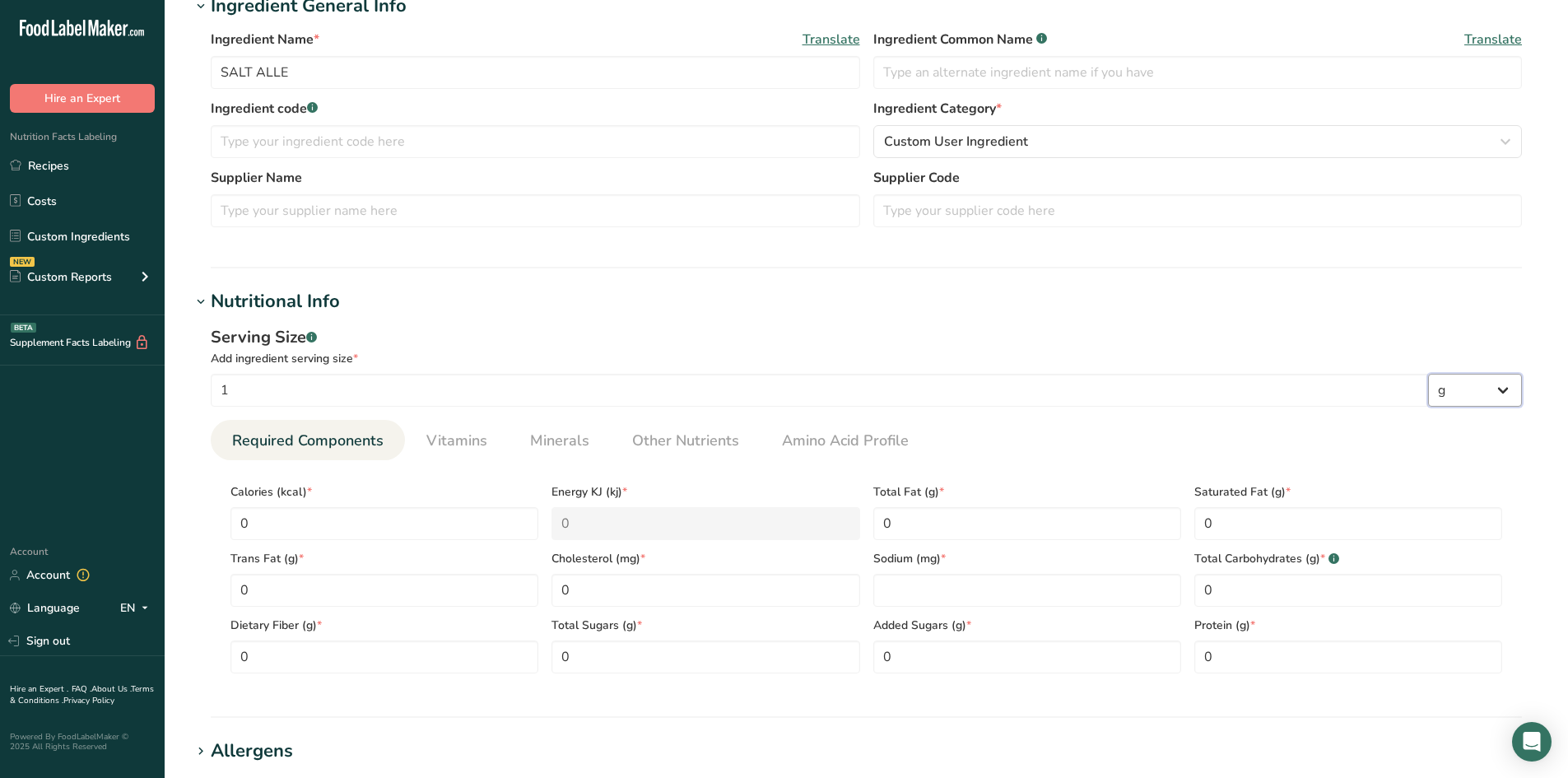
click at [1509, 394] on select "g kg mg mcg lb oz l mL fl oz tbsp tsp cup qt gallon" at bounding box center [1474, 390] width 94 height 33
select select "3"
click at [1428, 373] on select "g kg mg mcg lb oz l mL fl oz tbsp tsp cup qt gallon" at bounding box center [1474, 390] width 94 height 33
click at [233, 392] on input "1" at bounding box center [819, 390] width 1218 height 33
type input "100"
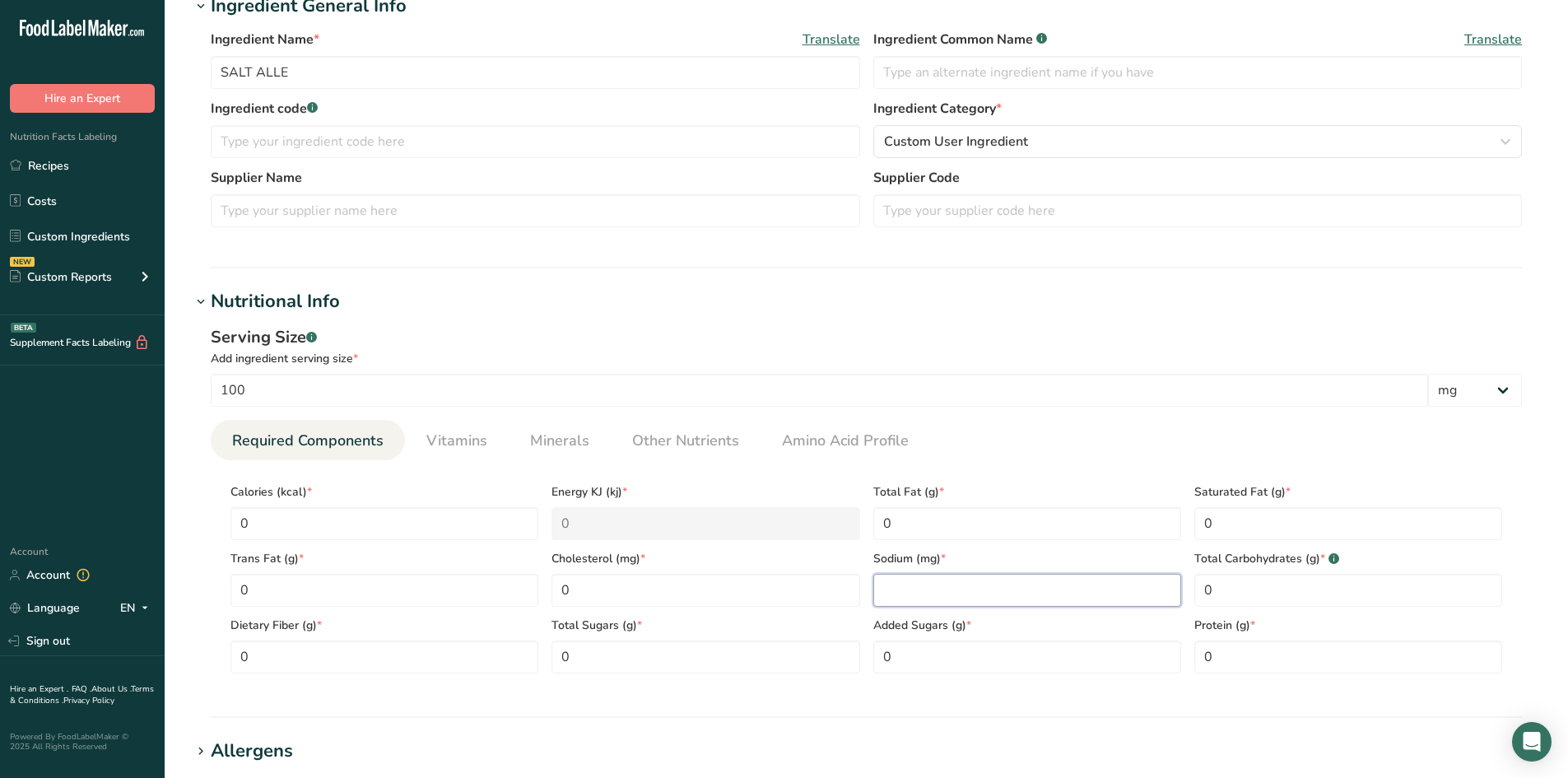
click at [882, 589] on input "number" at bounding box center [1028, 590] width 308 height 33
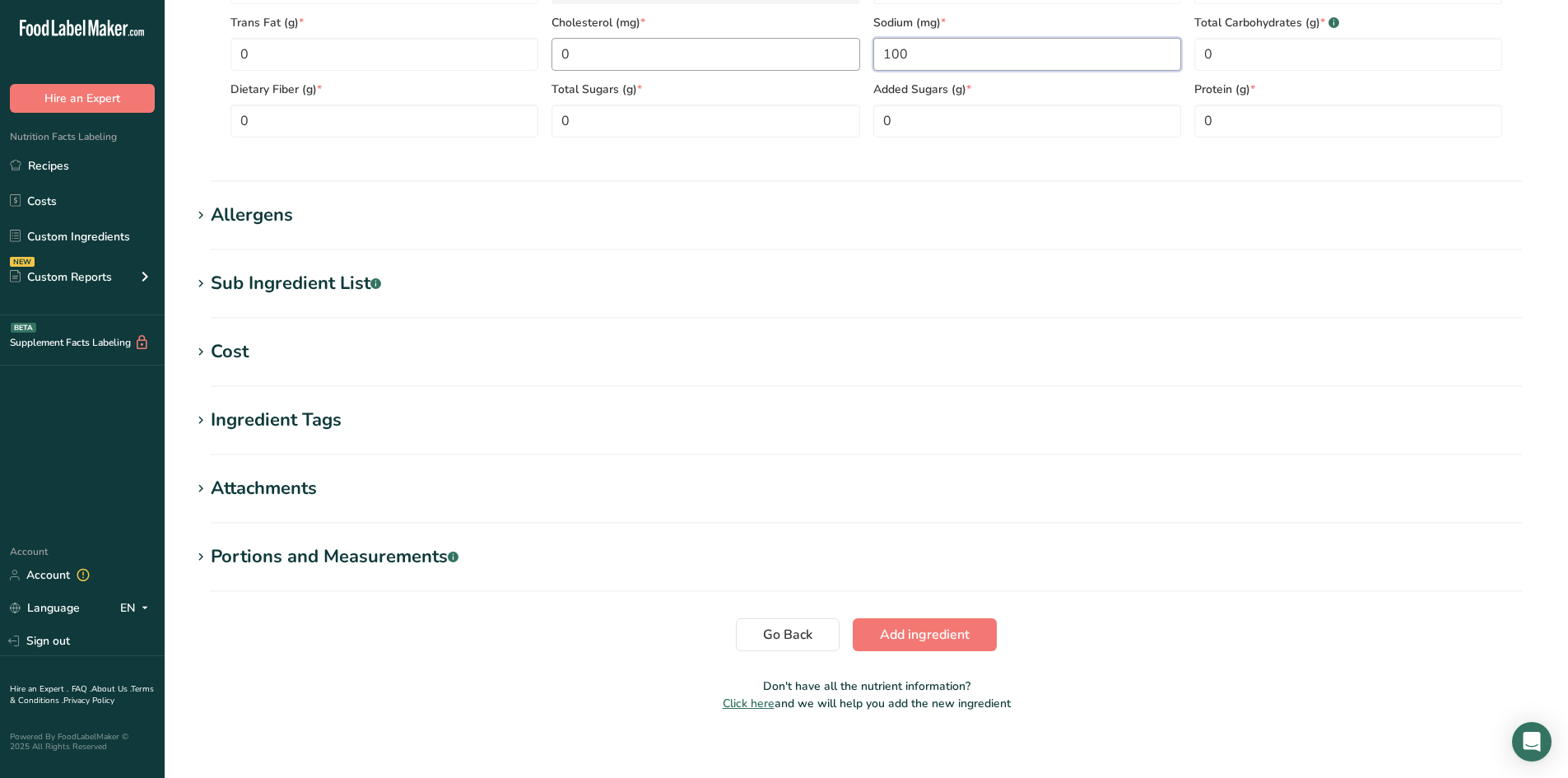
scroll to position [878, 0]
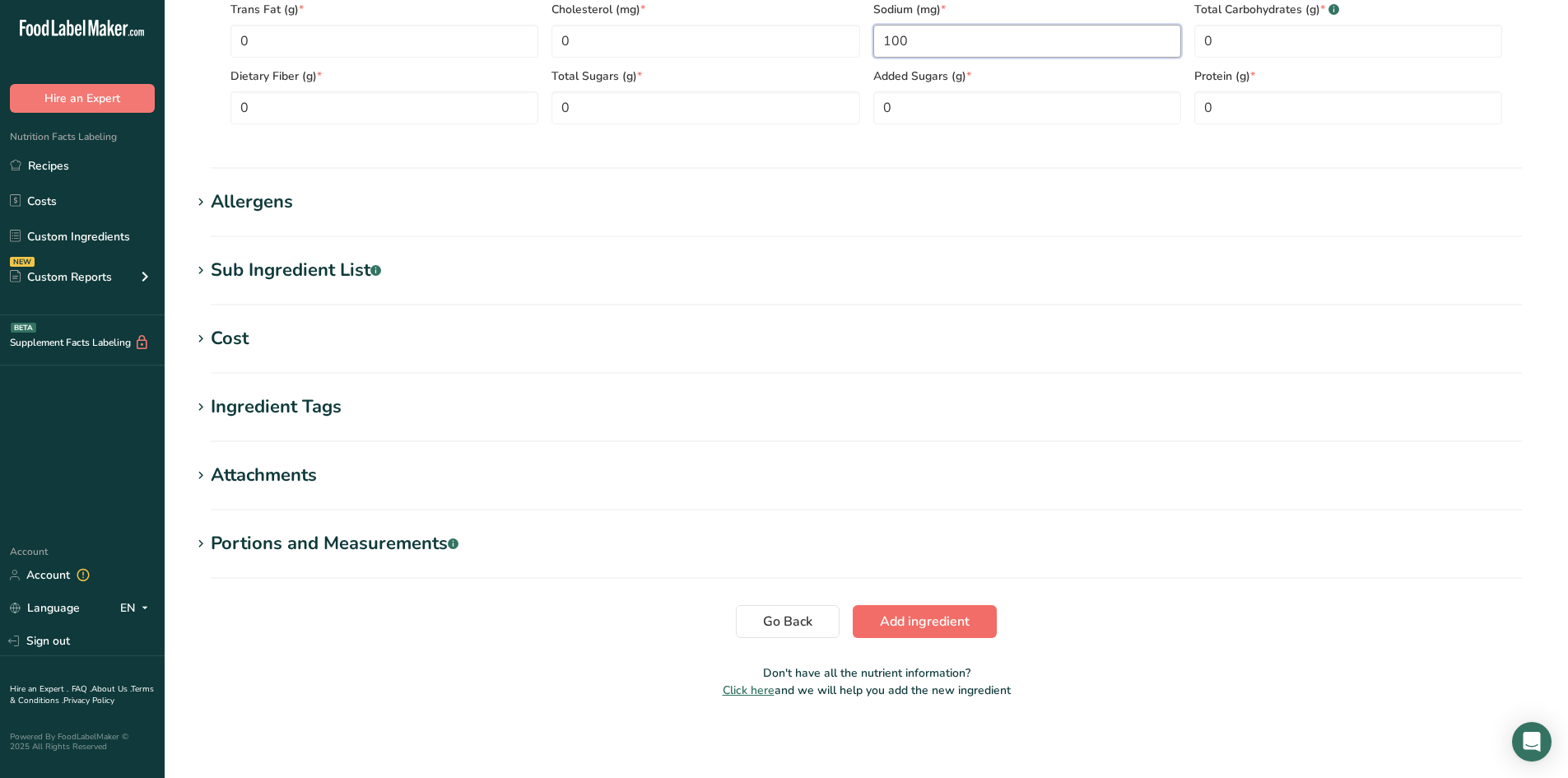
type input "100"
click at [922, 618] on span "Add ingredient" at bounding box center [925, 621] width 90 height 19
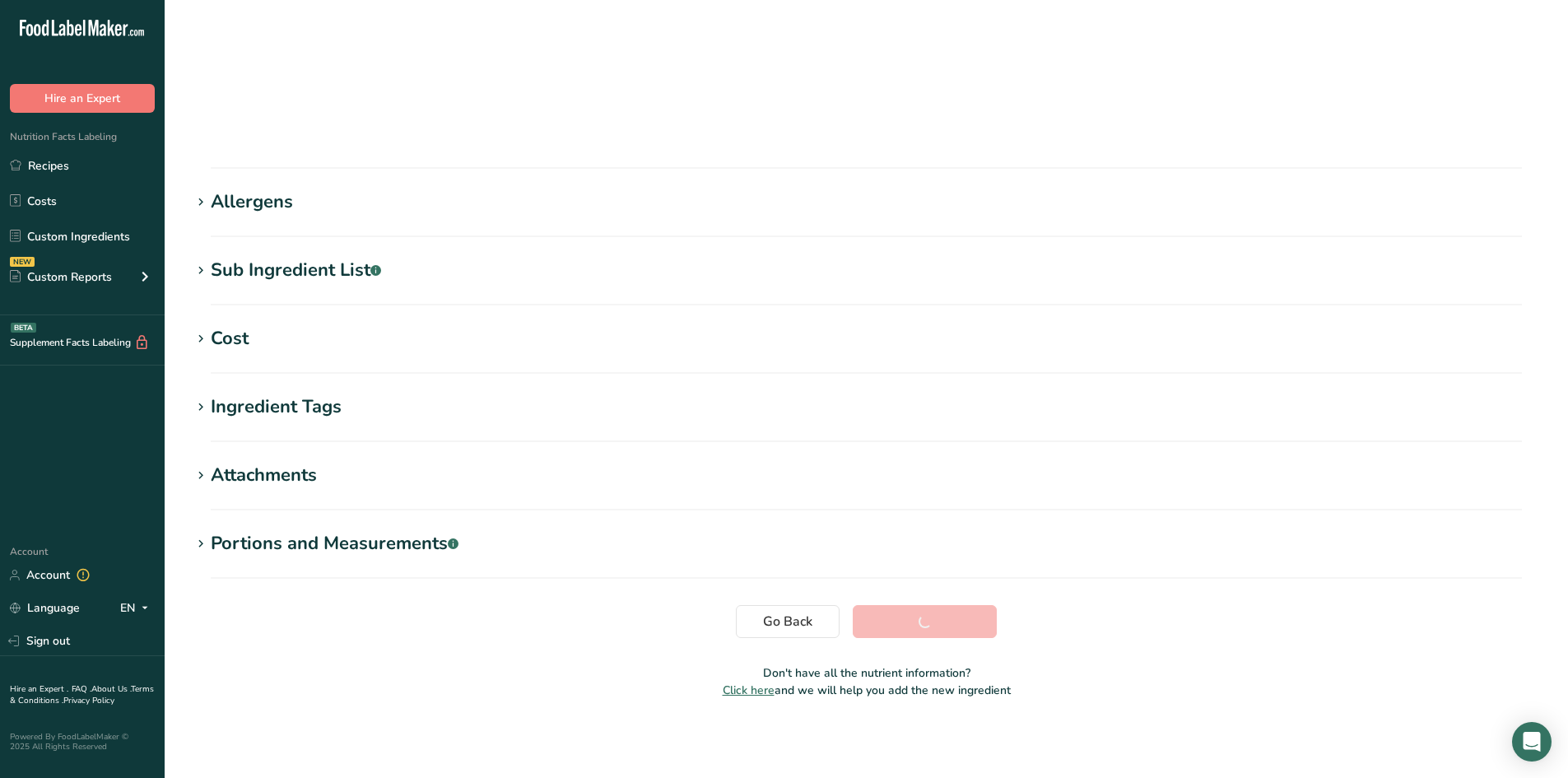
scroll to position [107, 0]
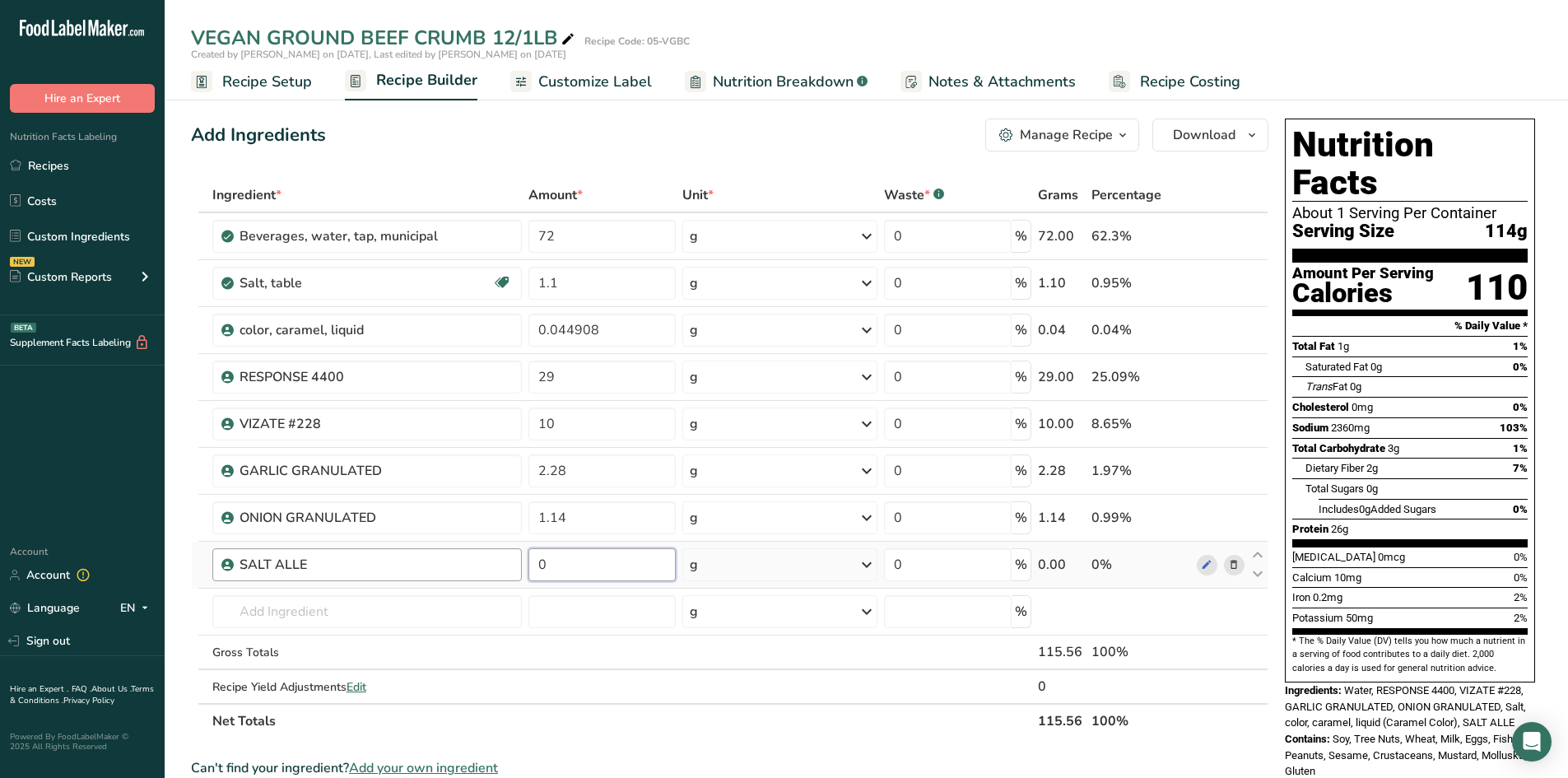
drag, startPoint x: 557, startPoint y: 563, endPoint x: 507, endPoint y: 554, distance: 50.8
click at [518, 557] on tr "SALT ALLE 0 g Weight Units g kg mg See more Volume Units l Volume units require…" at bounding box center [729, 565] width 1076 height 47
type input "1.1"
click at [375, 616] on div "Ingredient * Amount * Unit * Waste * .a-a{fill:#347362;}.b-a{fill:#fff;} Grams …" at bounding box center [729, 458] width 1078 height 560
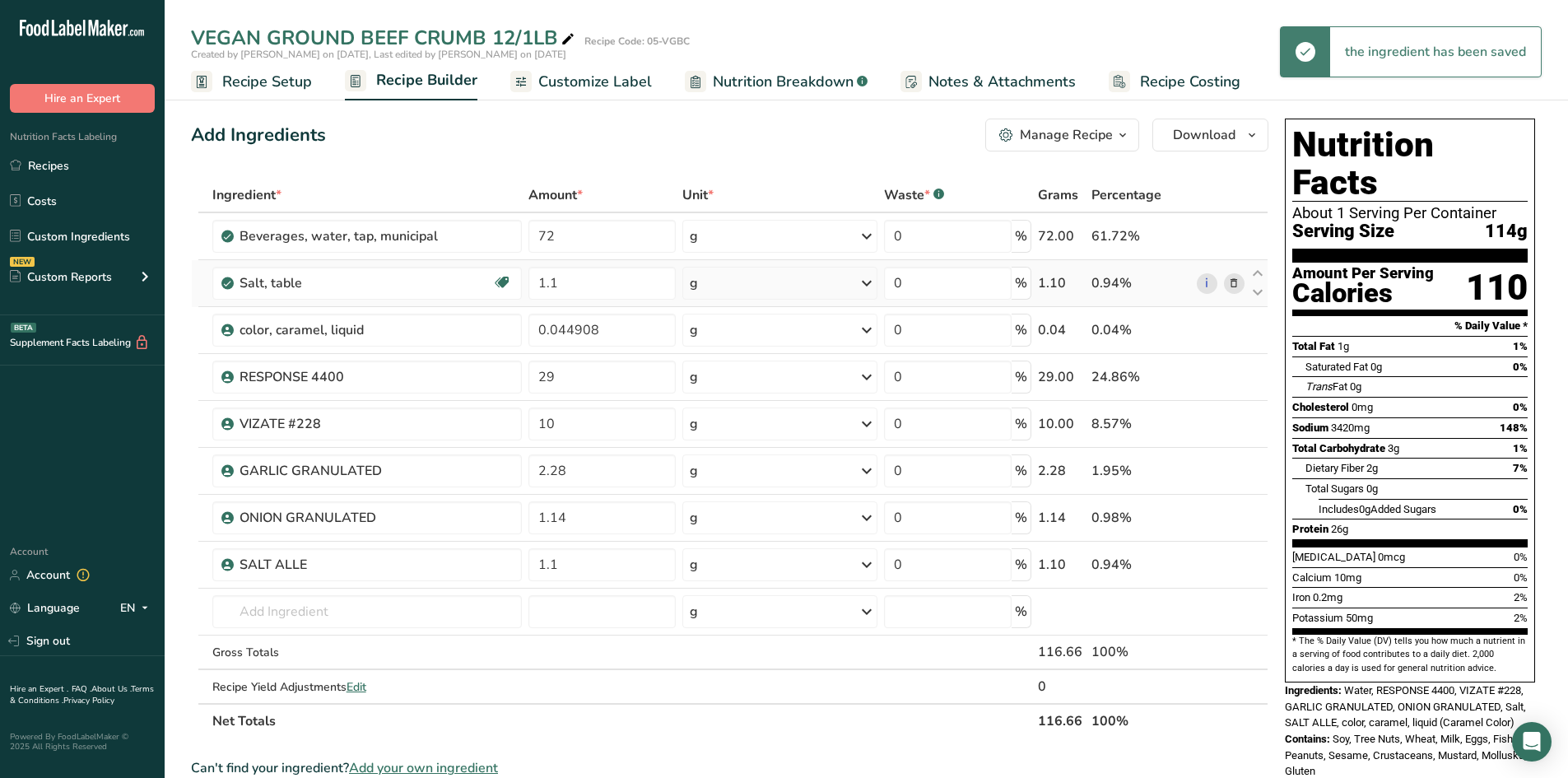
click at [1239, 282] on icon at bounding box center [1233, 283] width 11 height 18
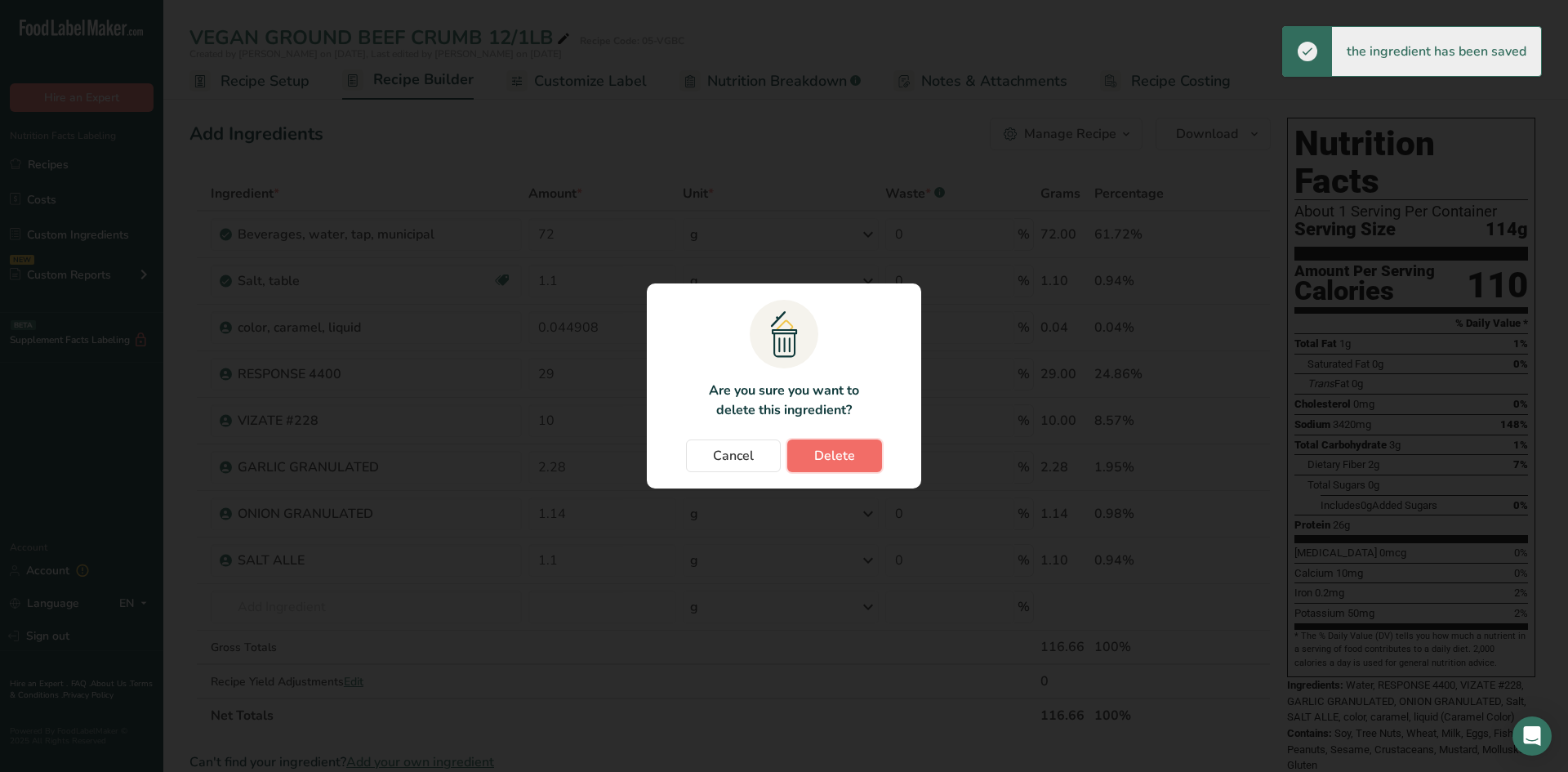
click at [852, 457] on span "Delete" at bounding box center [835, 455] width 40 height 19
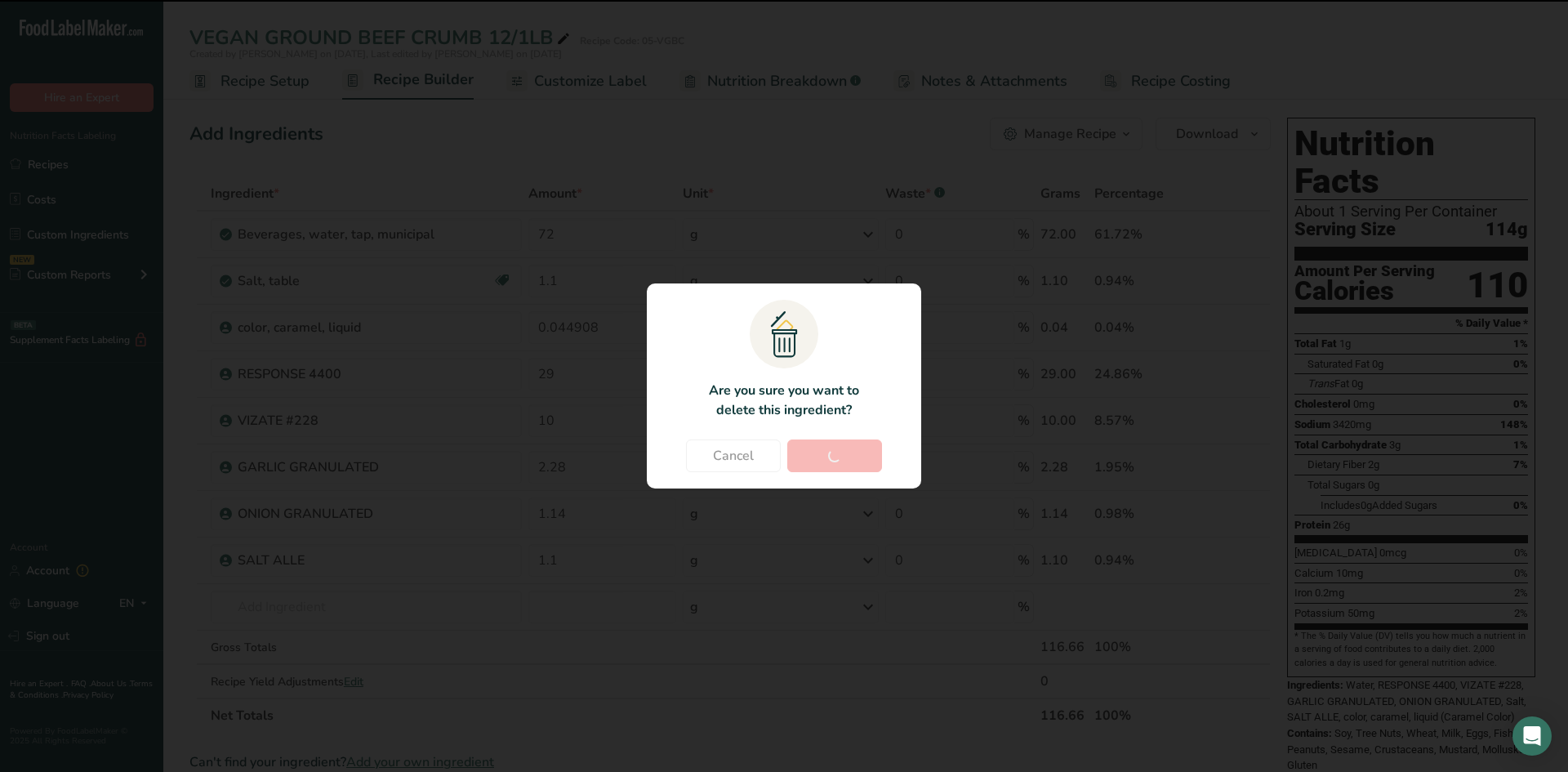
type input "0.044908"
type input "29"
type input "10"
type input "2.28"
type input "1.14"
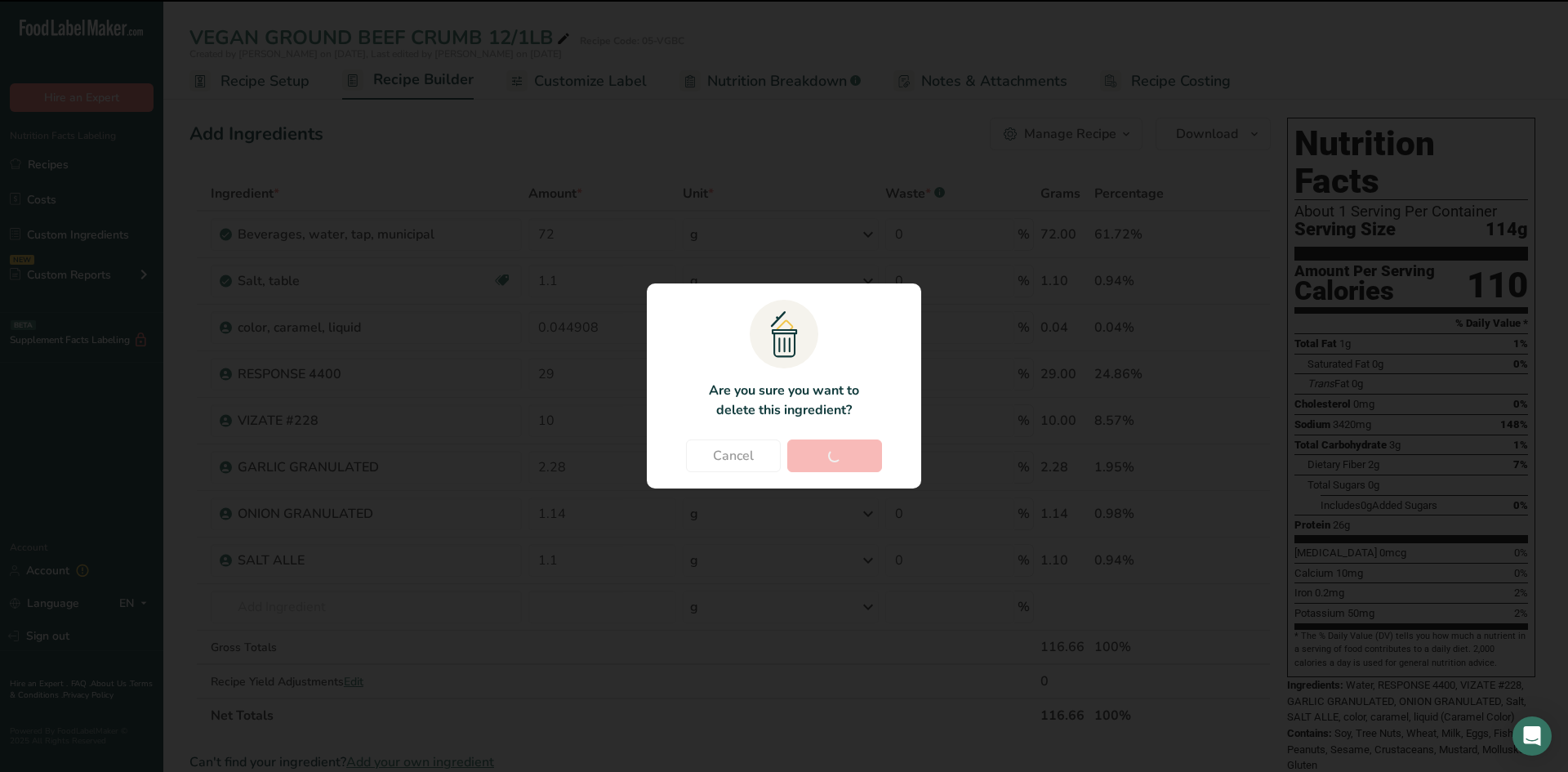
type input "1.1"
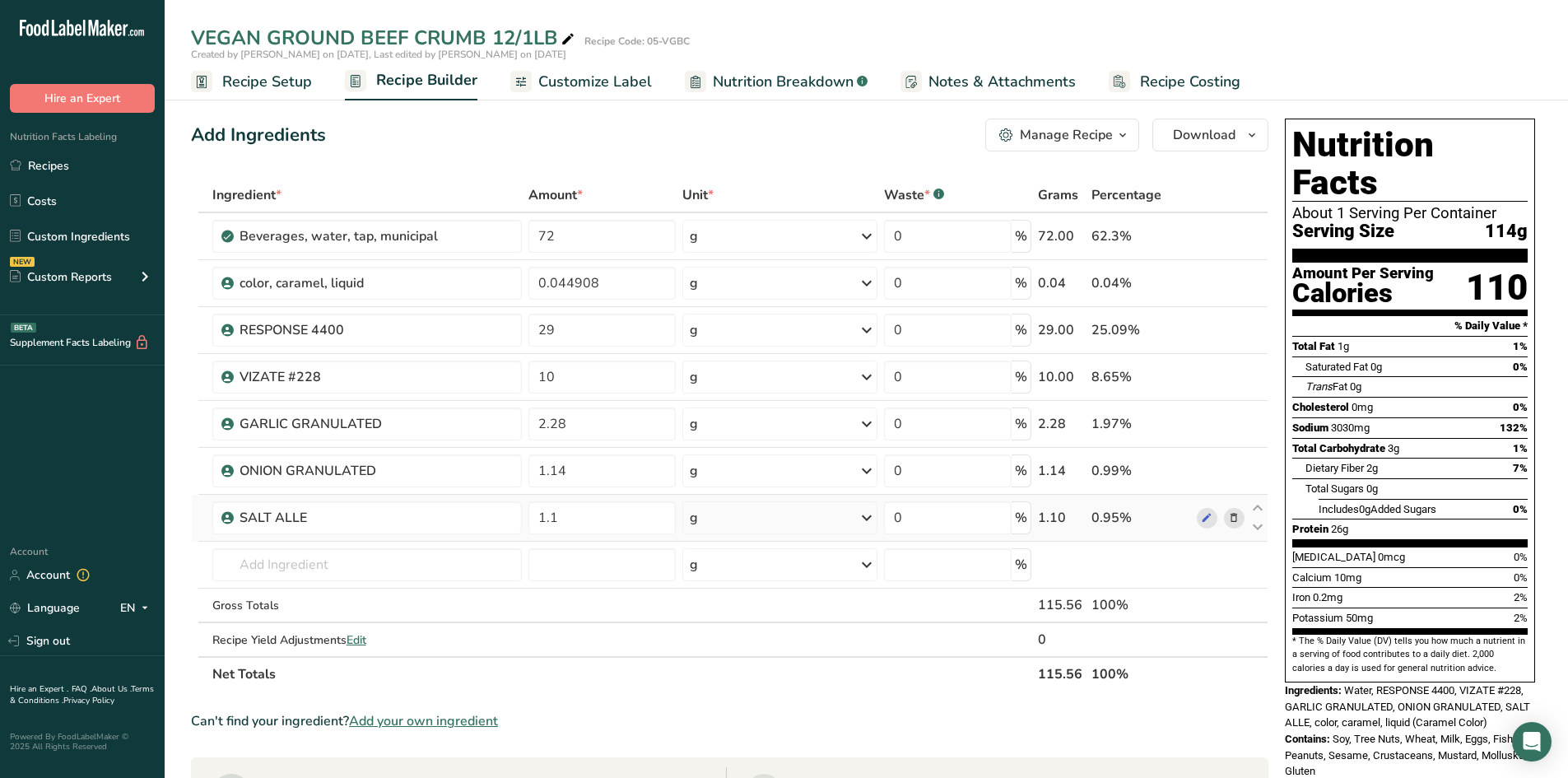
click at [867, 519] on icon at bounding box center [866, 518] width 19 height 30
click at [723, 626] on div "mg" at bounding box center [761, 628] width 138 height 24
click at [594, 79] on span "Customize Label" at bounding box center [595, 82] width 114 height 22
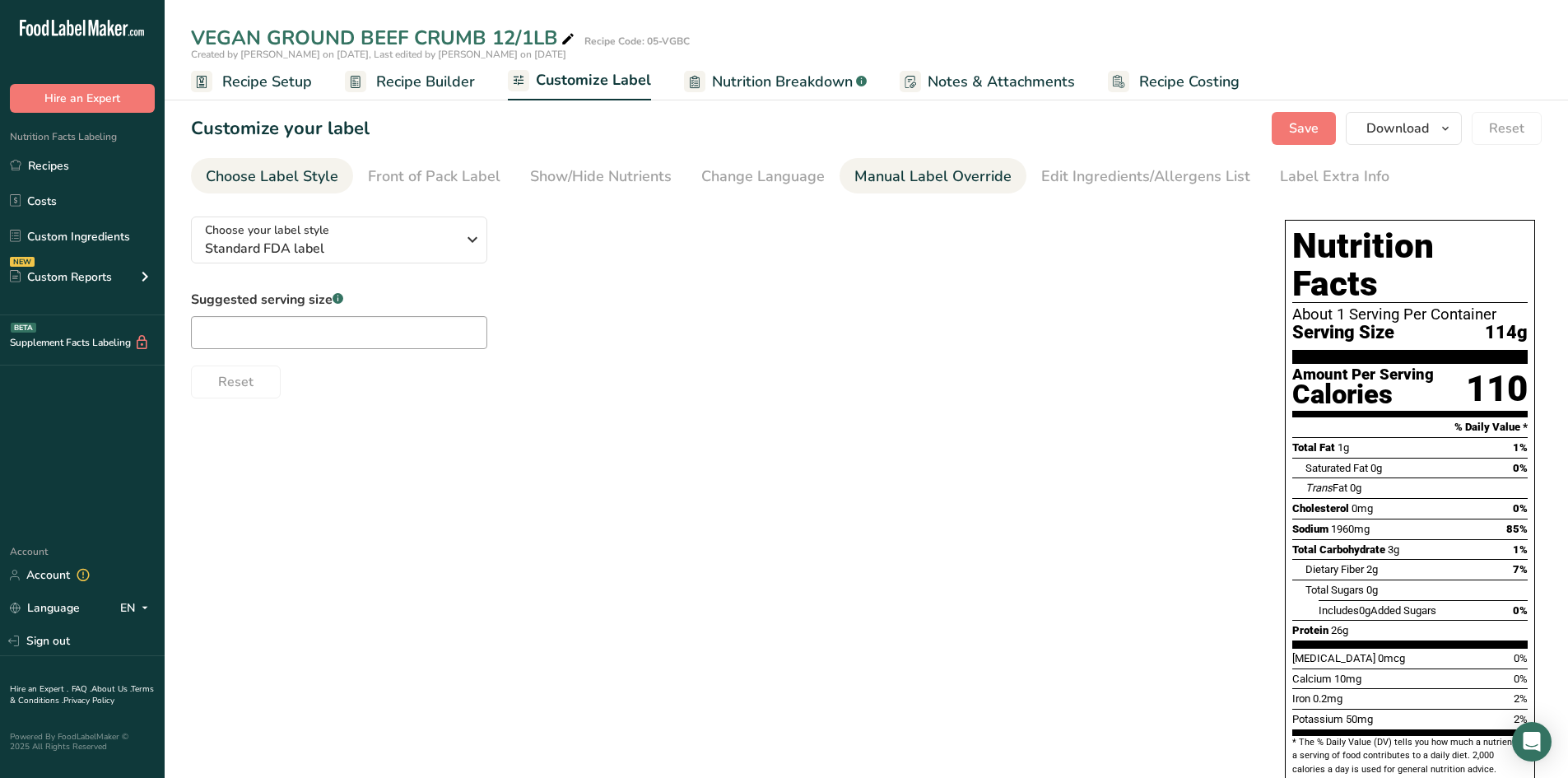
click at [889, 179] on div "Manual Label Override" at bounding box center [933, 177] width 158 height 22
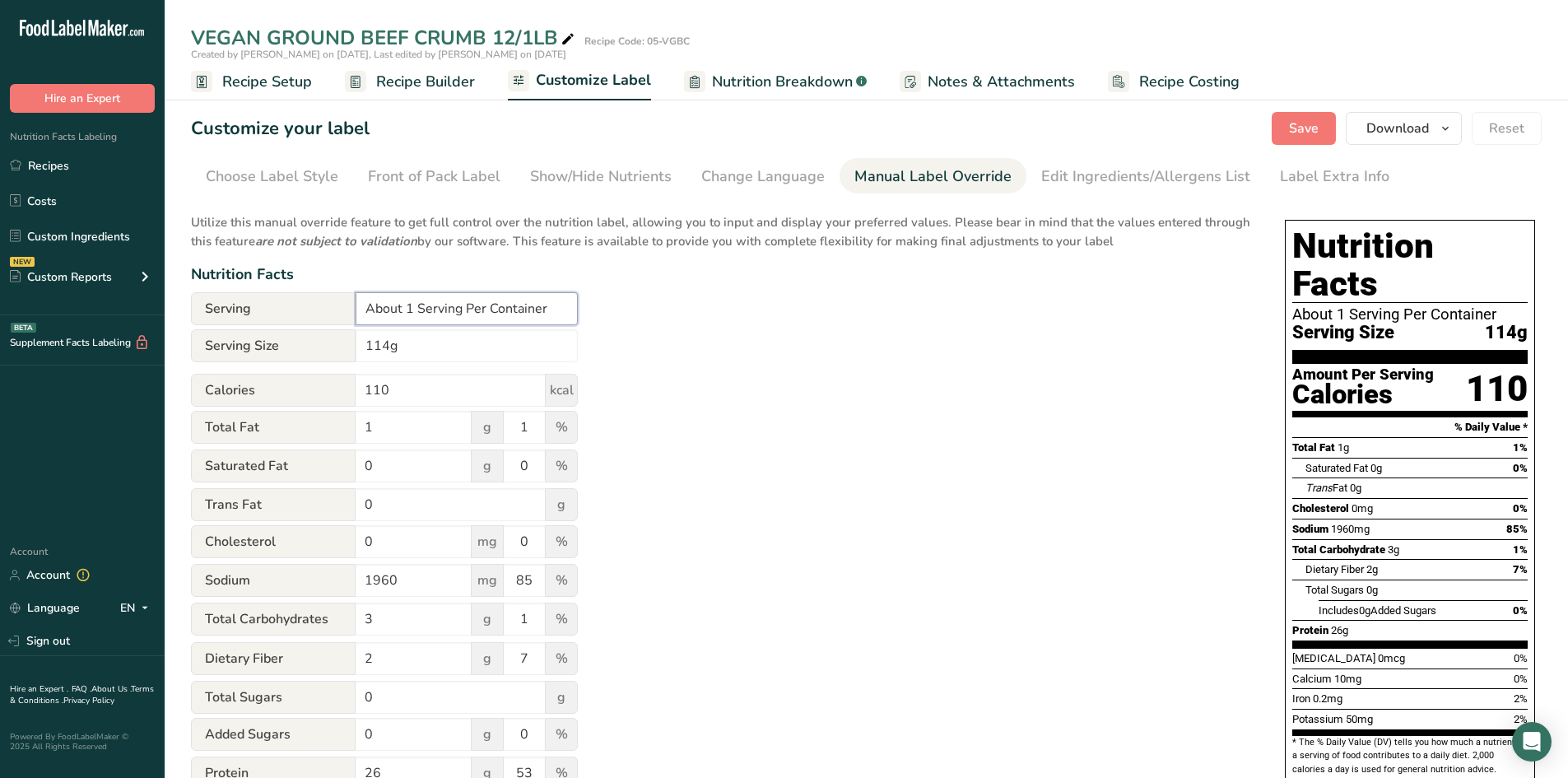
drag, startPoint x: 417, startPoint y: 307, endPoint x: 310, endPoint y: 291, distance: 108.2
click at [310, 291] on div "Utilize this manual override feature to get full control over the nutrition lab…" at bounding box center [721, 596] width 1061 height 787
type input "4 Serving Per Container"
click at [356, 340] on input "114g" at bounding box center [467, 345] width 222 height 33
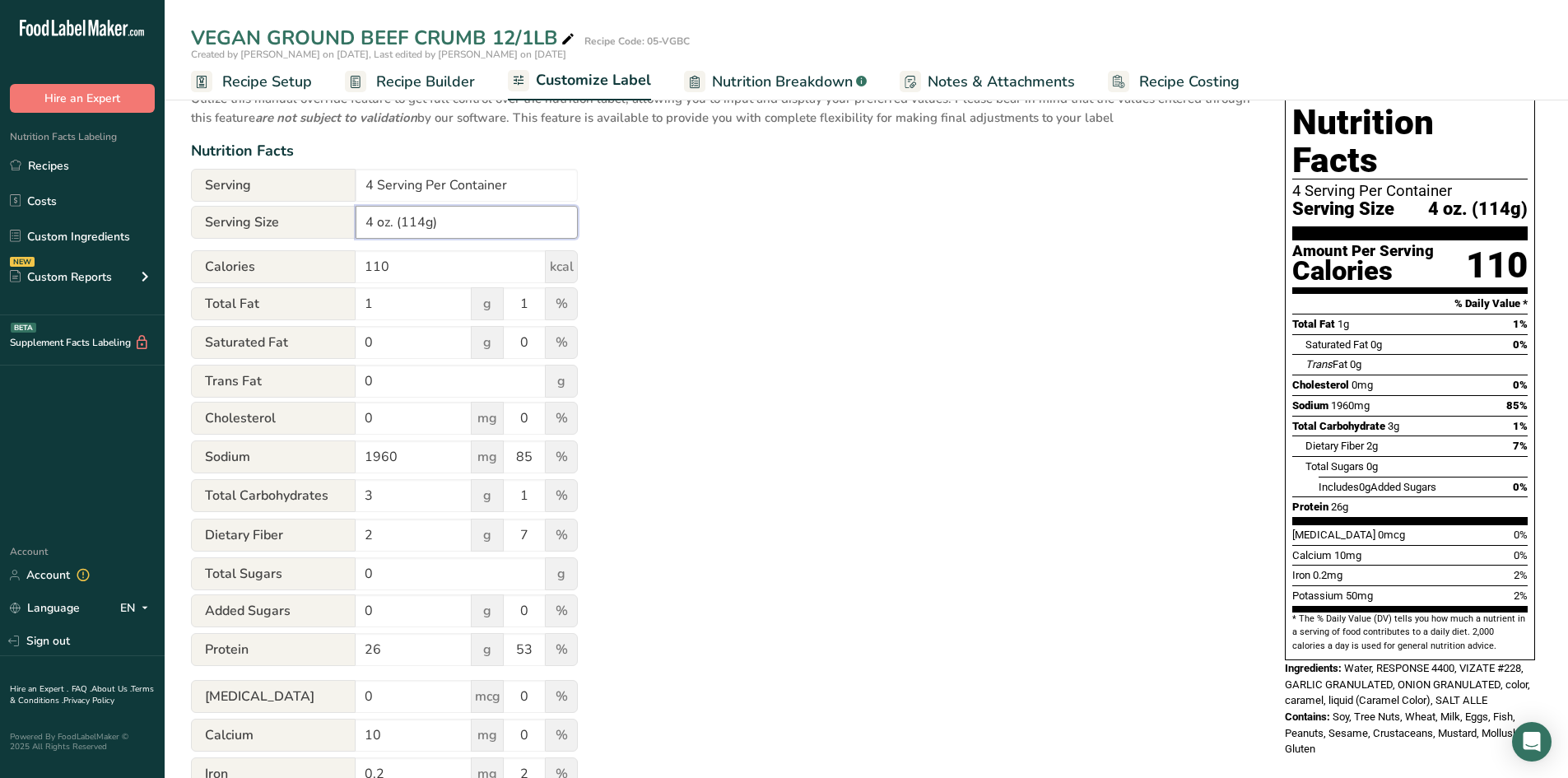
scroll to position [137, 0]
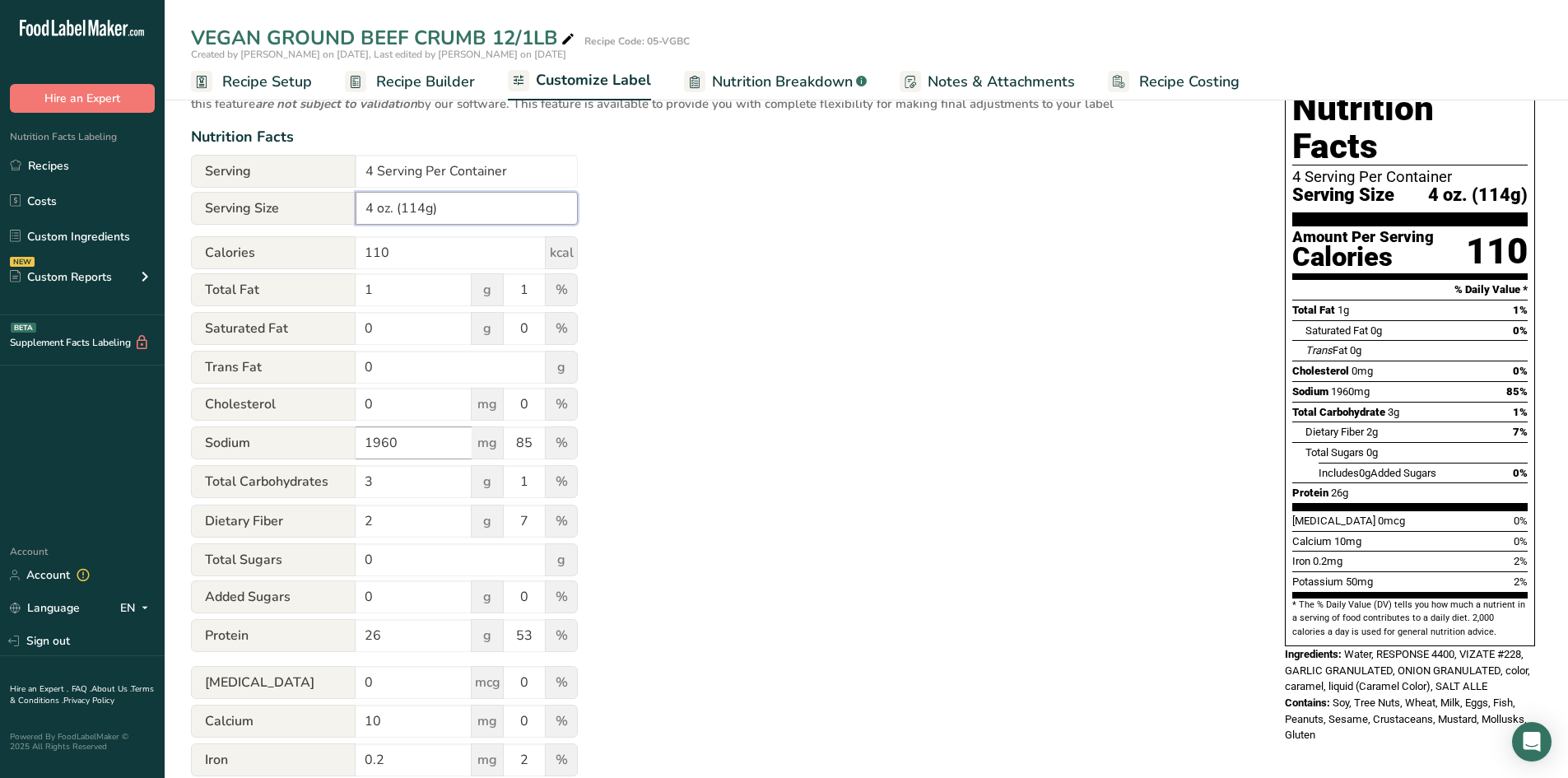
type input "4 oz. (114g)"
drag, startPoint x: 398, startPoint y: 443, endPoint x: 295, endPoint y: 419, distance: 105.8
click at [298, 419] on form "Serving 4 Serving Per Container Serving Size 4 oz. (114g) Calories 110 kcal Tot…" at bounding box center [385, 504] width 387 height 698
type input "900"
drag, startPoint x: 515, startPoint y: 436, endPoint x: 462, endPoint y: 423, distance: 54.6
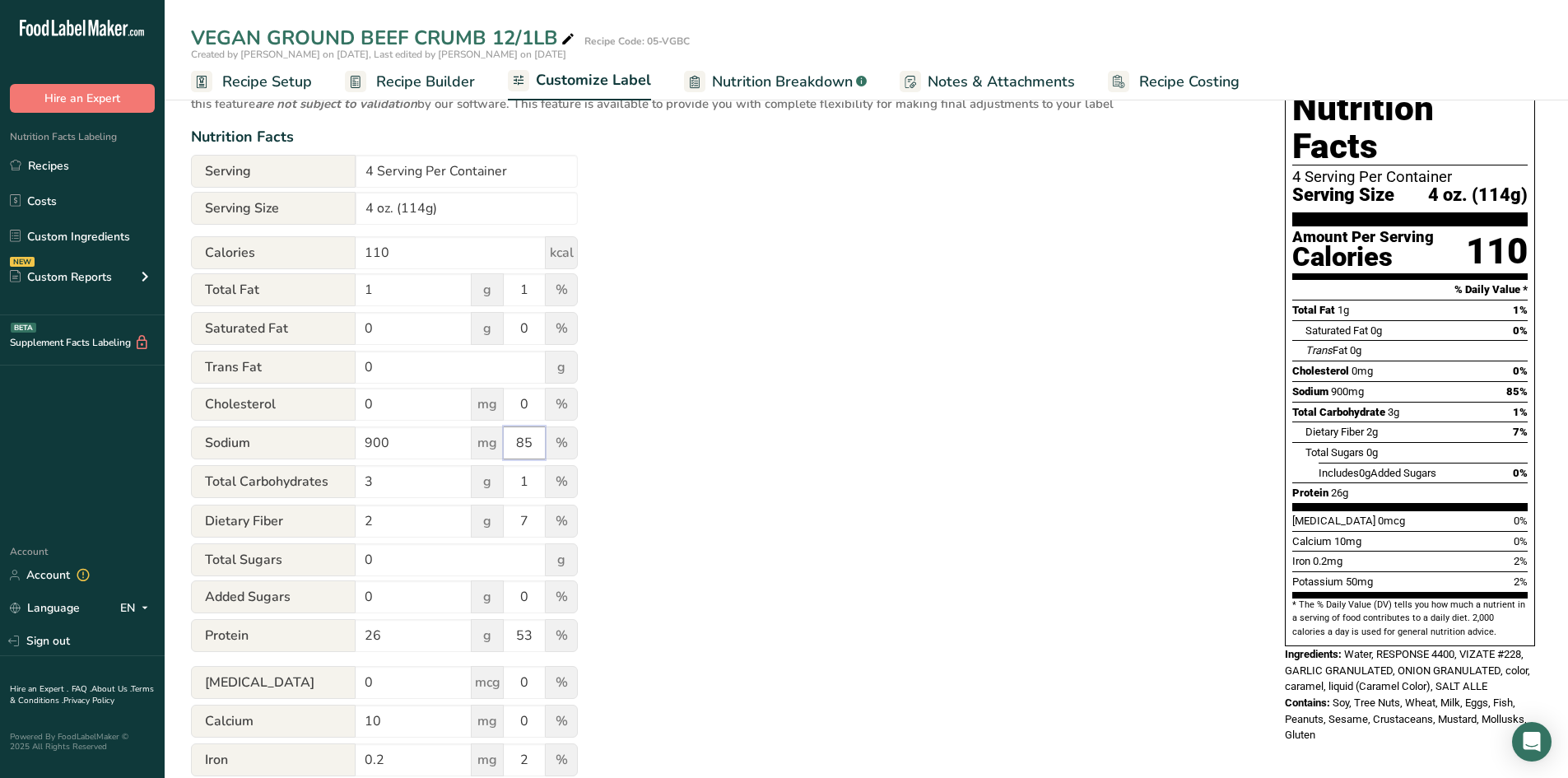
click at [464, 423] on form "Serving 4 Serving Per Container Serving Size 4 oz. (114g) Calories 110 kcal Tot…" at bounding box center [385, 504] width 387 height 698
type input "40"
click at [765, 424] on div "Utilize this manual override feature to get full control over the nutrition lab…" at bounding box center [721, 459] width 1061 height 787
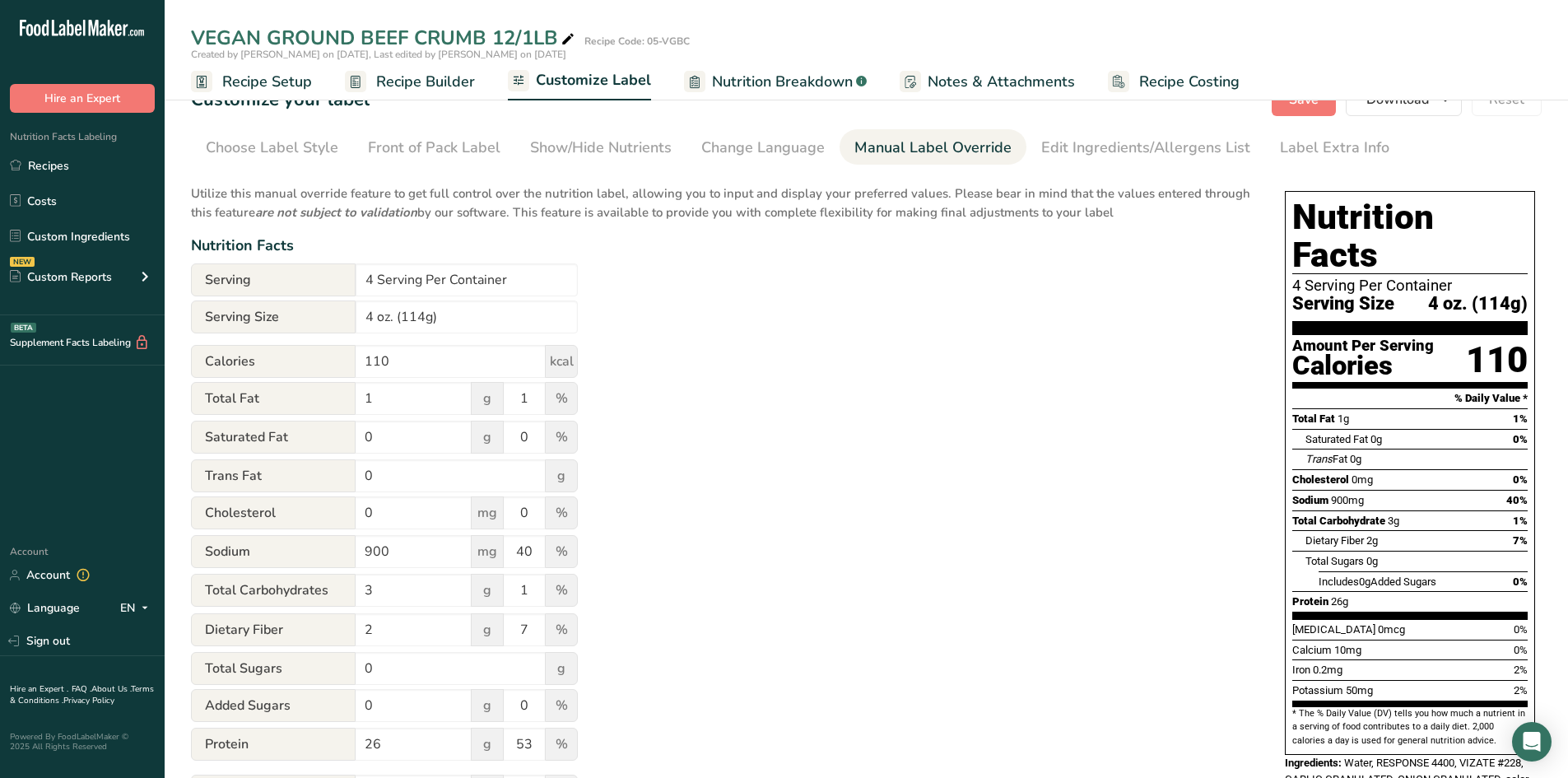
scroll to position [0, 0]
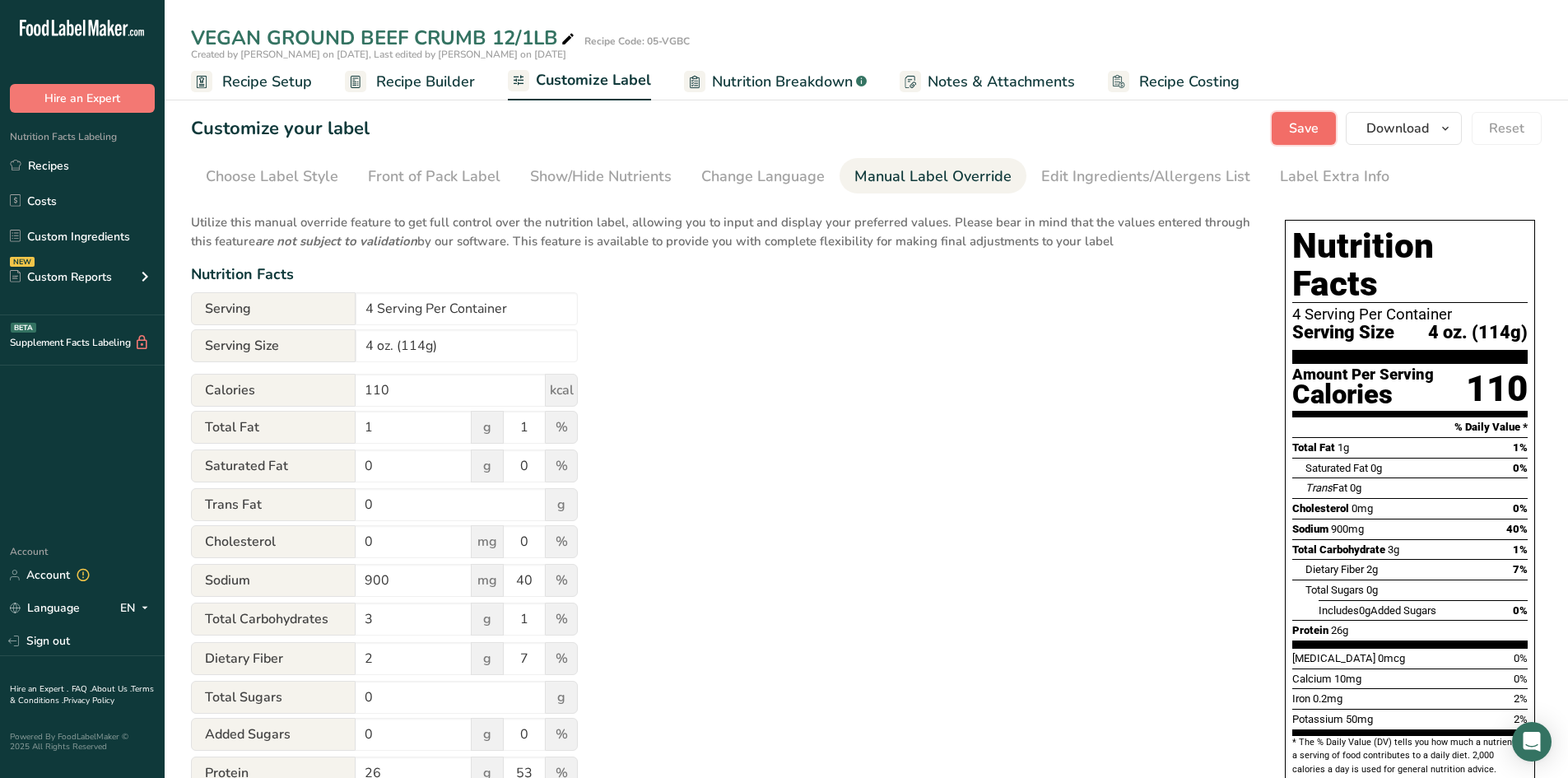
click at [1311, 122] on span "Save" at bounding box center [1304, 128] width 30 height 19
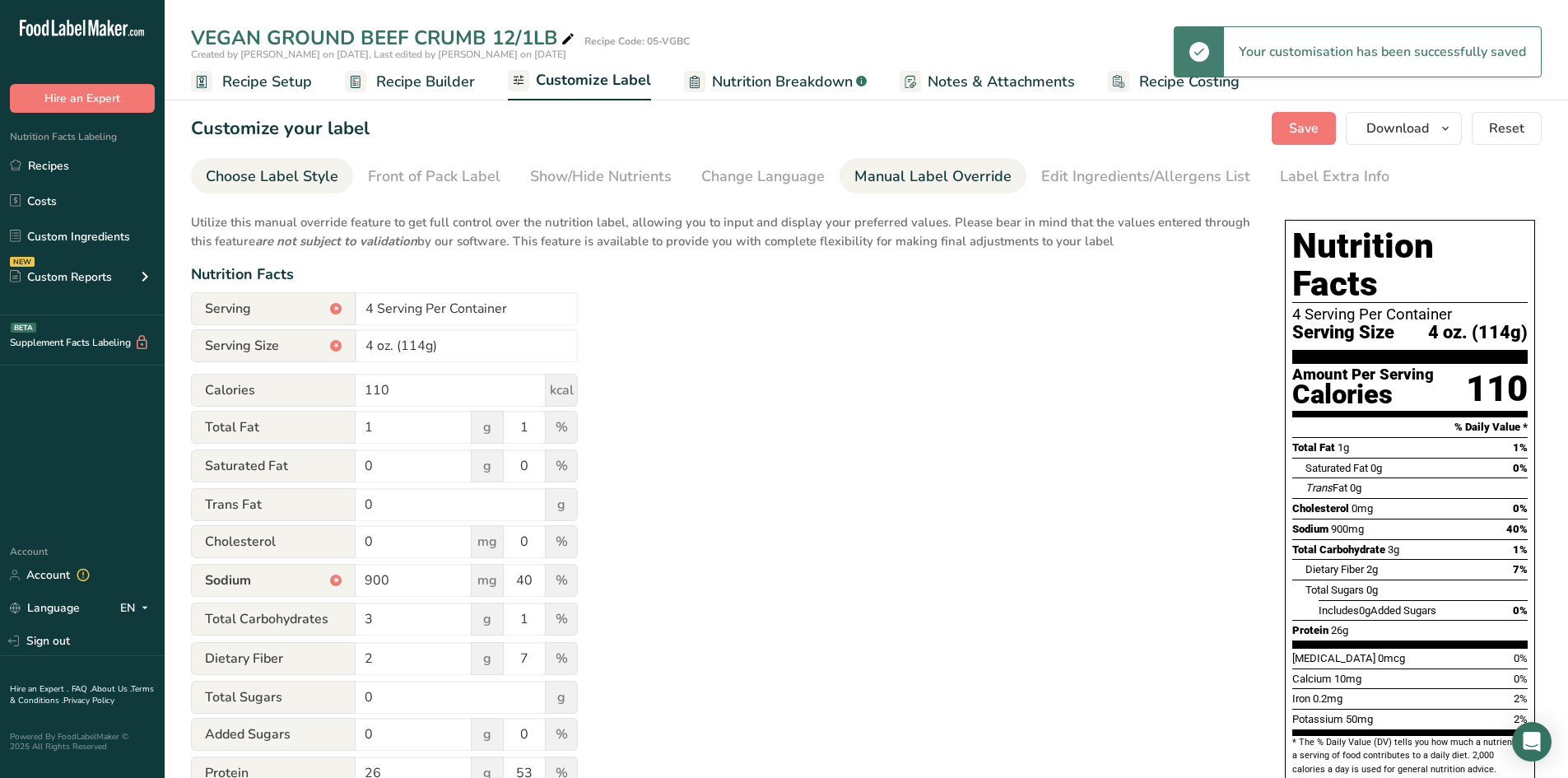
click at [245, 178] on div "Choose Label Style" at bounding box center [272, 177] width 133 height 22
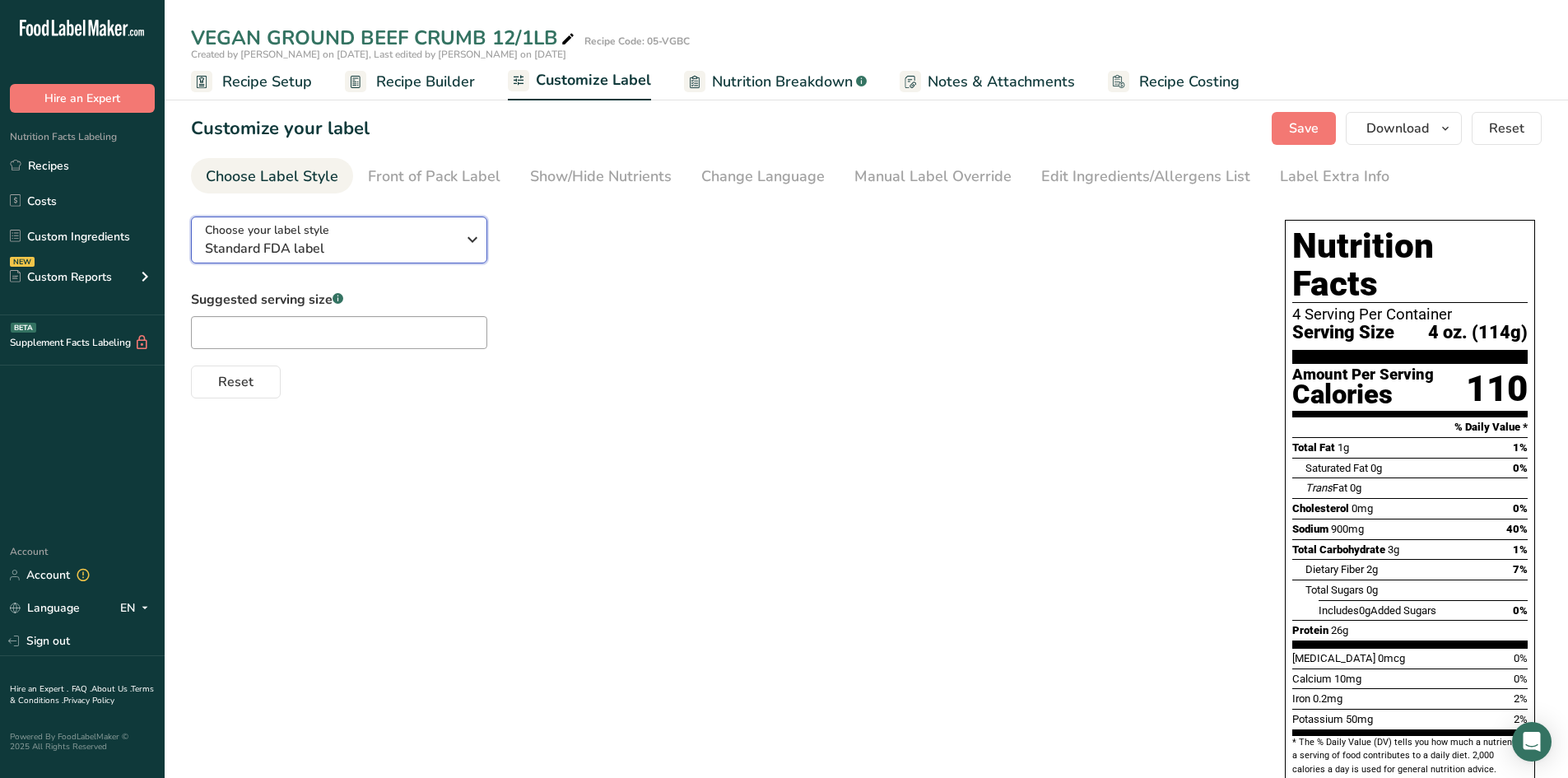
click at [474, 240] on icon "button" at bounding box center [472, 240] width 19 height 30
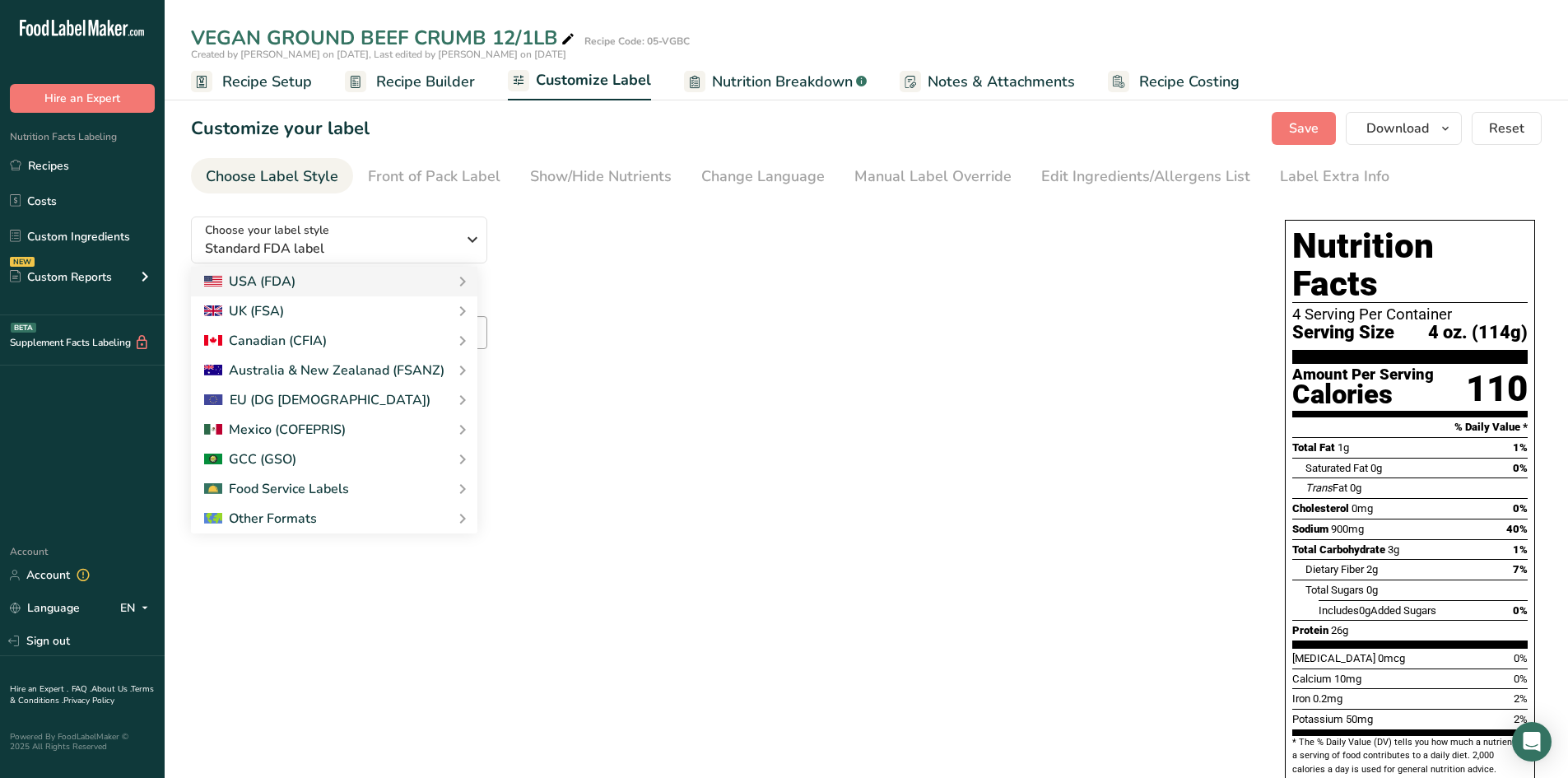
click at [386, 91] on span "Recipe Builder" at bounding box center [425, 82] width 99 height 22
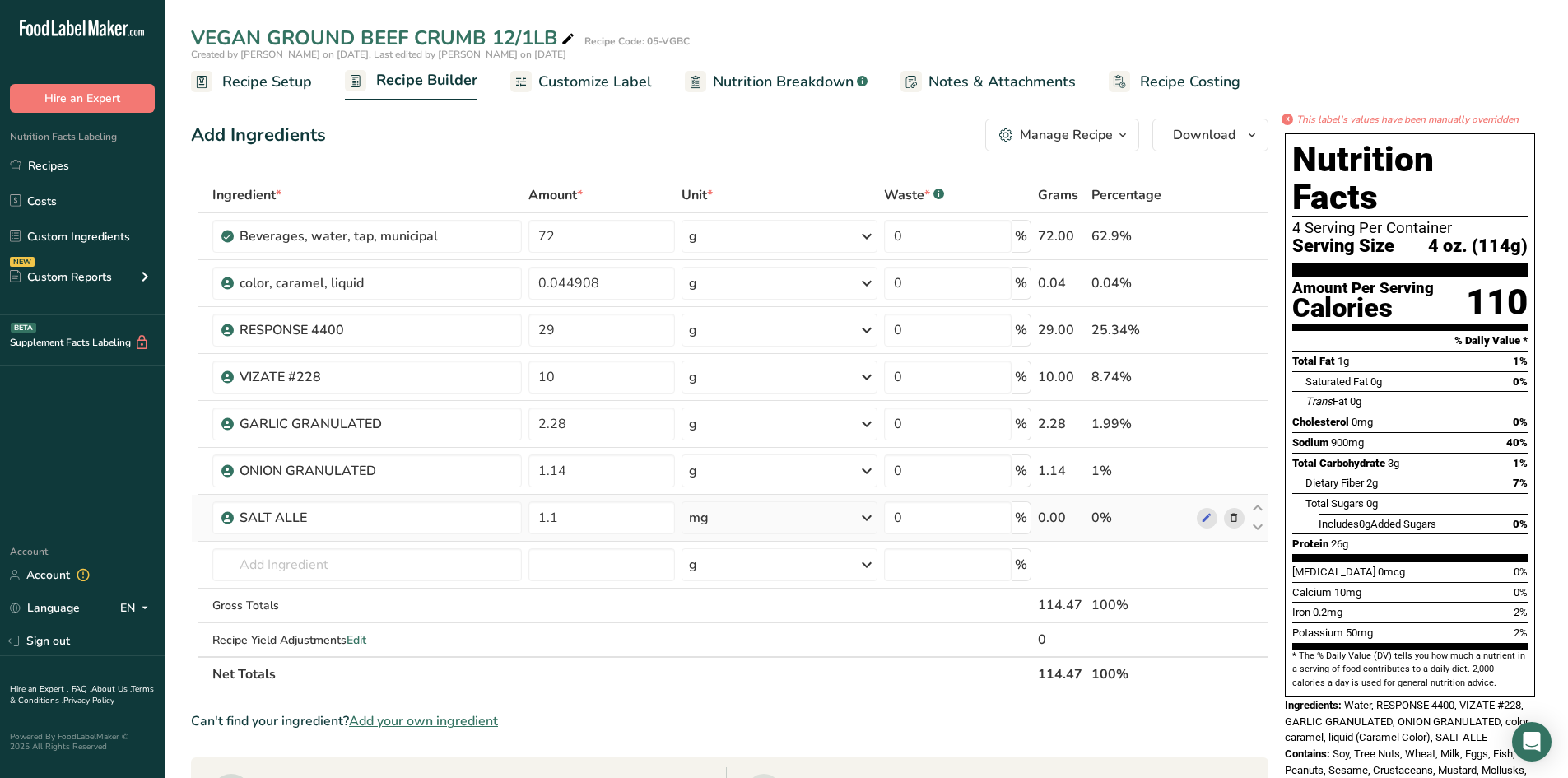
click at [1238, 515] on icon at bounding box center [1233, 518] width 11 height 18
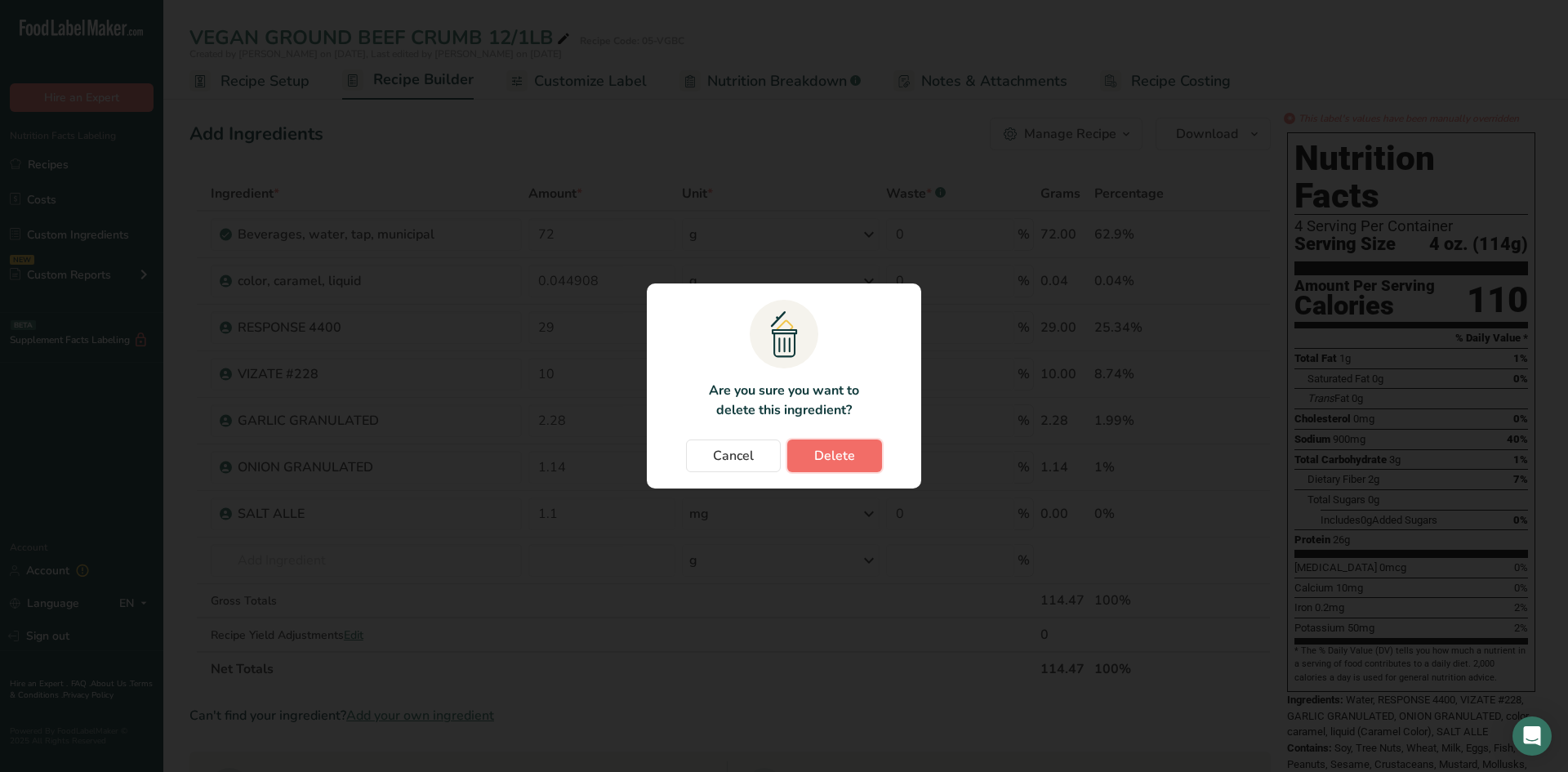
click at [812, 448] on button "Delete" at bounding box center [834, 456] width 95 height 33
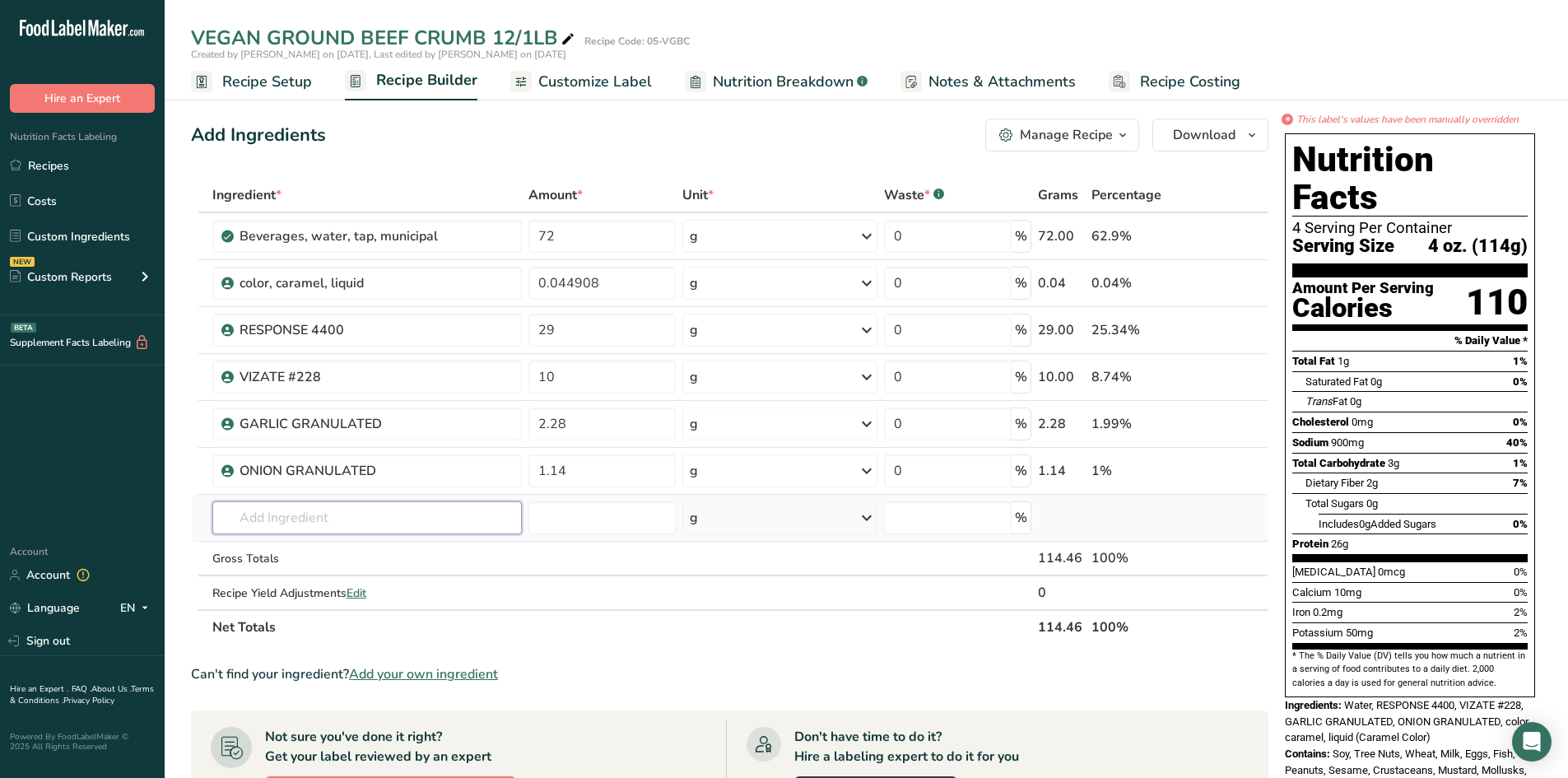
click at [255, 512] on input "text" at bounding box center [367, 518] width 310 height 33
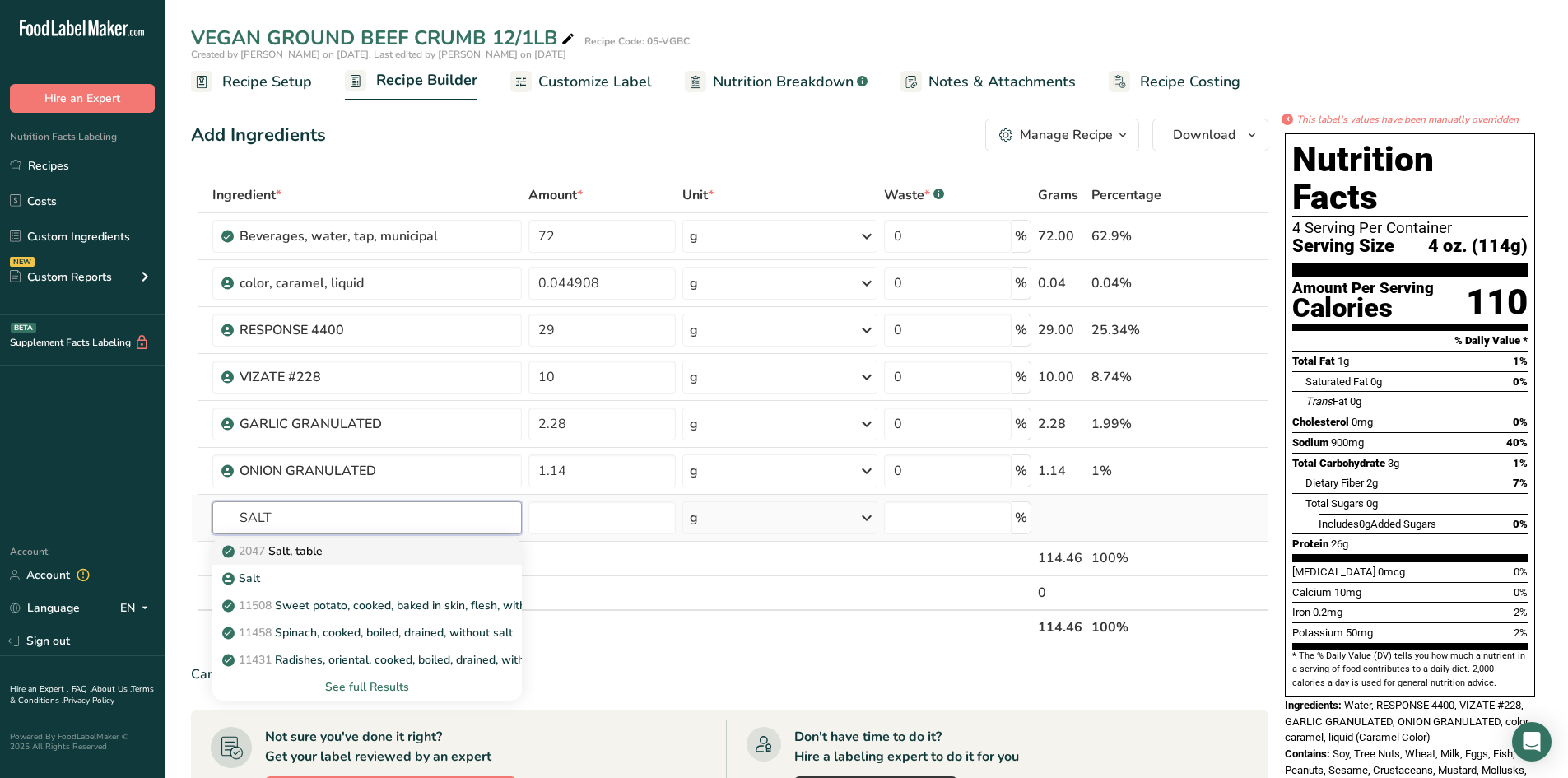
type input "SALT"
click at [294, 548] on p "2047 Salt, table" at bounding box center [273, 550] width 97 height 18
type input "Salt, table"
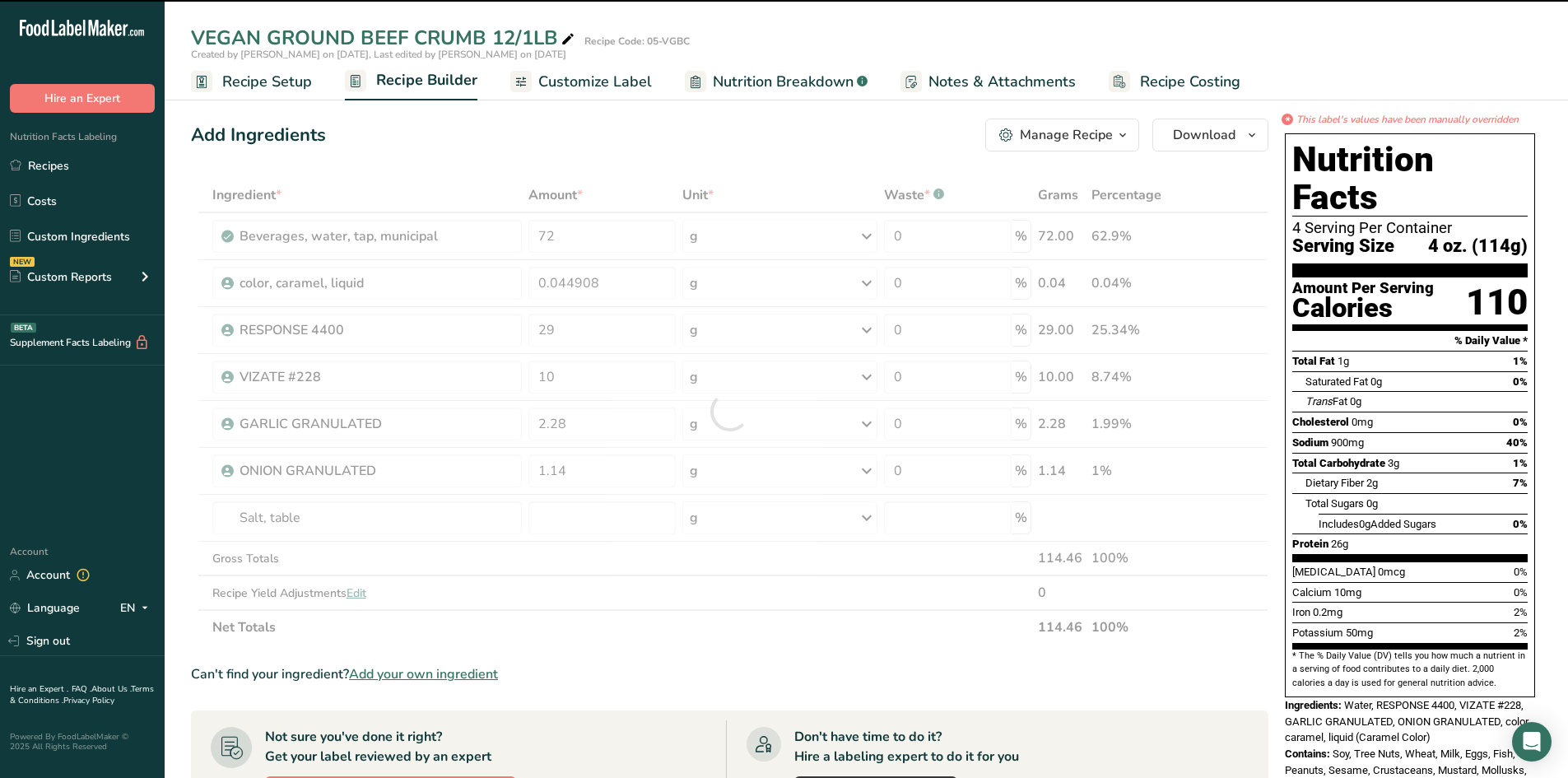
type input "0"
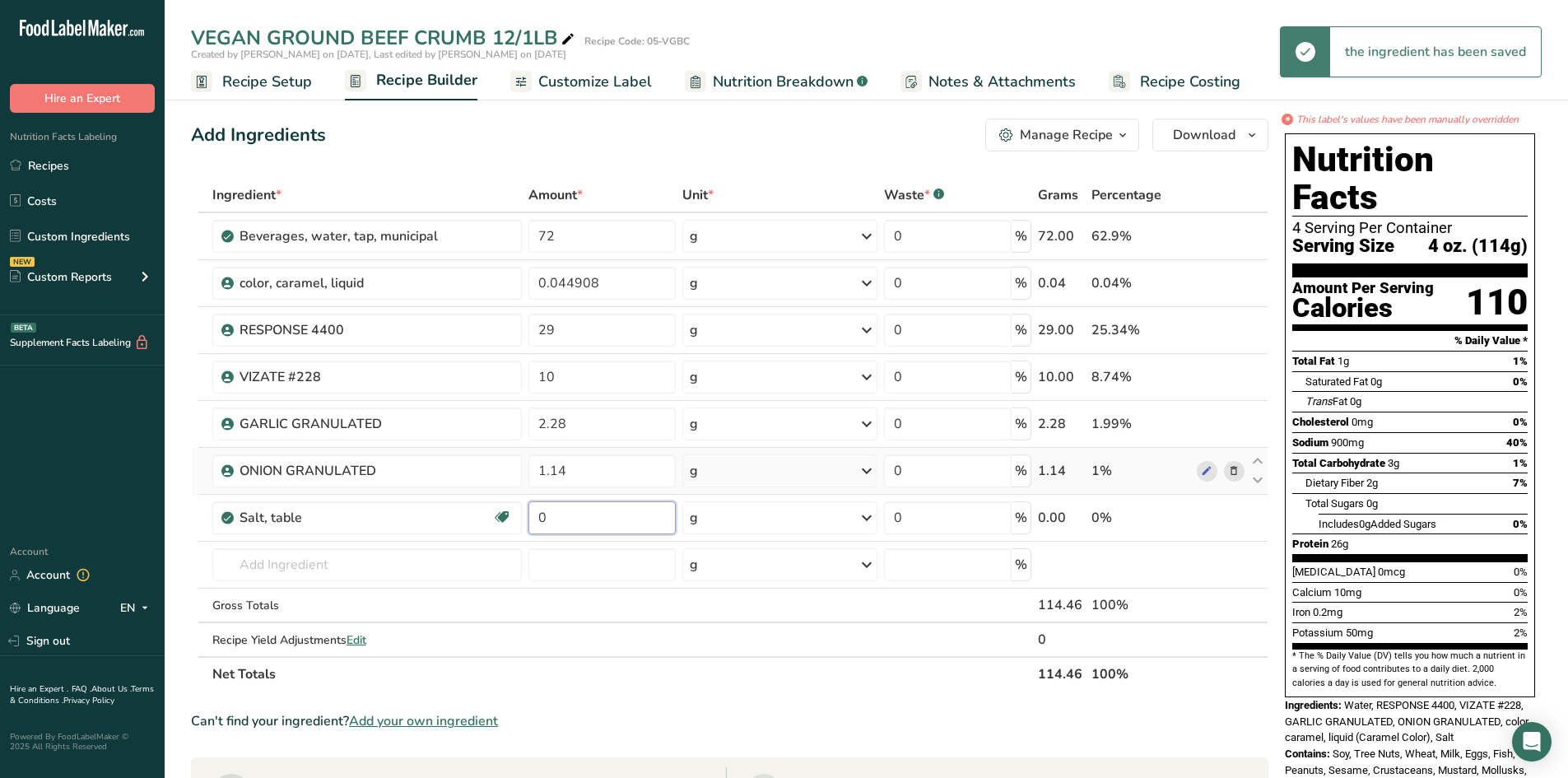
drag, startPoint x: 561, startPoint y: 514, endPoint x: 509, endPoint y: 494, distance: 55.7
click at [510, 495] on tr "Salt, table Dairy free Gluten free Vegan Vegetarian Soy free 0 g Portions 1 tsp…" at bounding box center [729, 518] width 1076 height 47
type input "1.1"
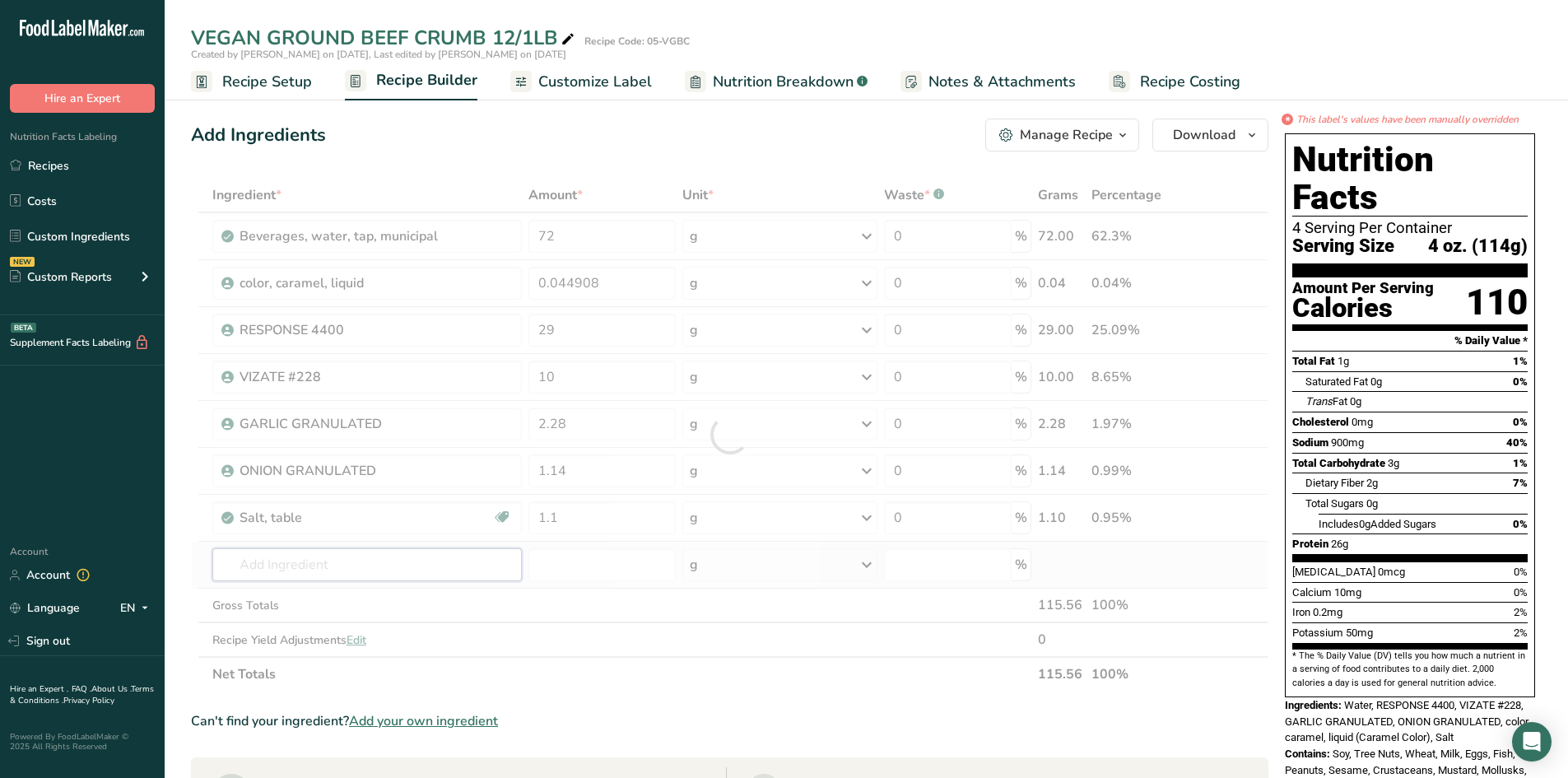
click at [420, 571] on div "Ingredient * Amount * Unit * Waste * .a-a{fill:#347362;}.b-a{fill:#fff;} Grams …" at bounding box center [729, 434] width 1078 height 513
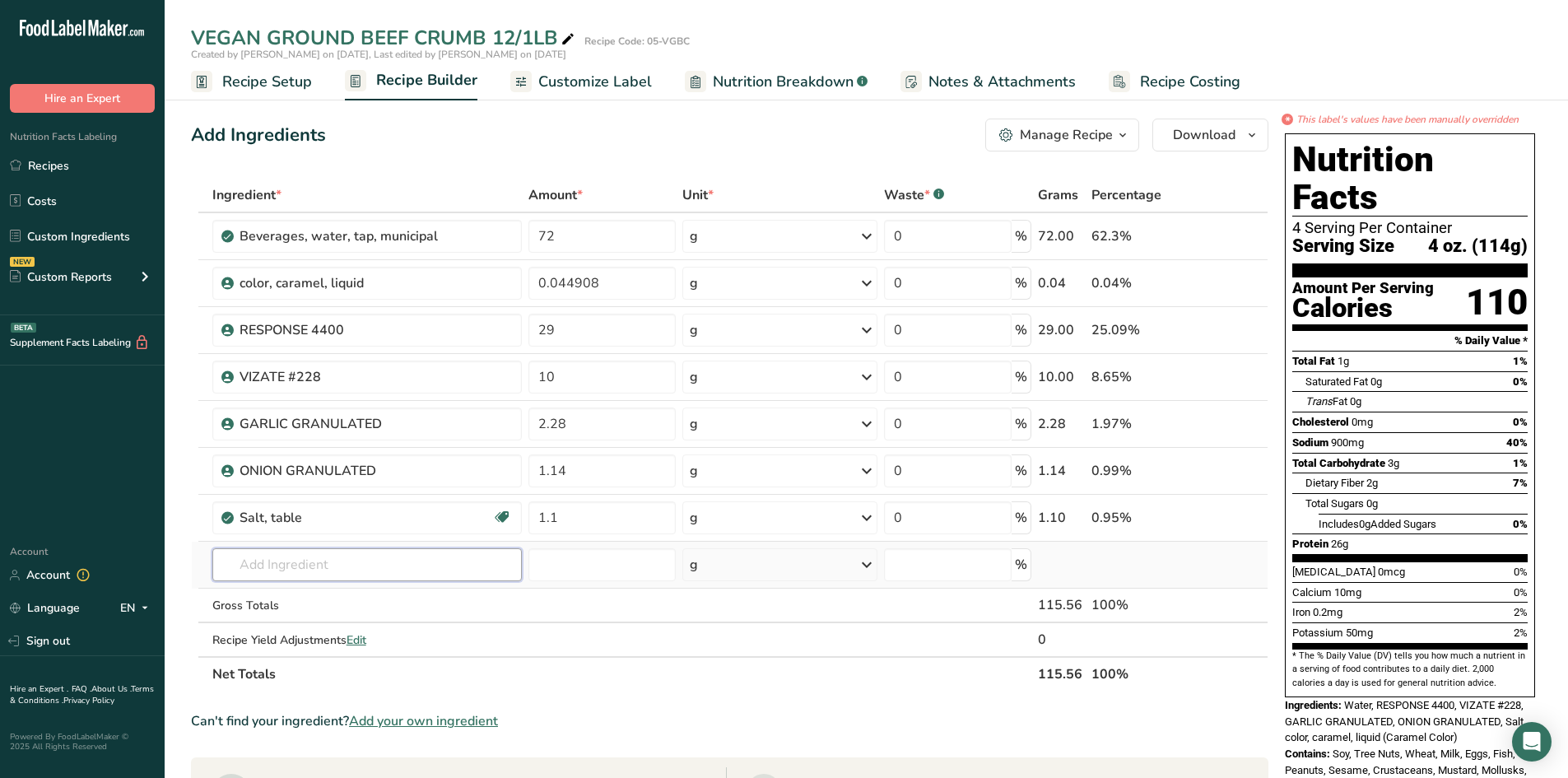
click at [337, 560] on input "text" at bounding box center [367, 565] width 310 height 33
click at [619, 79] on span "Customize Label" at bounding box center [595, 82] width 114 height 22
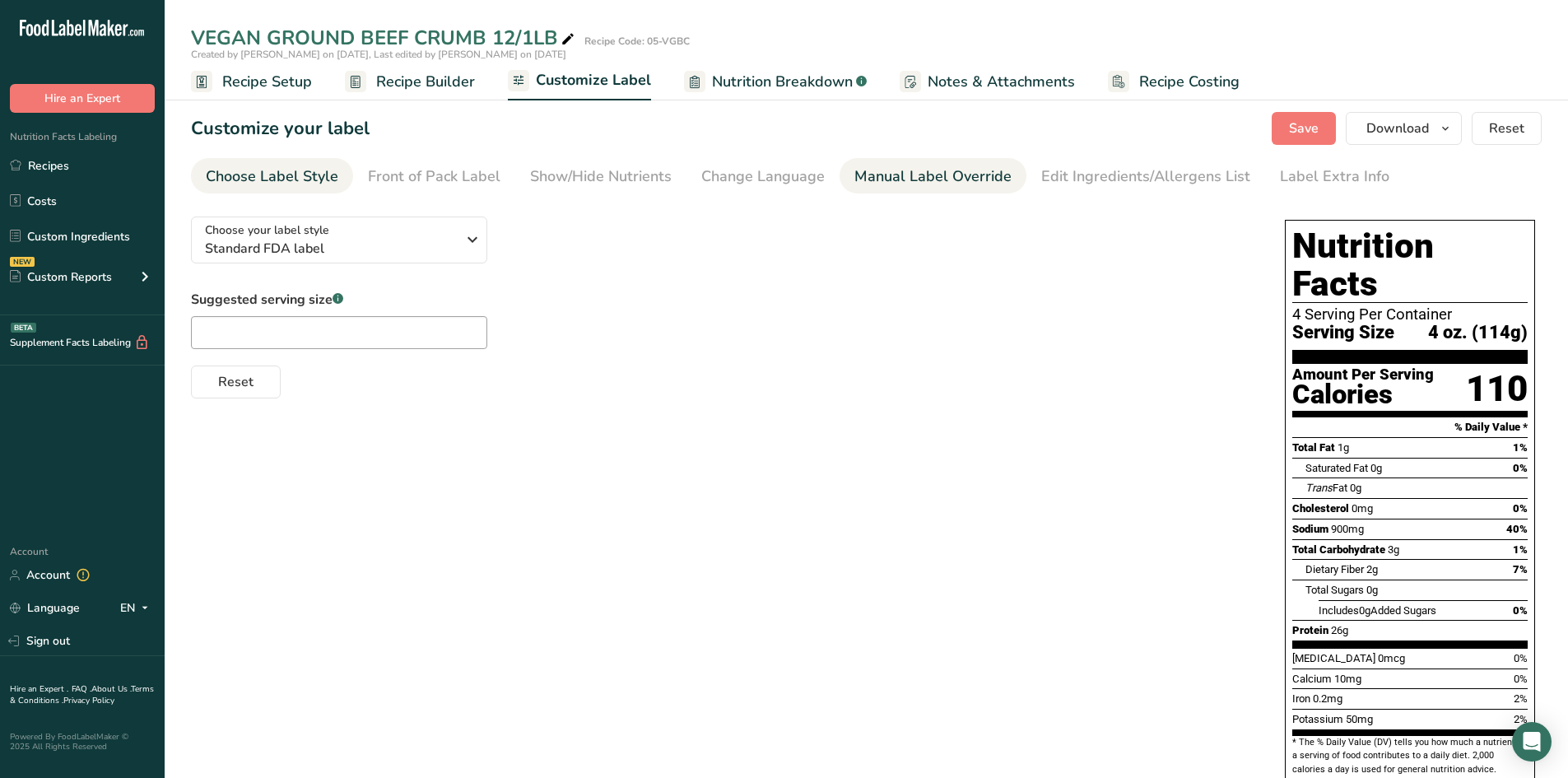
click at [877, 172] on div "Manual Label Override" at bounding box center [933, 177] width 158 height 22
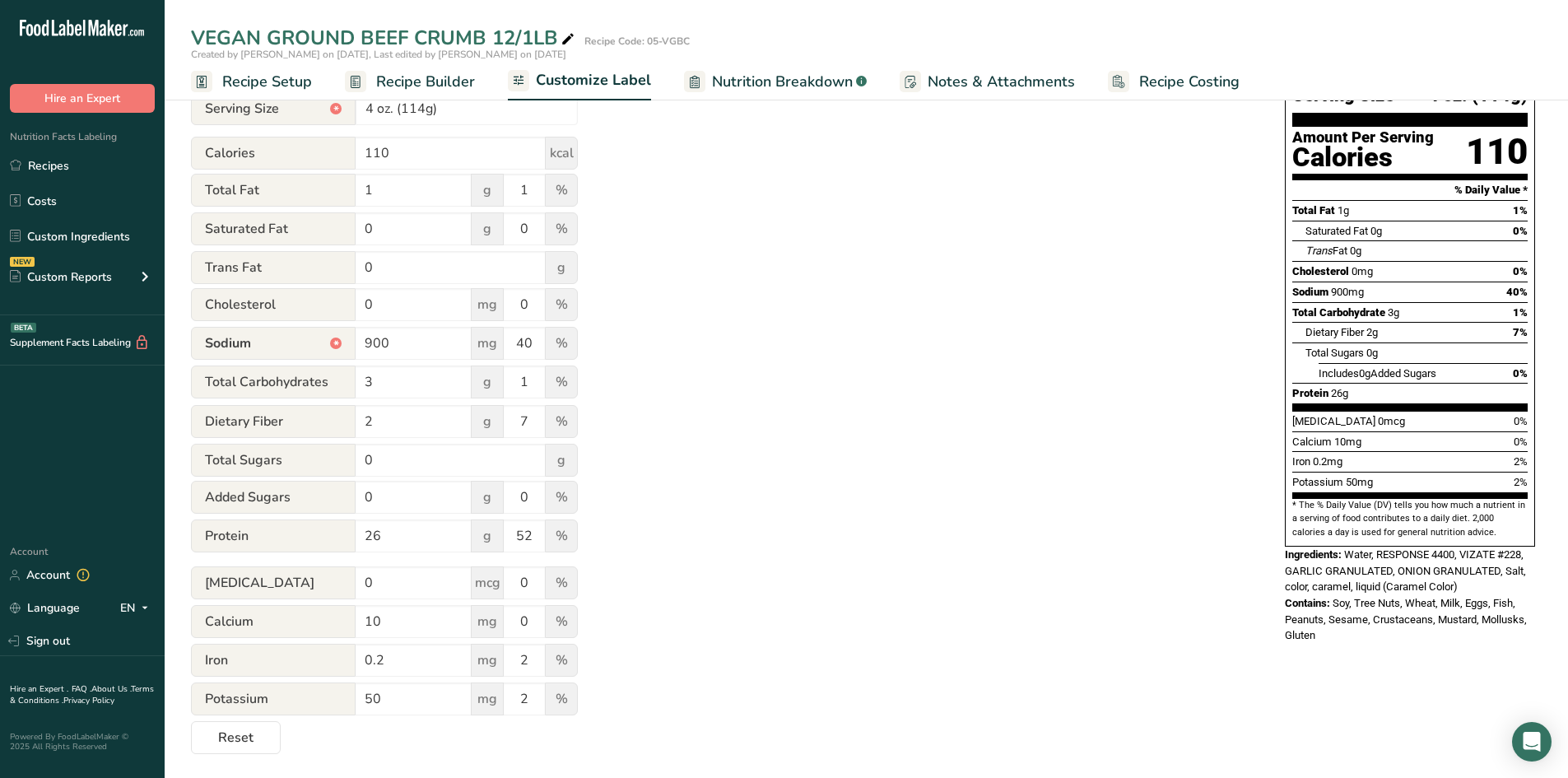
scroll to position [240, 0]
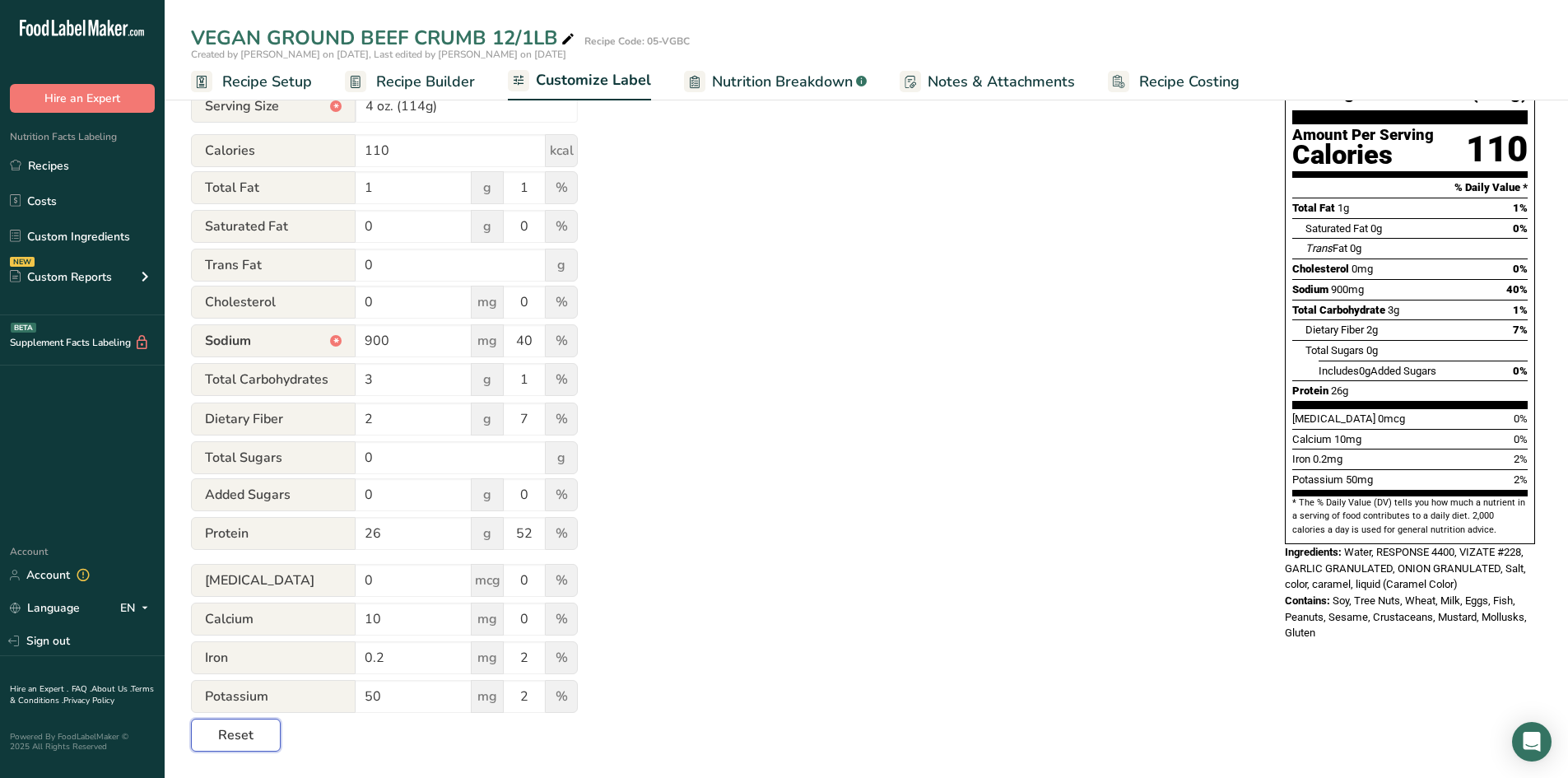
click at [234, 732] on span "Reset" at bounding box center [235, 734] width 35 height 19
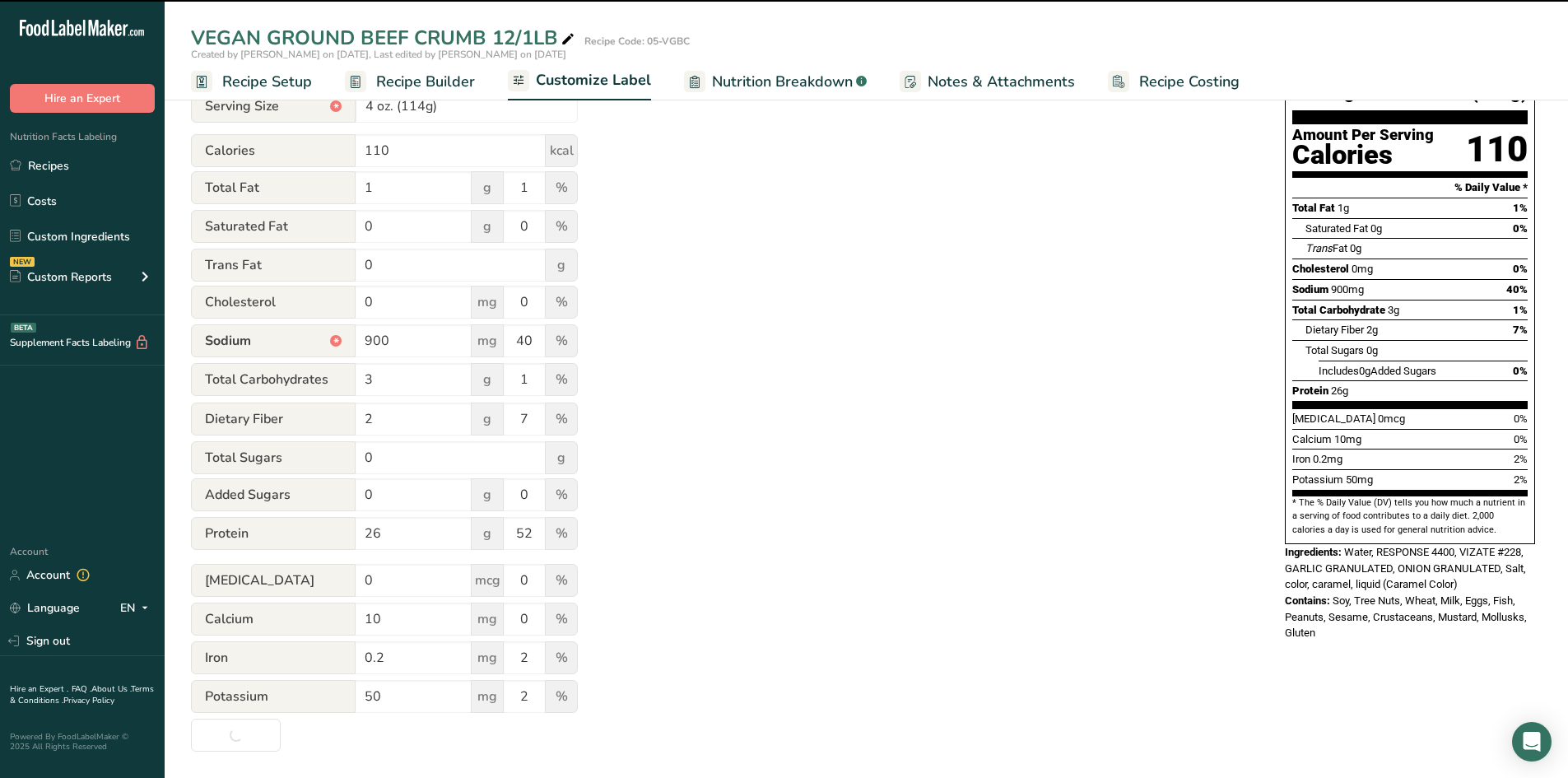
type input "About 1 Serving Per Container"
type input "114g"
type input "2360"
type input "103"
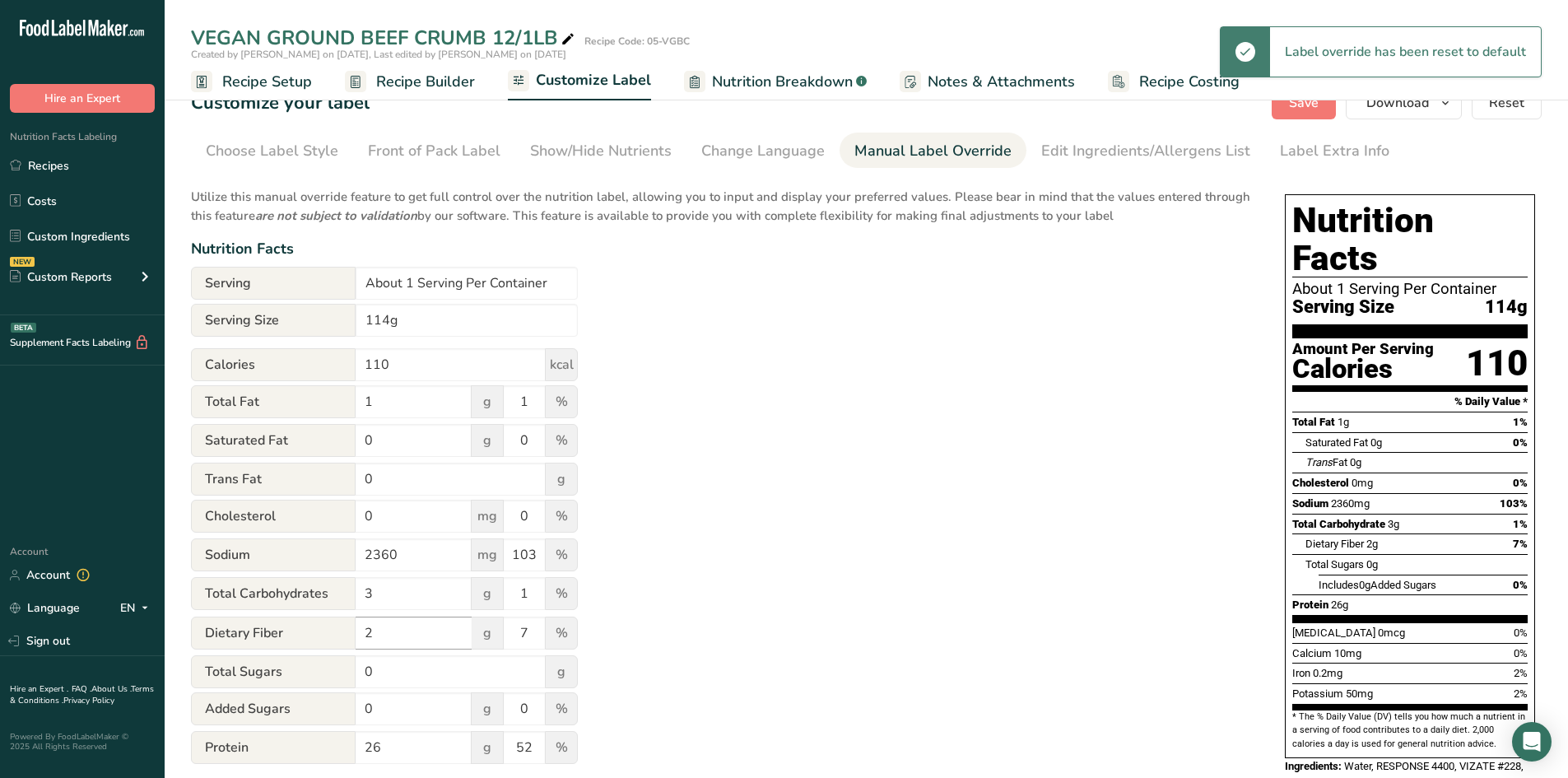
scroll to position [0, 0]
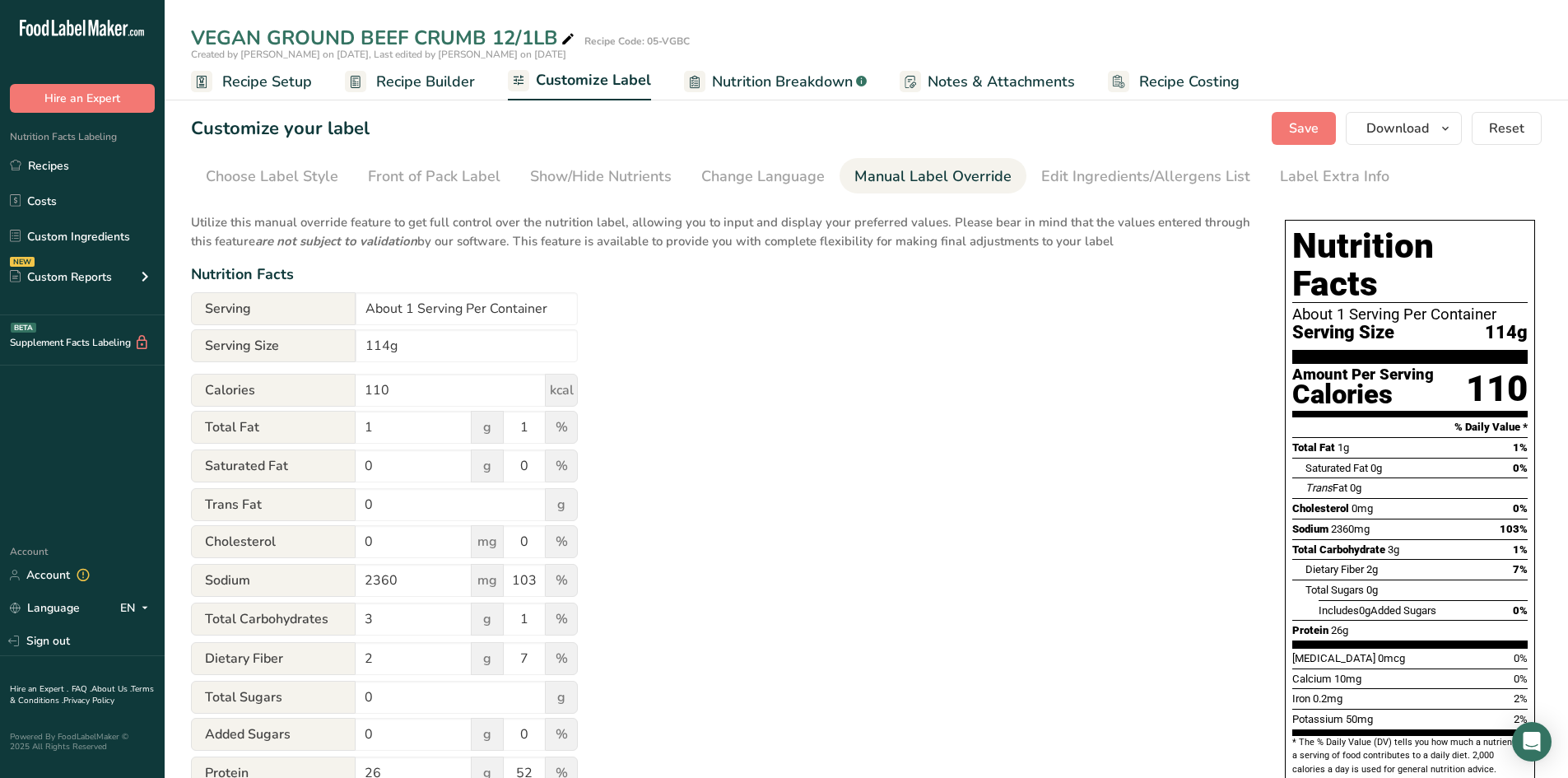
click at [404, 85] on span "Recipe Builder" at bounding box center [425, 82] width 99 height 22
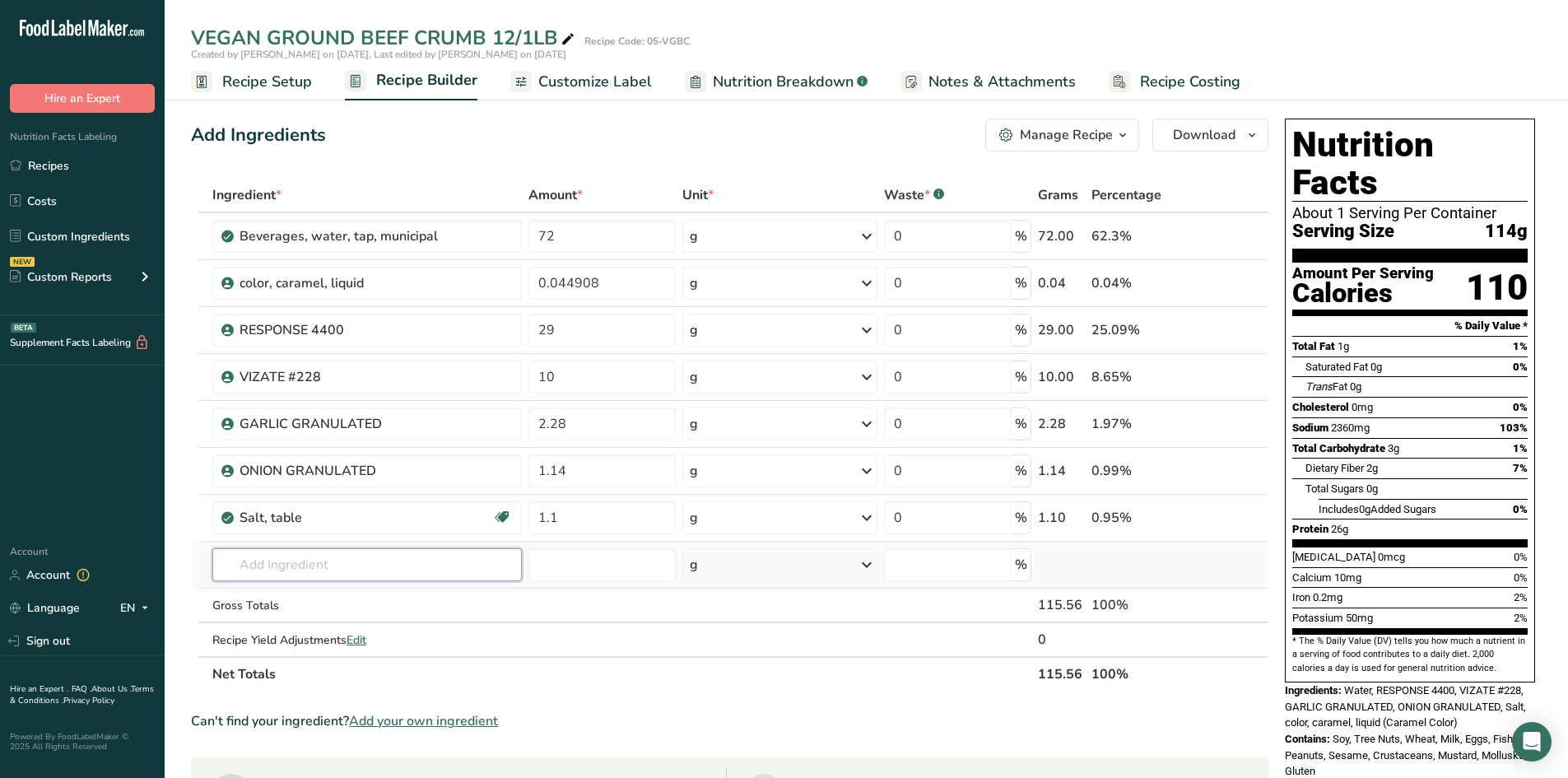
click at [260, 571] on input "text" at bounding box center [367, 565] width 310 height 33
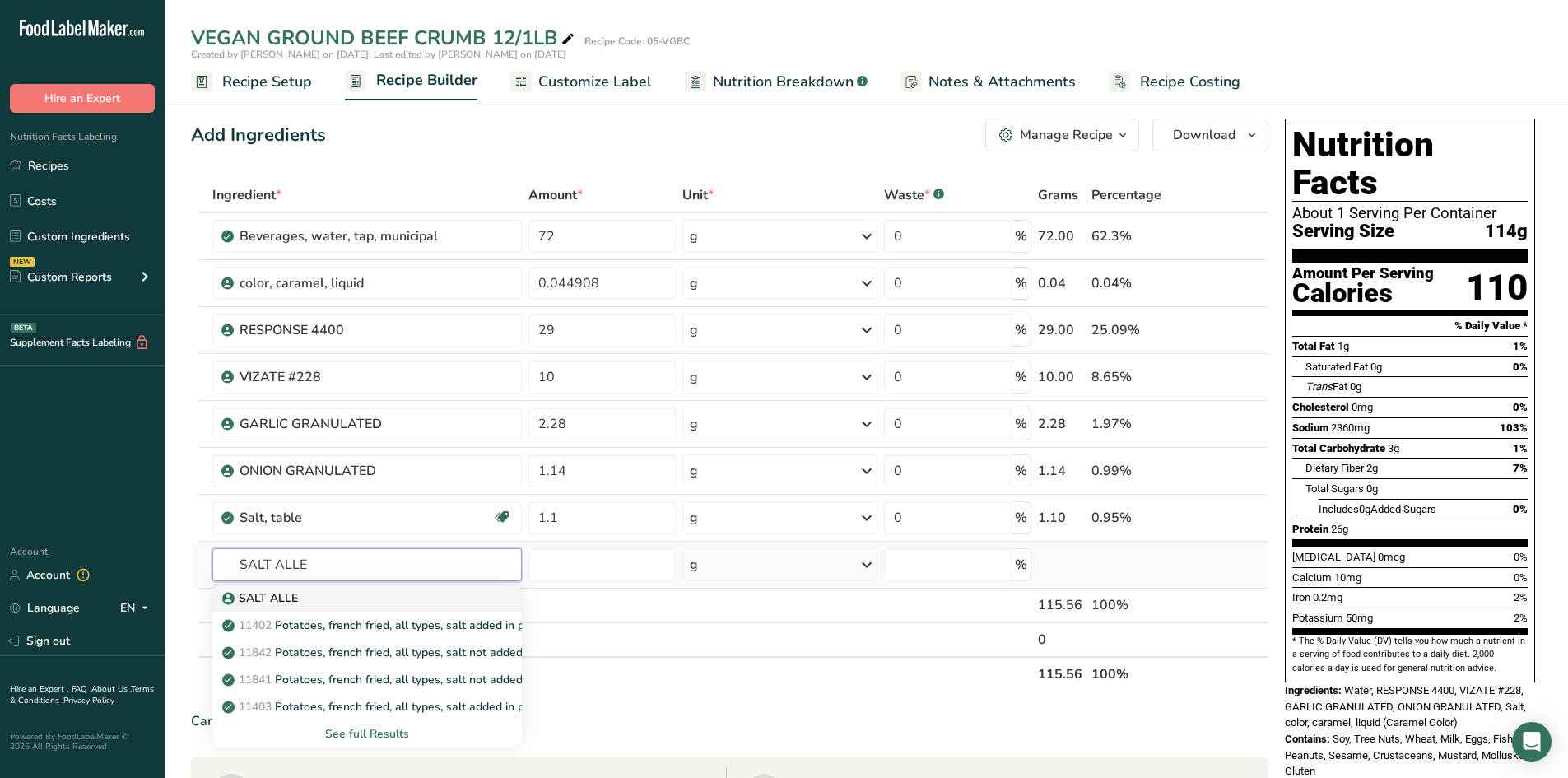
type input "SALT ALLE"
click at [277, 601] on p "SALT ALLE" at bounding box center [261, 597] width 72 height 18
type input "SALT ALLE"
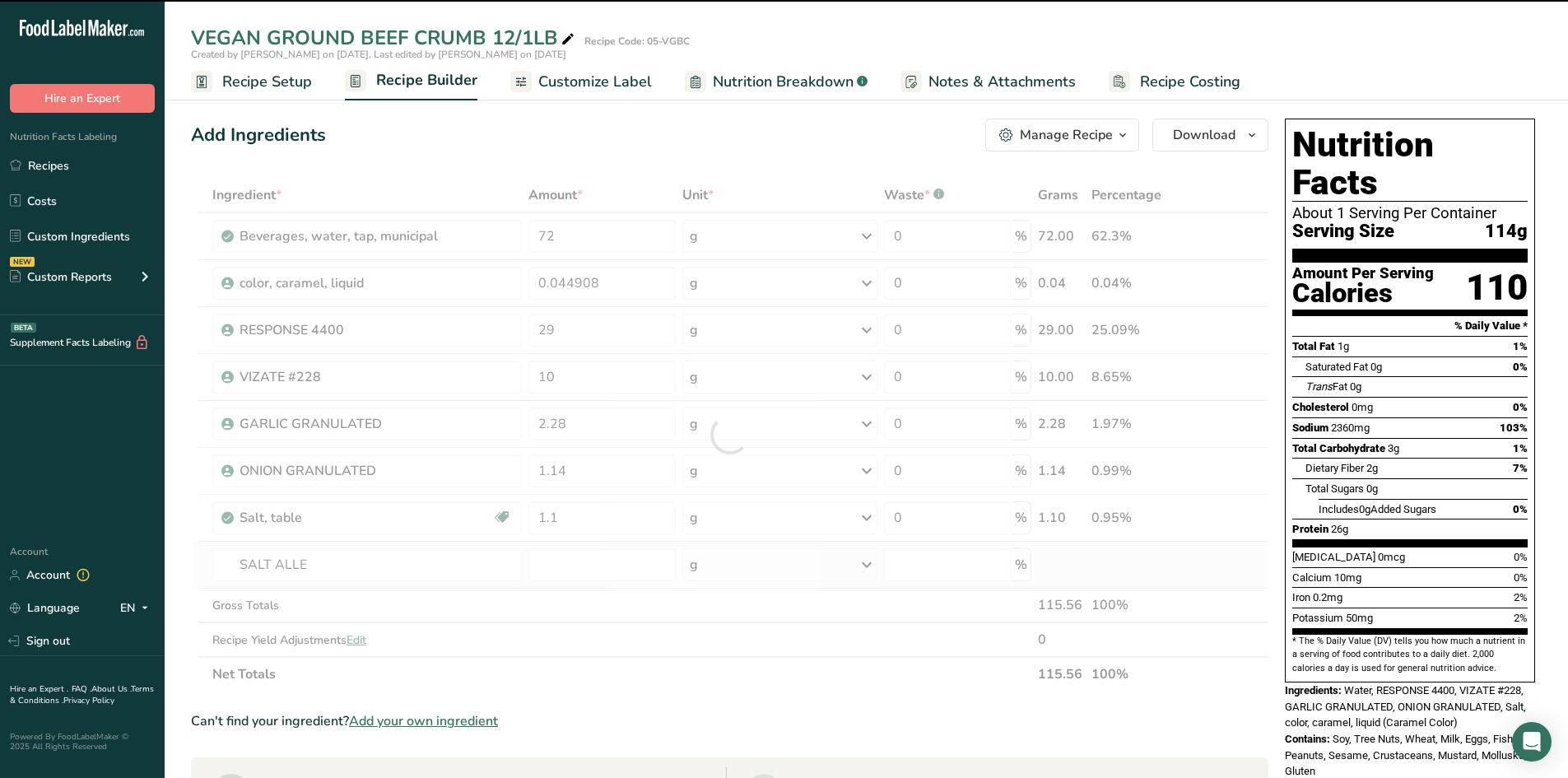
type input "0"
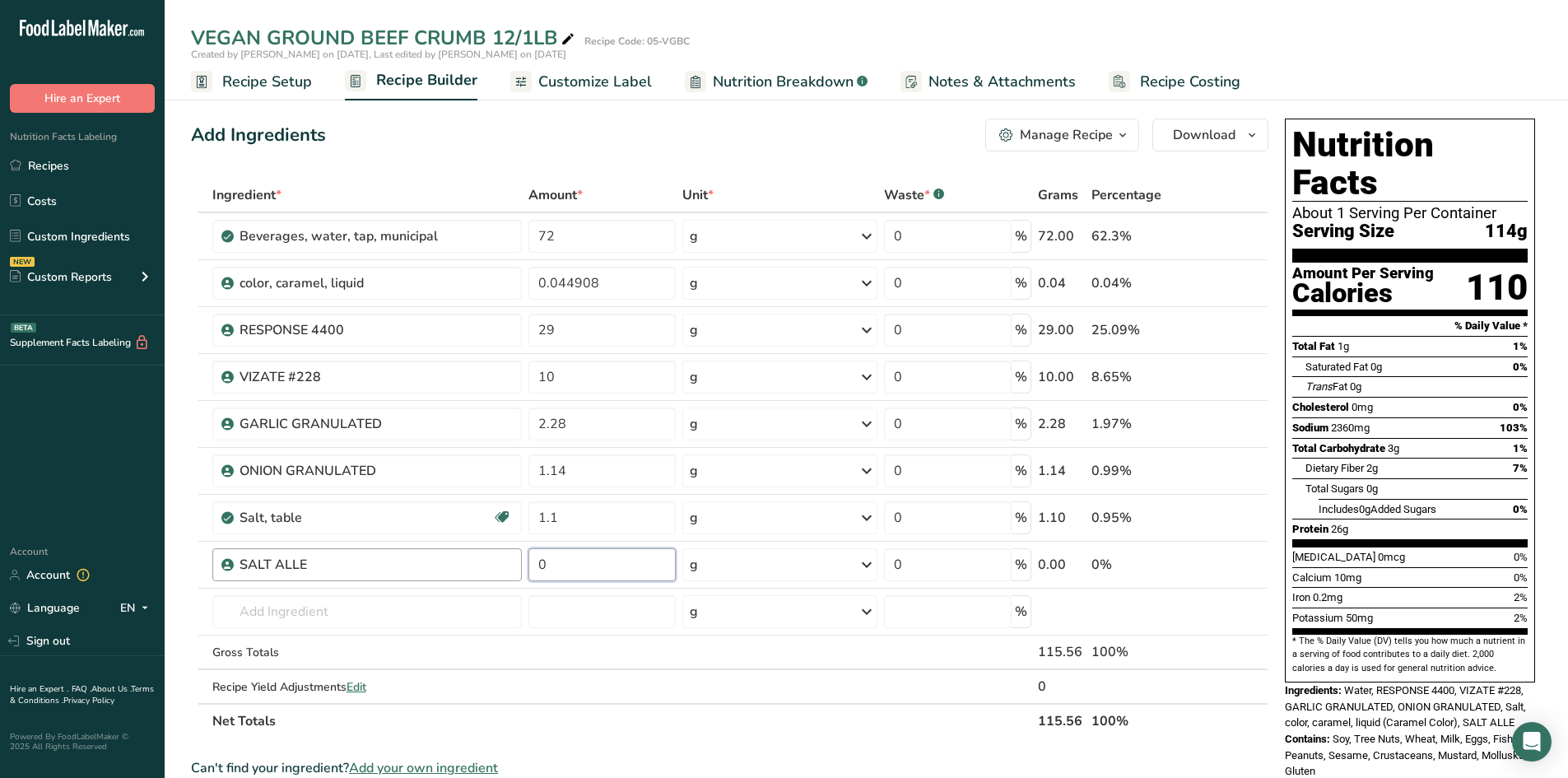
drag, startPoint x: 555, startPoint y: 566, endPoint x: 463, endPoint y: 563, distance: 92.0
click at [463, 563] on tr "SALT ALLE 0 g Weight Units g kg mg See more Volume Units l Volume units require…" at bounding box center [729, 565] width 1076 height 47
type input "1.1"
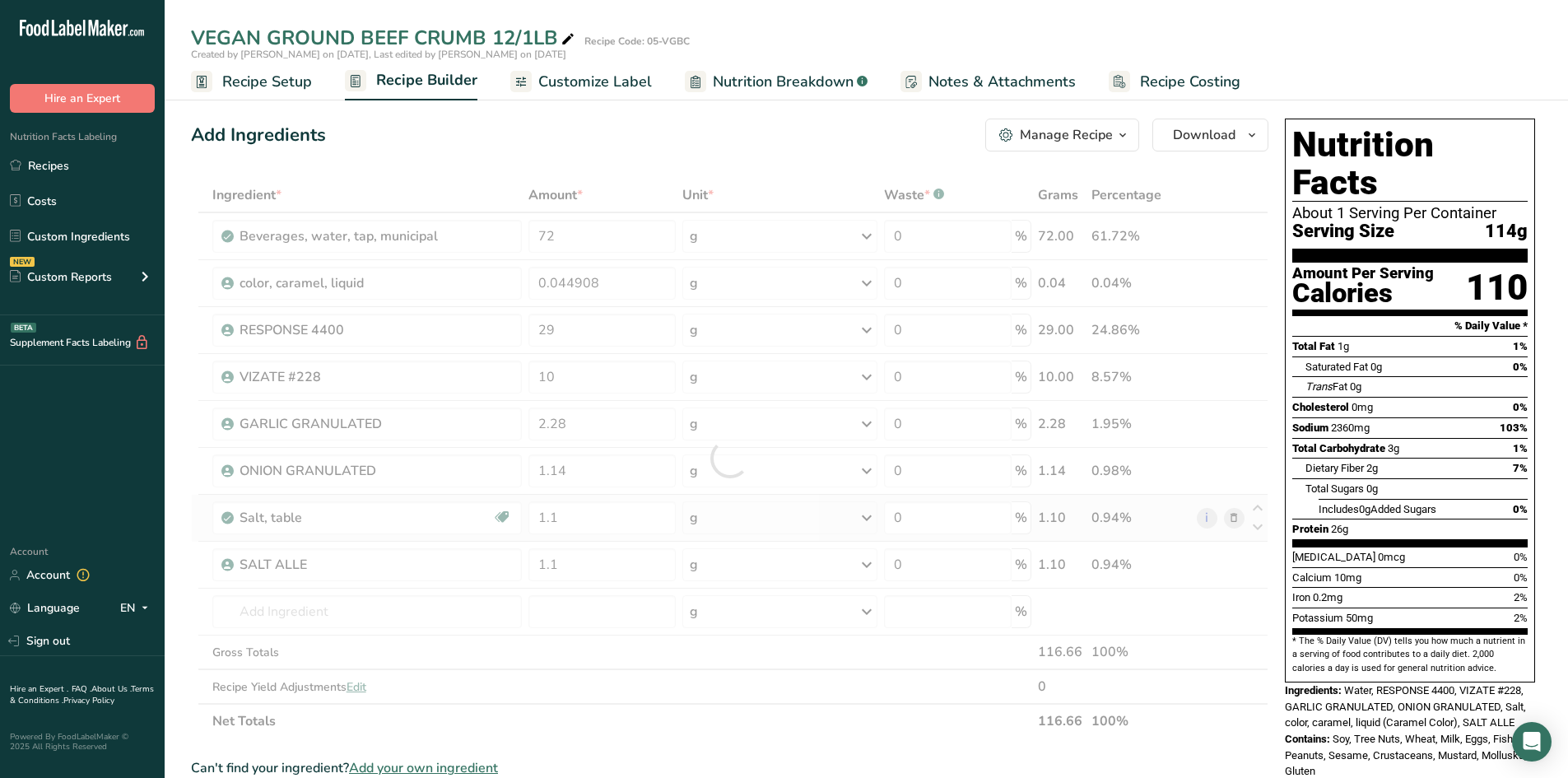
click at [1233, 514] on div "Ingredient * Amount * Unit * Waste * .a-a{fill:#347362;}.b-a{fill:#fff;} Grams …" at bounding box center [729, 458] width 1078 height 560
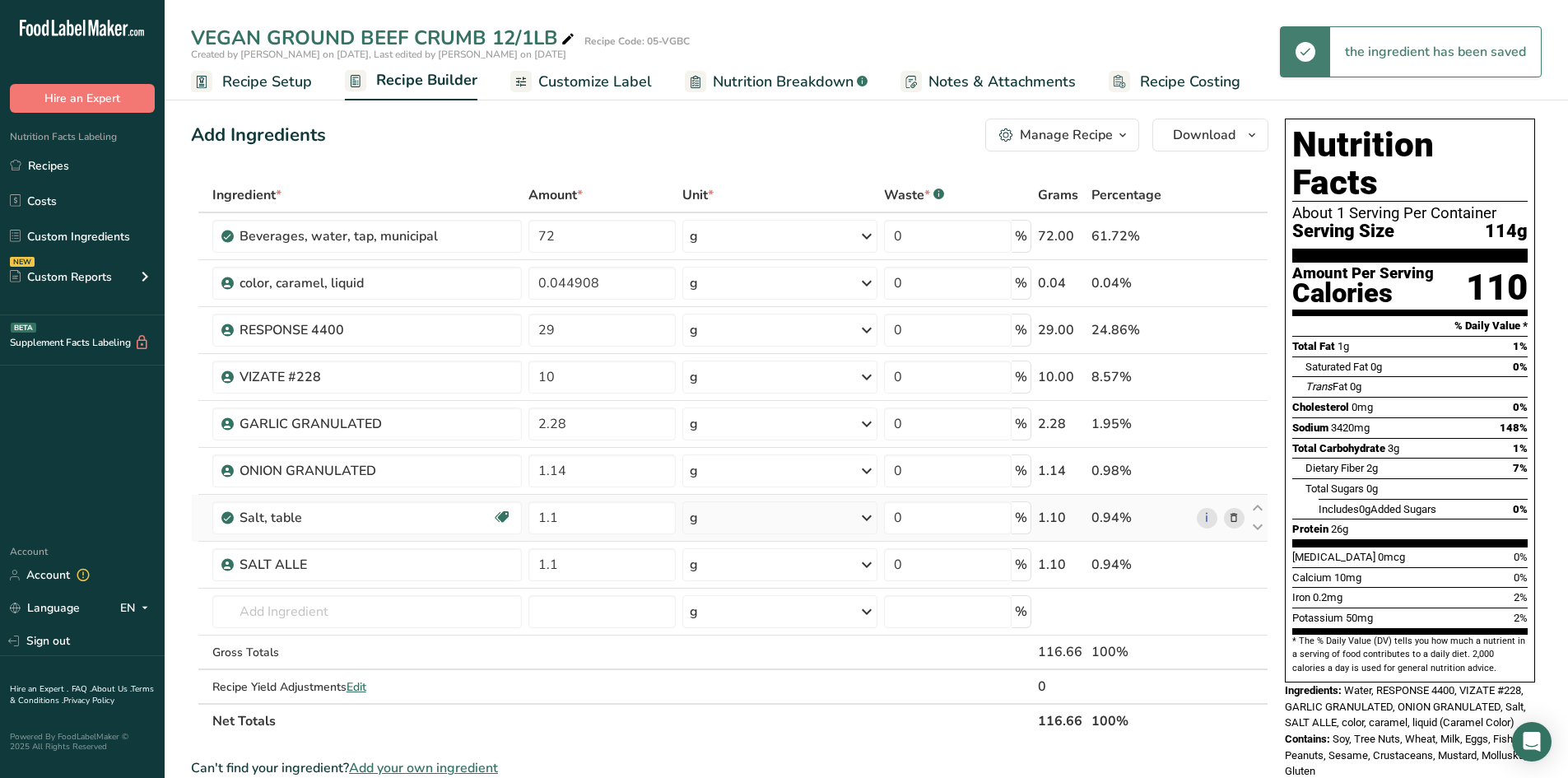
click at [1233, 514] on icon at bounding box center [1233, 518] width 11 height 18
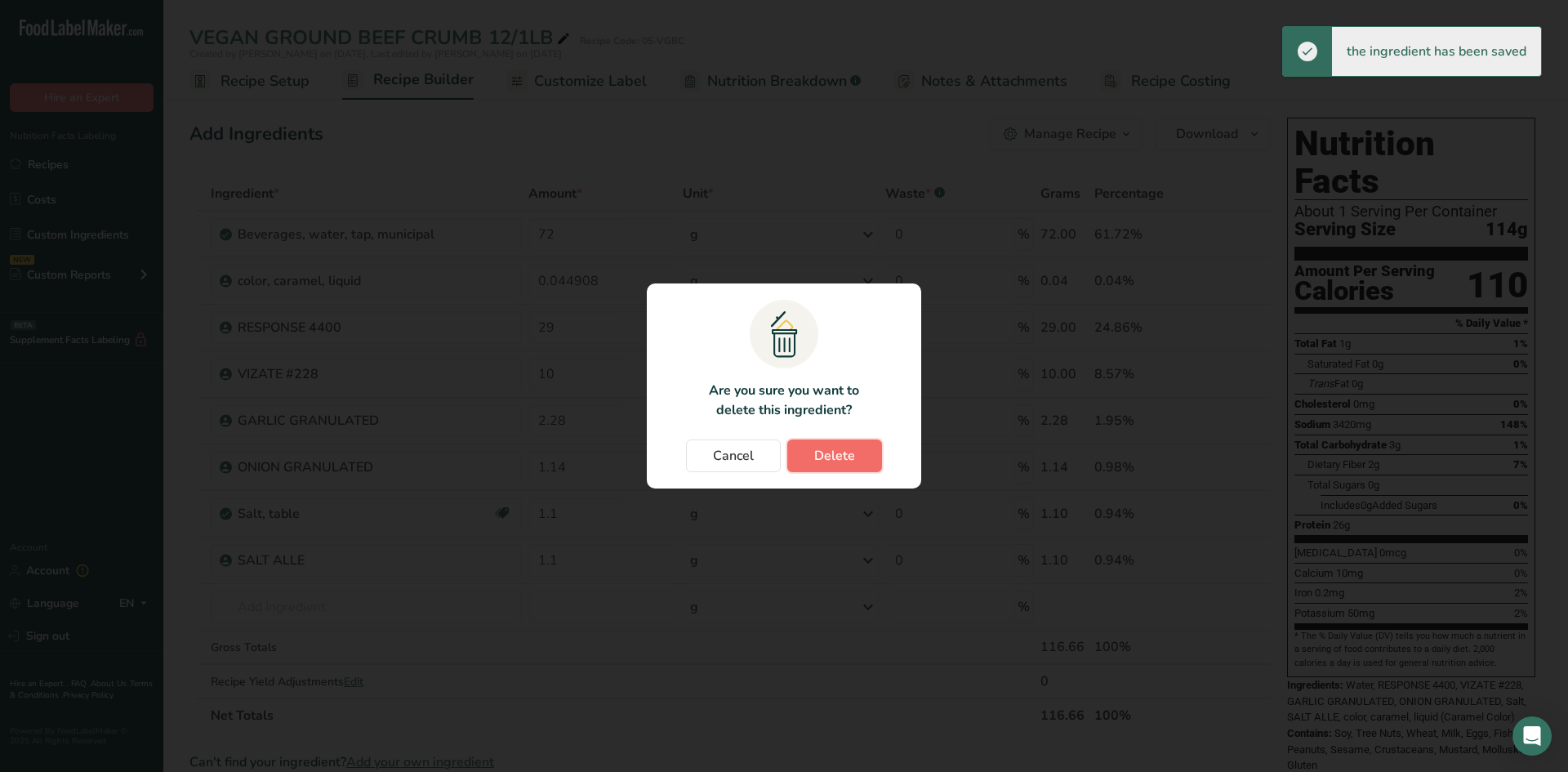
click at [816, 451] on span "Delete" at bounding box center [835, 455] width 40 height 19
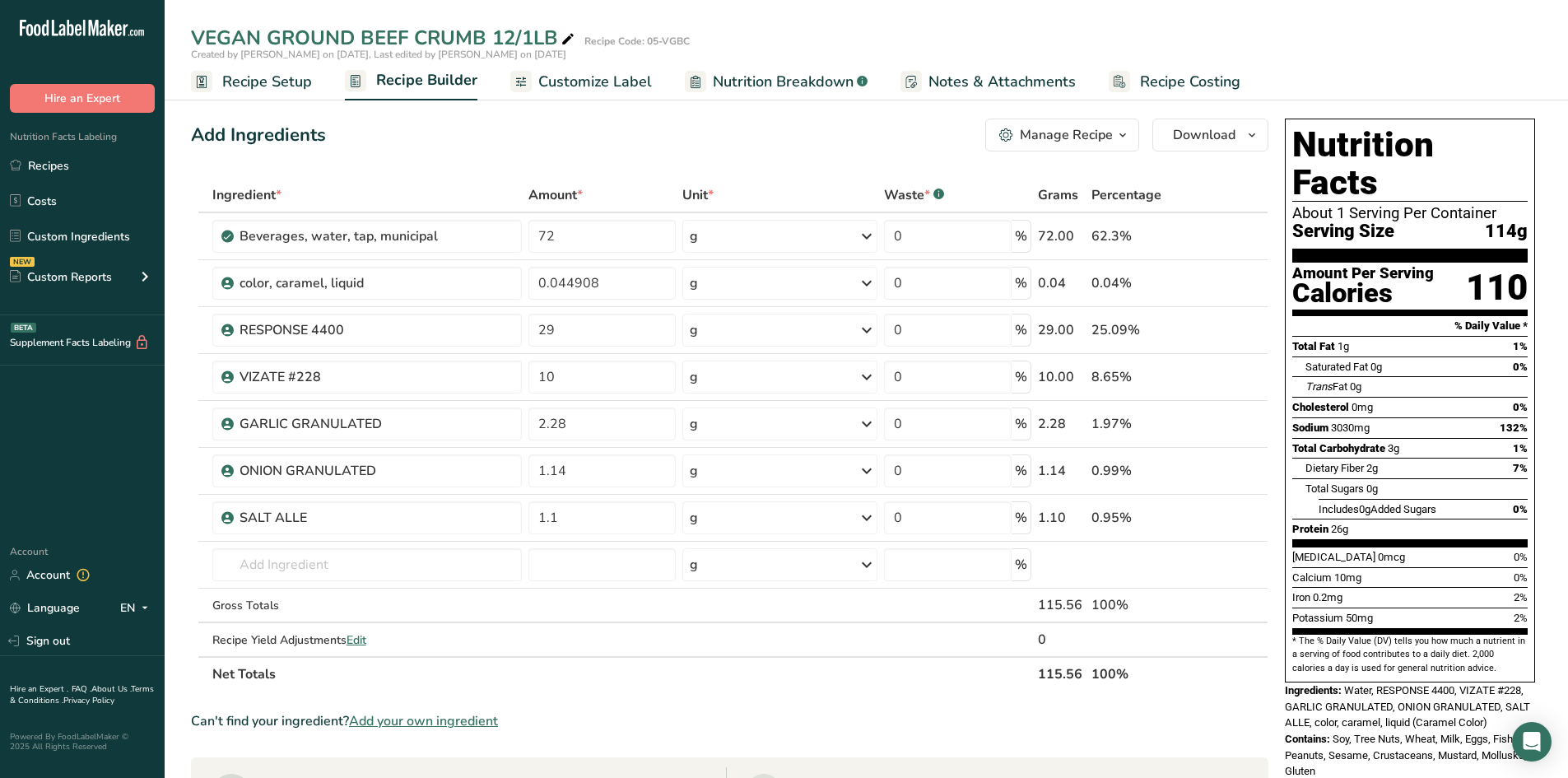
click at [604, 89] on span "Customize Label" at bounding box center [595, 82] width 114 height 22
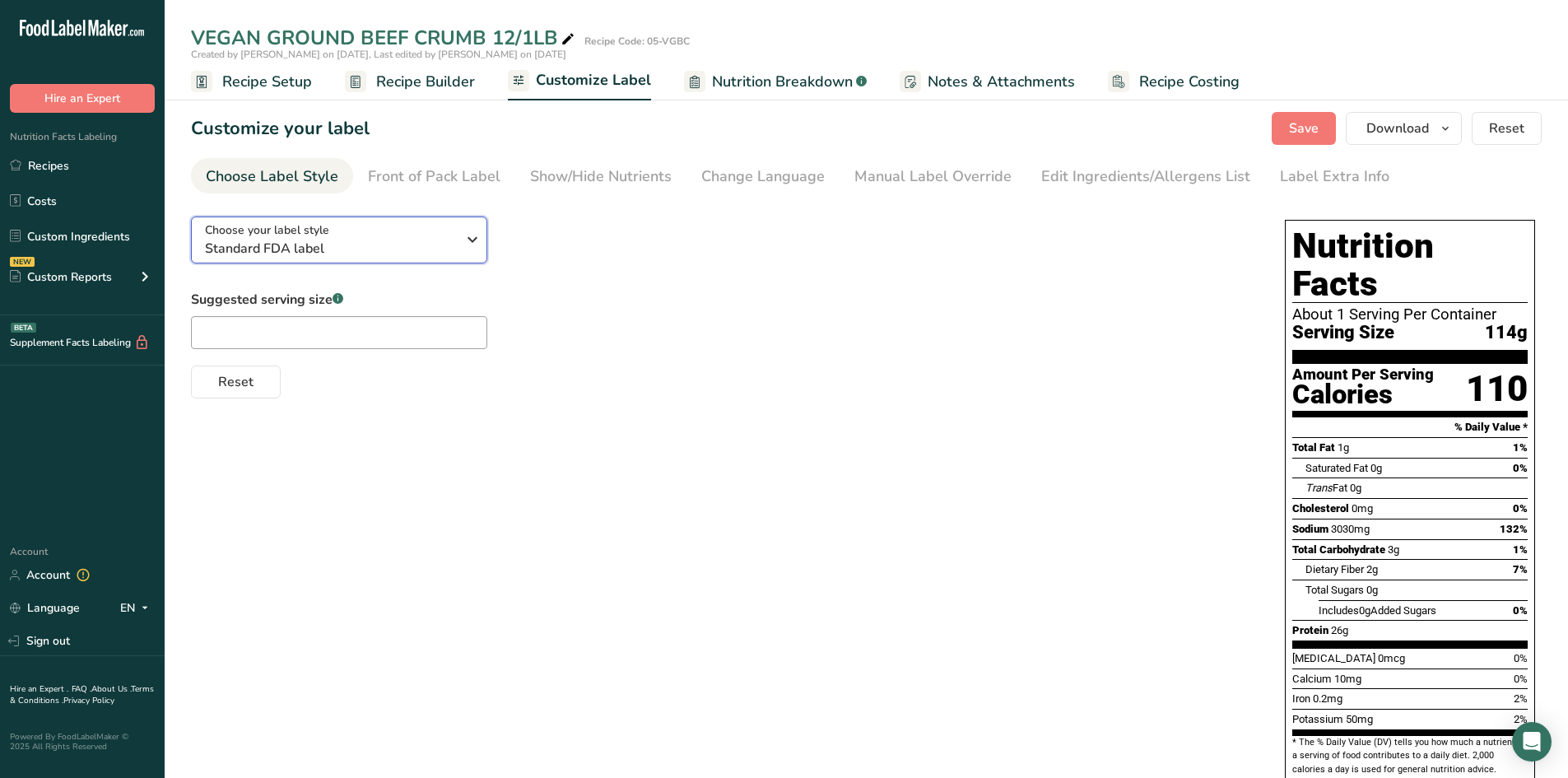
click at [475, 242] on icon "button" at bounding box center [472, 240] width 19 height 30
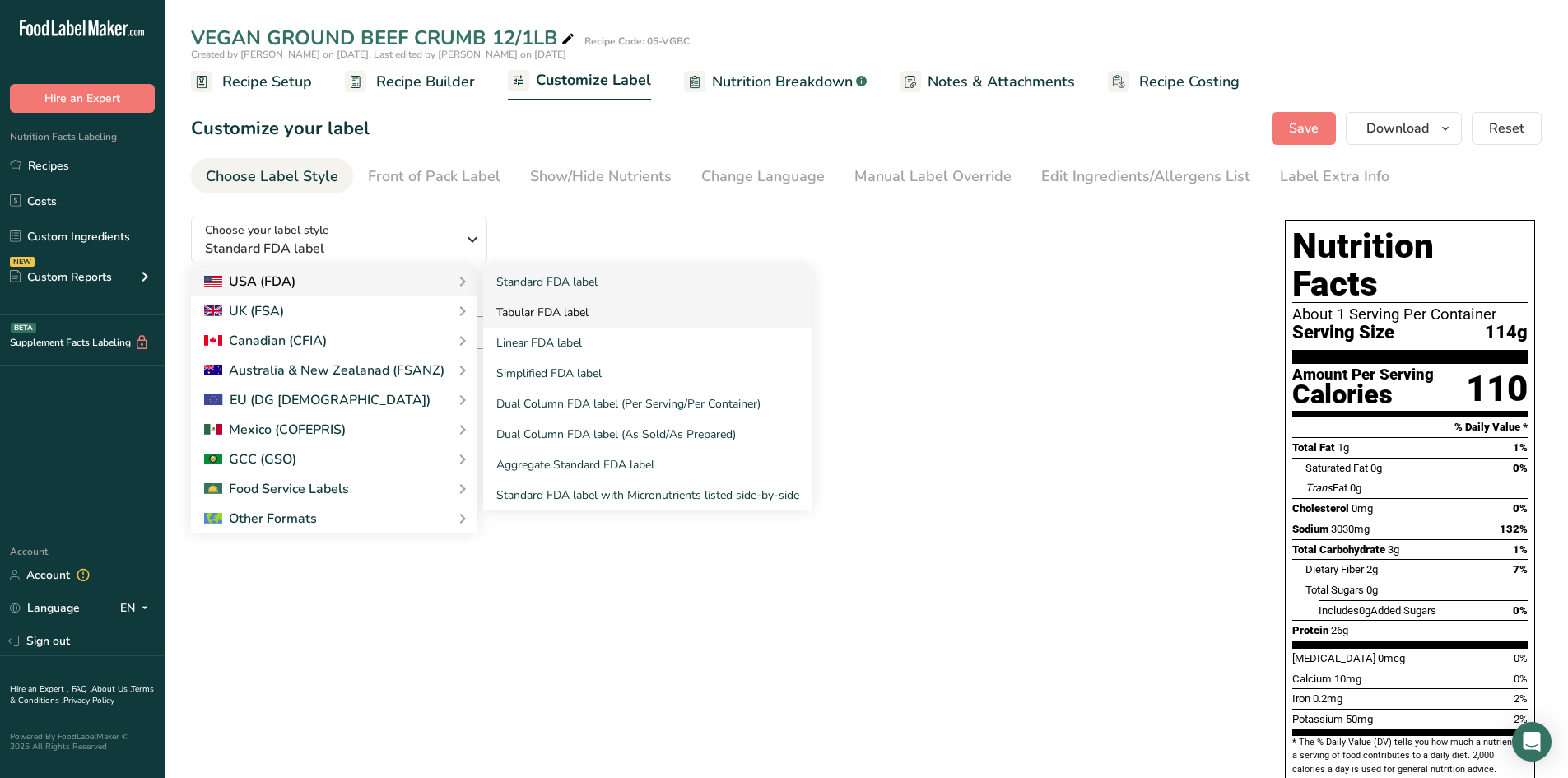
click at [505, 307] on link "Tabular FDA label" at bounding box center [647, 312] width 329 height 31
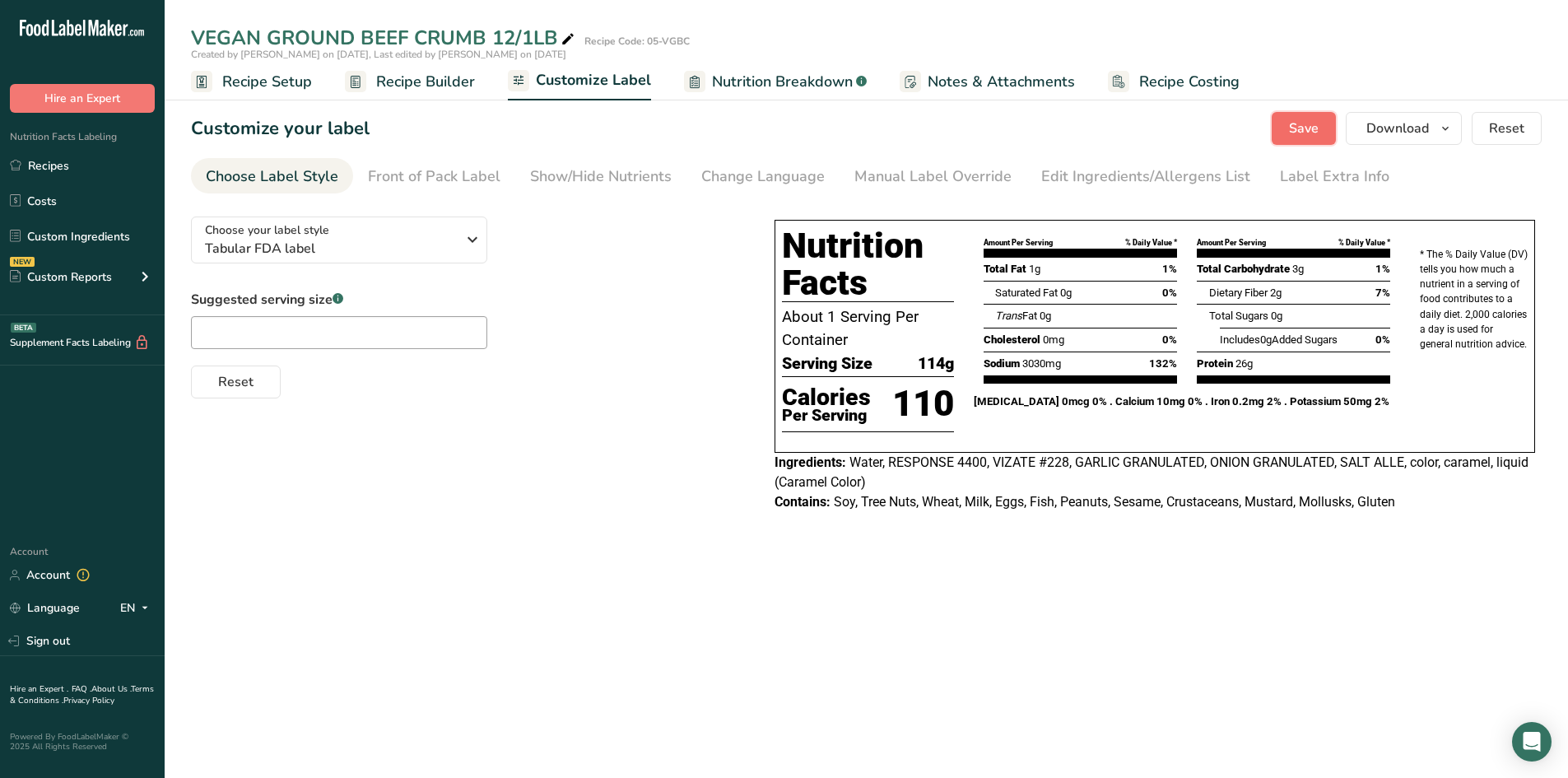
click at [1296, 121] on span "Save" at bounding box center [1304, 128] width 30 height 19
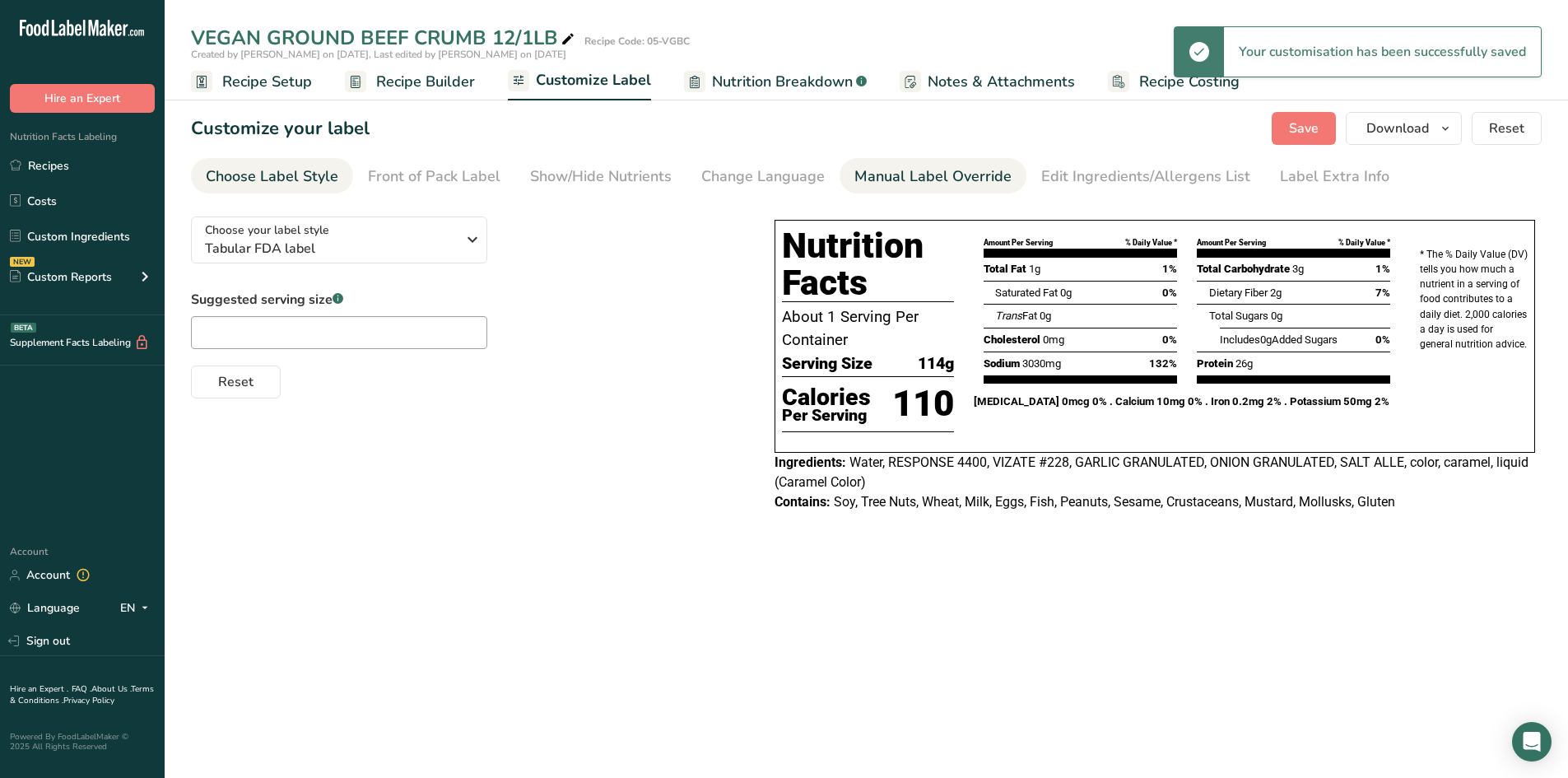
click at [893, 175] on div "Manual Label Override" at bounding box center [933, 177] width 158 height 22
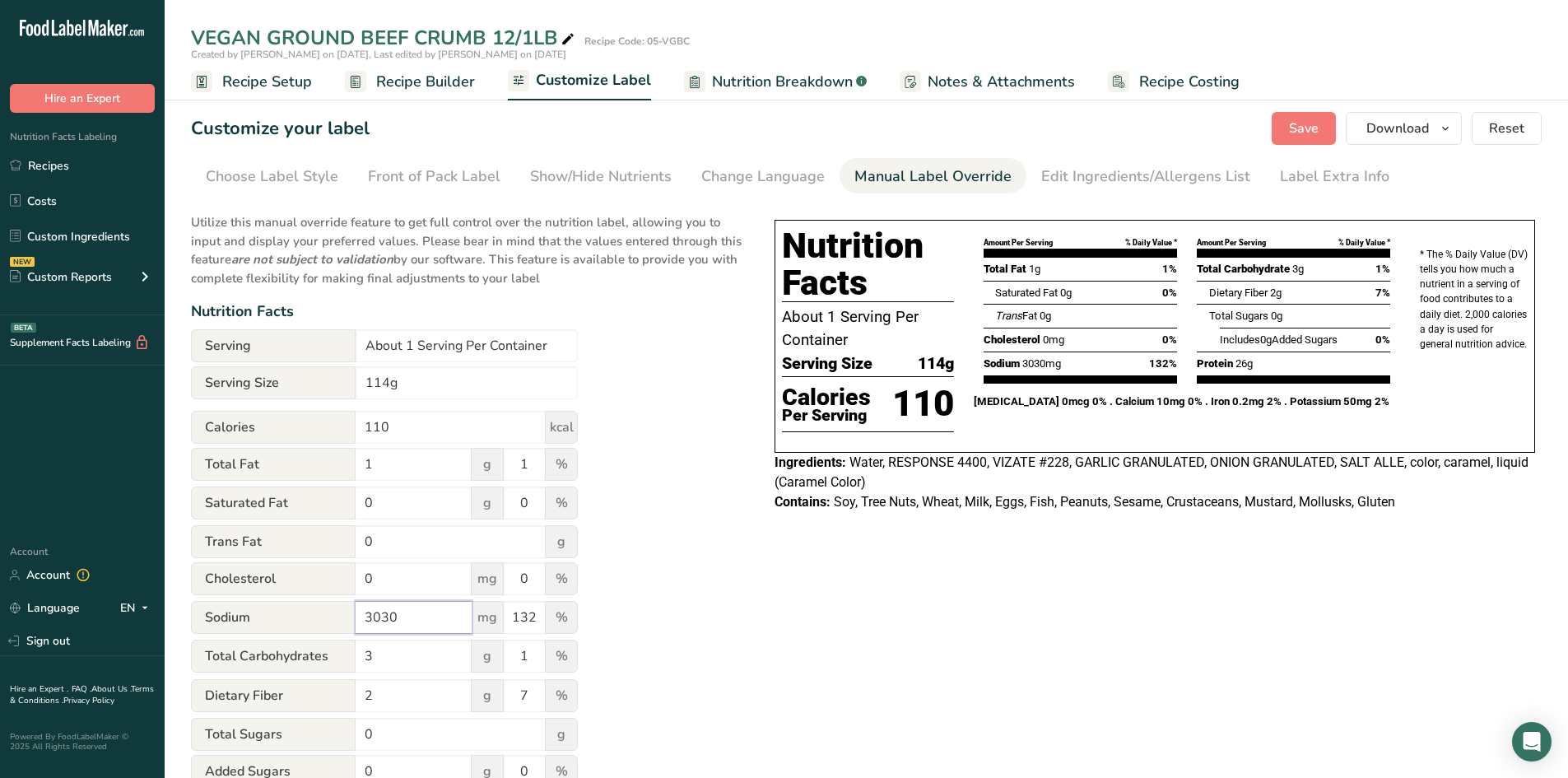
drag, startPoint x: 416, startPoint y: 616, endPoint x: 159, endPoint y: 542, distance: 267.4
click at [179, 555] on section "Customize your label Save Download Choose what to show on your downloaded label…" at bounding box center [866, 570] width 1404 height 969
type input "900"
drag, startPoint x: 538, startPoint y: 616, endPoint x: 398, endPoint y: 601, distance: 140.8
click at [406, 601] on div "Sodium 900 mg 132 %" at bounding box center [385, 618] width 387 height 34
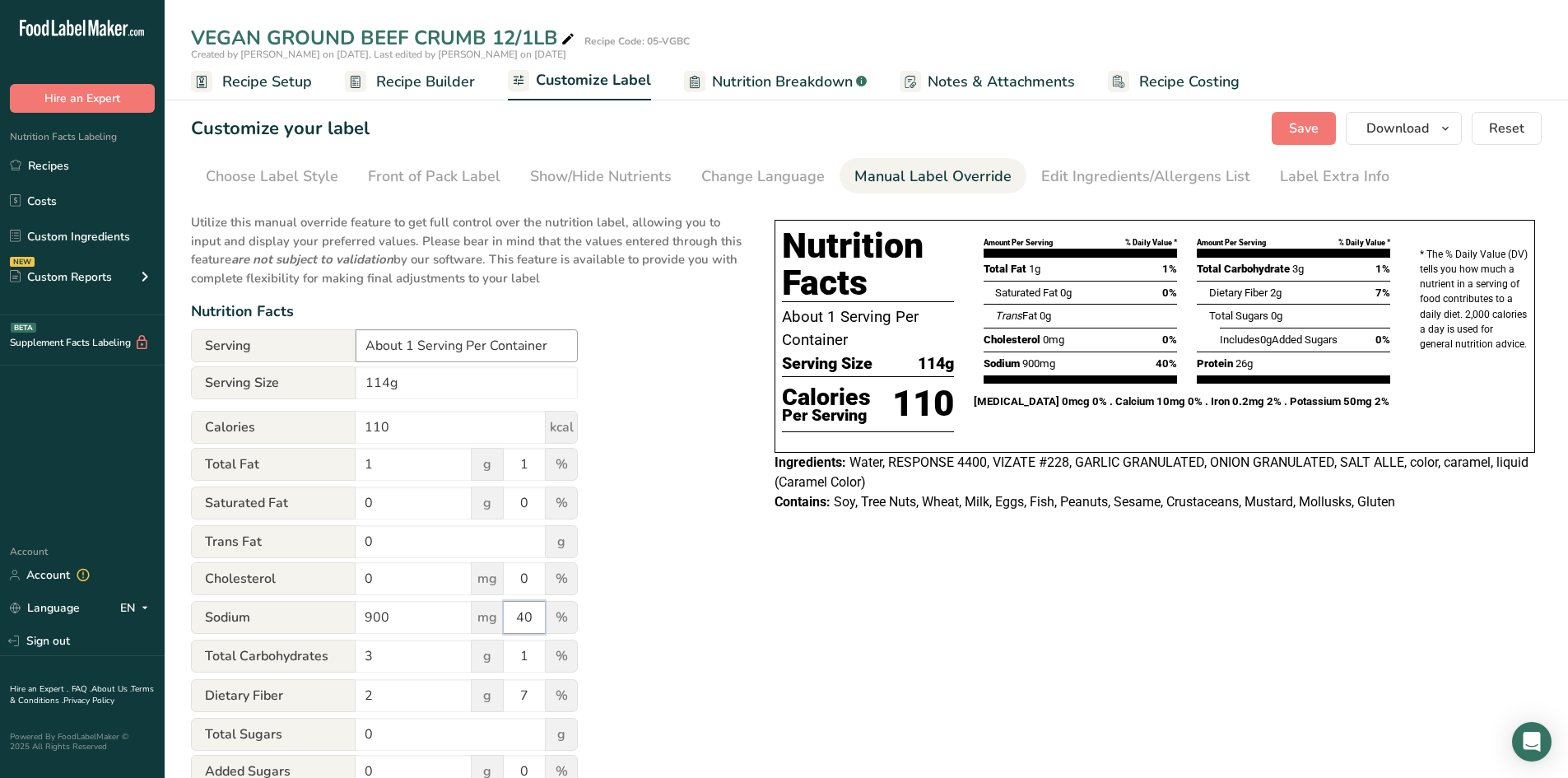
type input "40"
drag, startPoint x: 413, startPoint y: 348, endPoint x: 308, endPoint y: 335, distance: 105.8
click at [312, 336] on div "Serving About 1 Serving Per Container" at bounding box center [385, 345] width 387 height 33
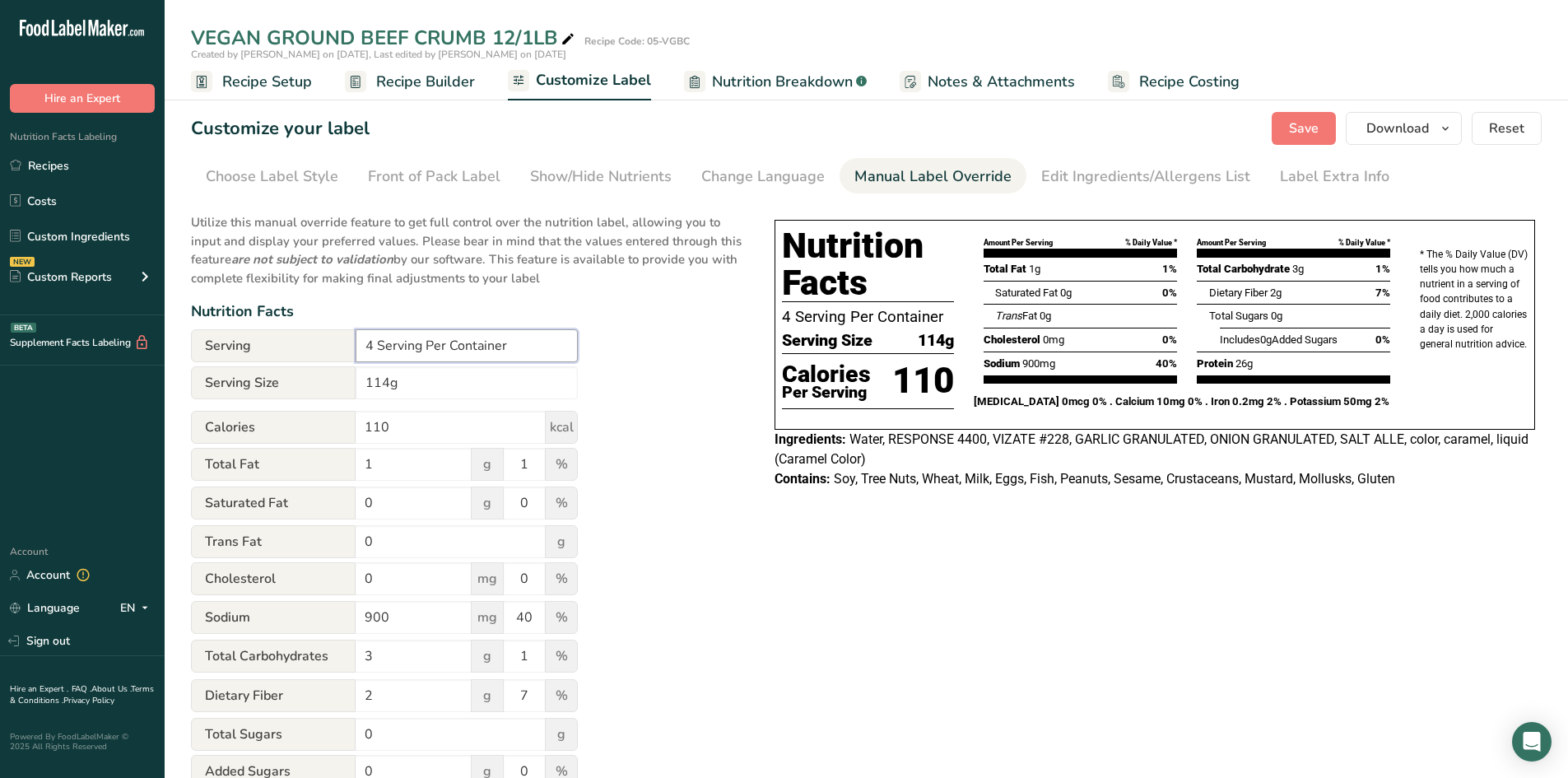
type input "4 Serving Per Container"
click at [355, 380] on span "Serving Size" at bounding box center [273, 383] width 165 height 33
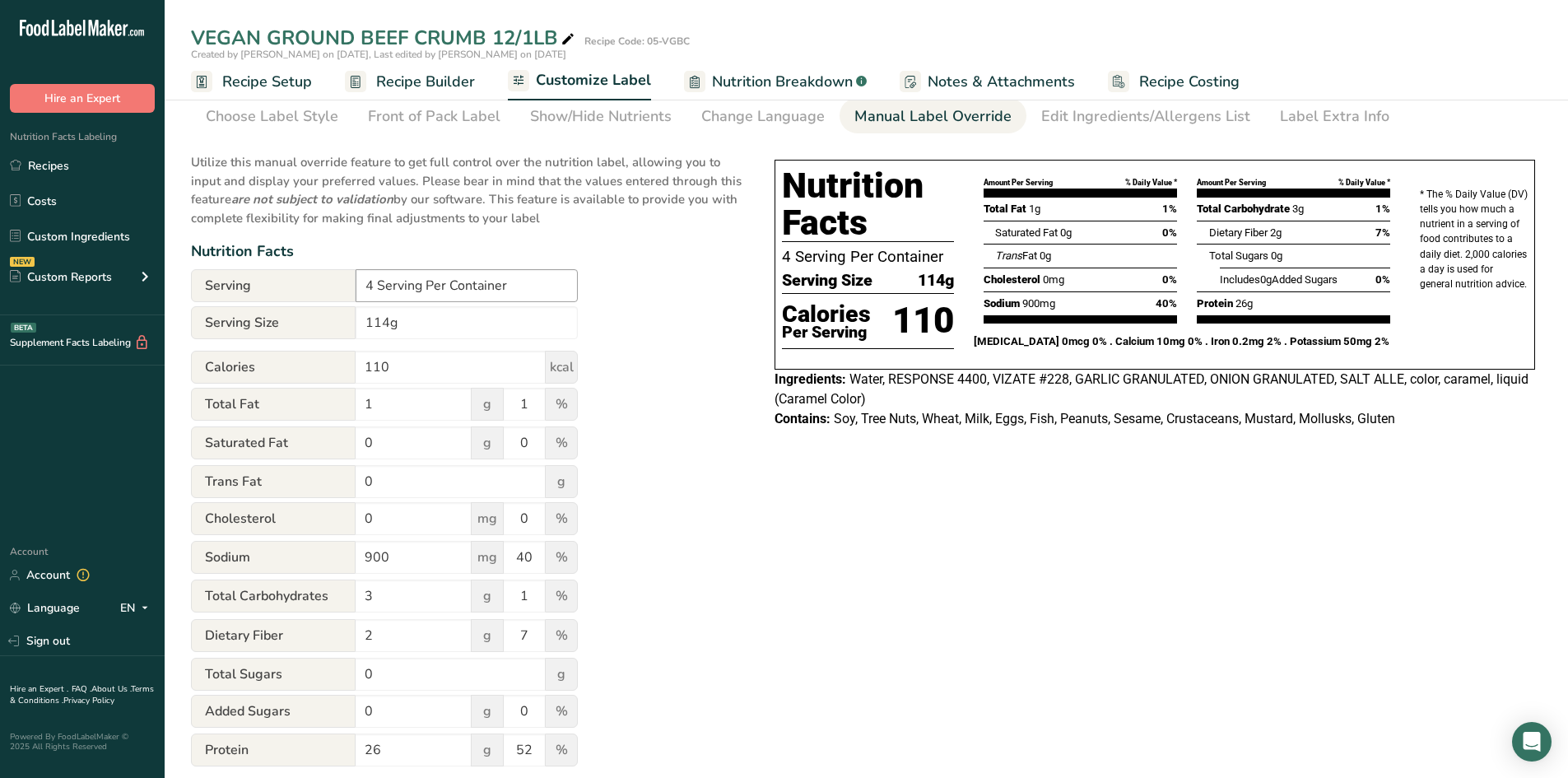
scroll to position [56, 0]
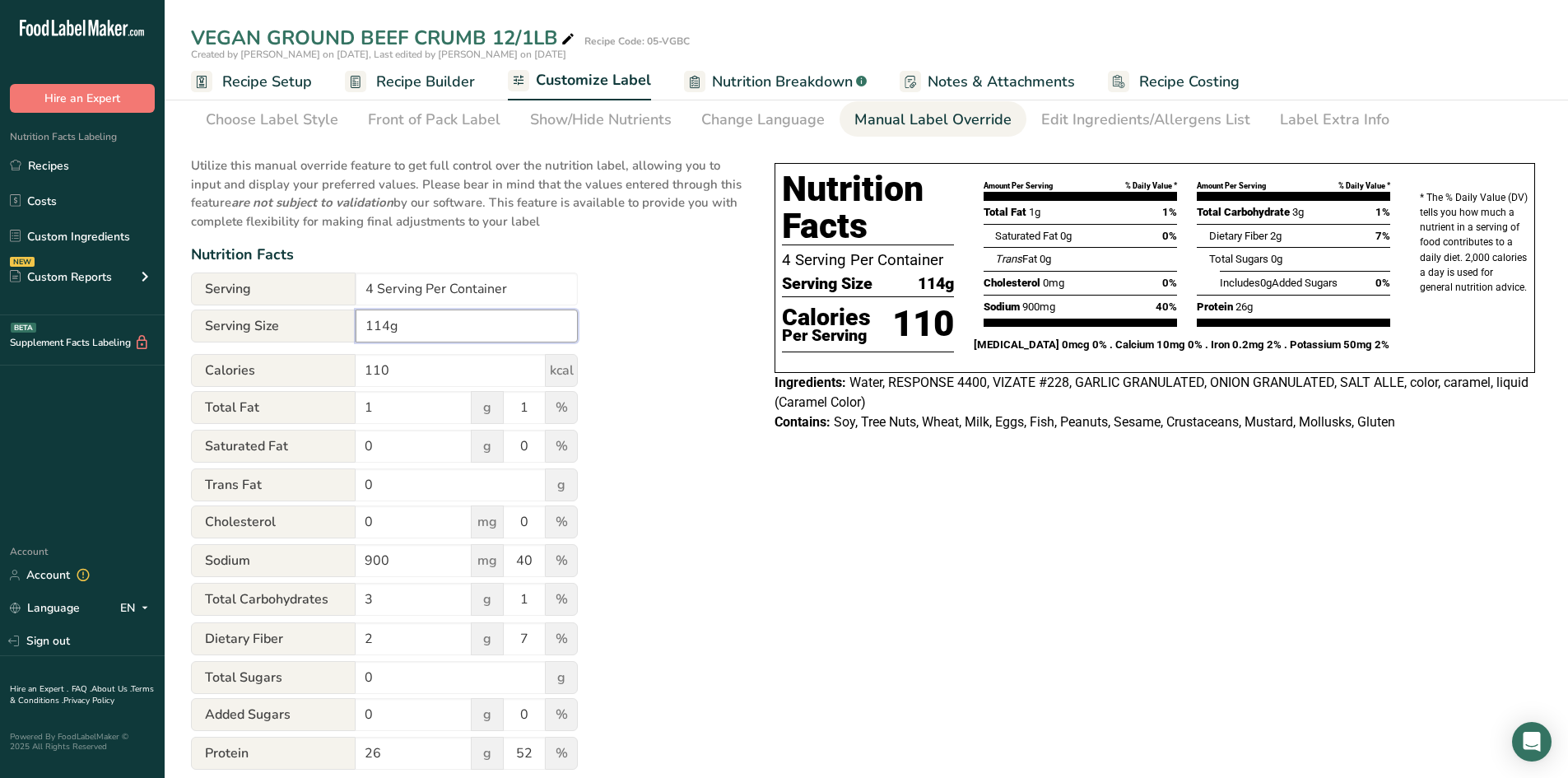
click at [359, 325] on input "114g" at bounding box center [467, 326] width 222 height 33
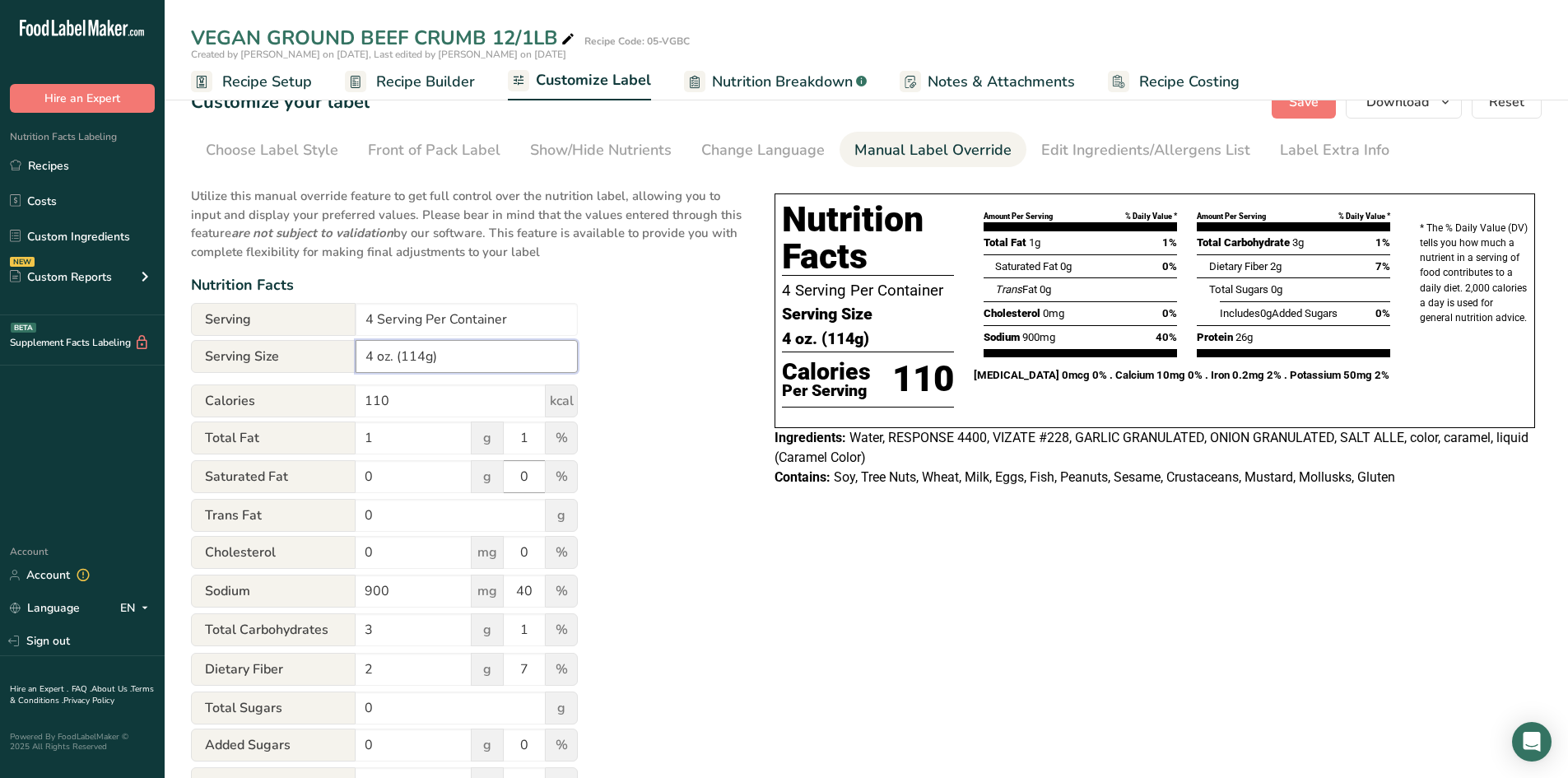
scroll to position [0, 0]
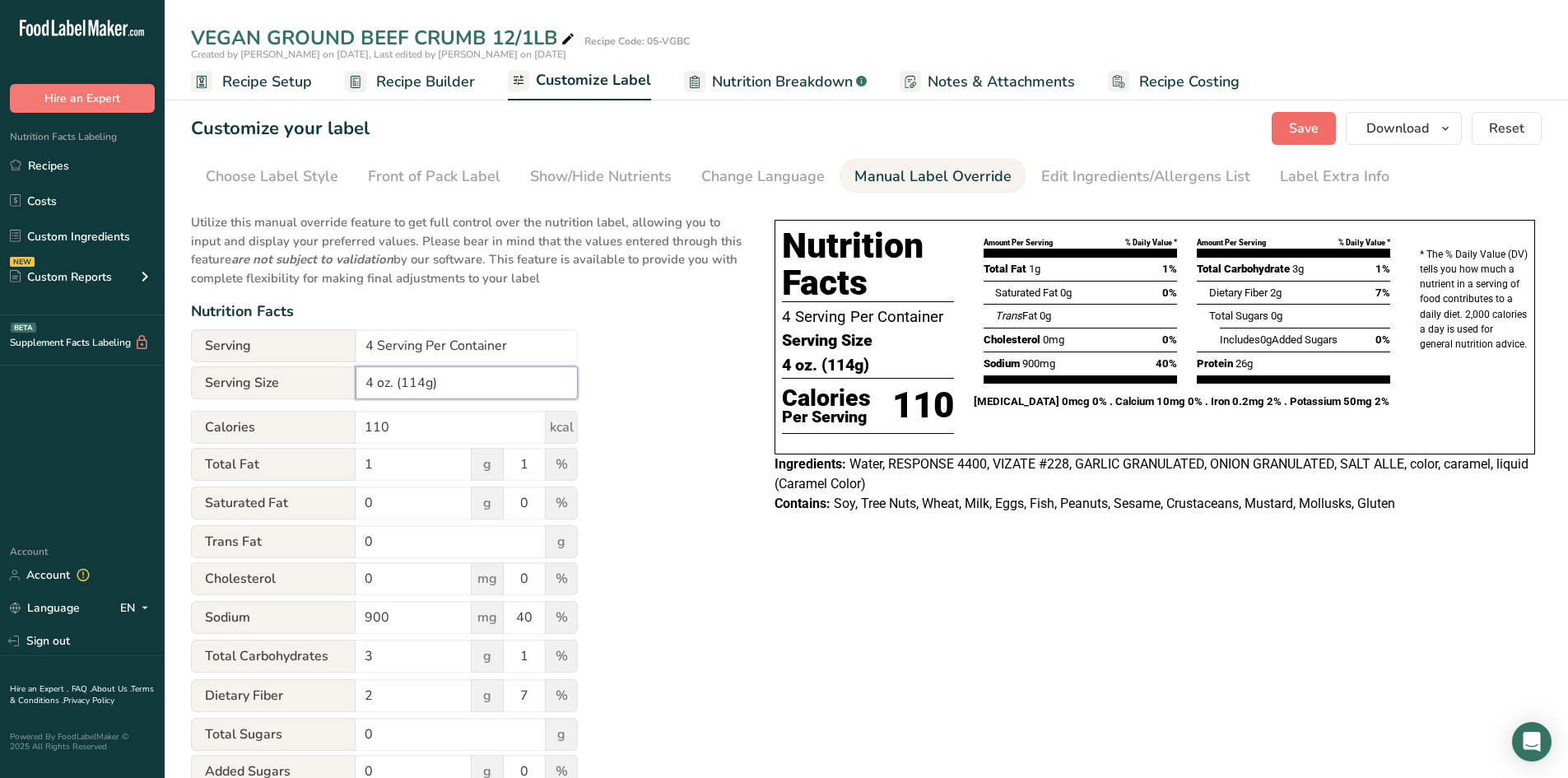
type input "4 oz. (114g)"
click at [1283, 124] on button "Save" at bounding box center [1304, 129] width 64 height 33
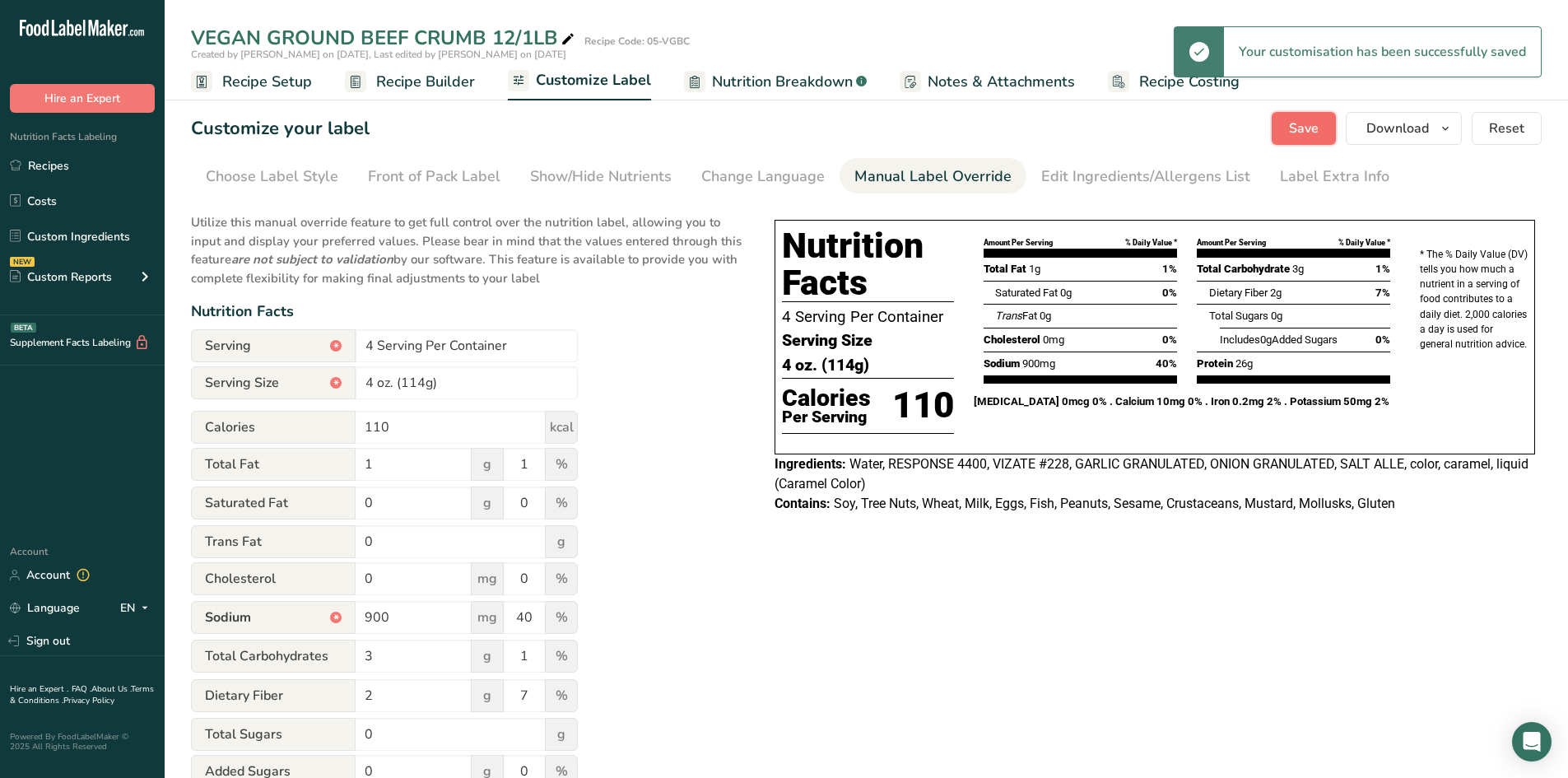
click at [1309, 116] on button "Save" at bounding box center [1304, 129] width 64 height 33
click at [1450, 125] on icon "button" at bounding box center [1446, 129] width 13 height 20
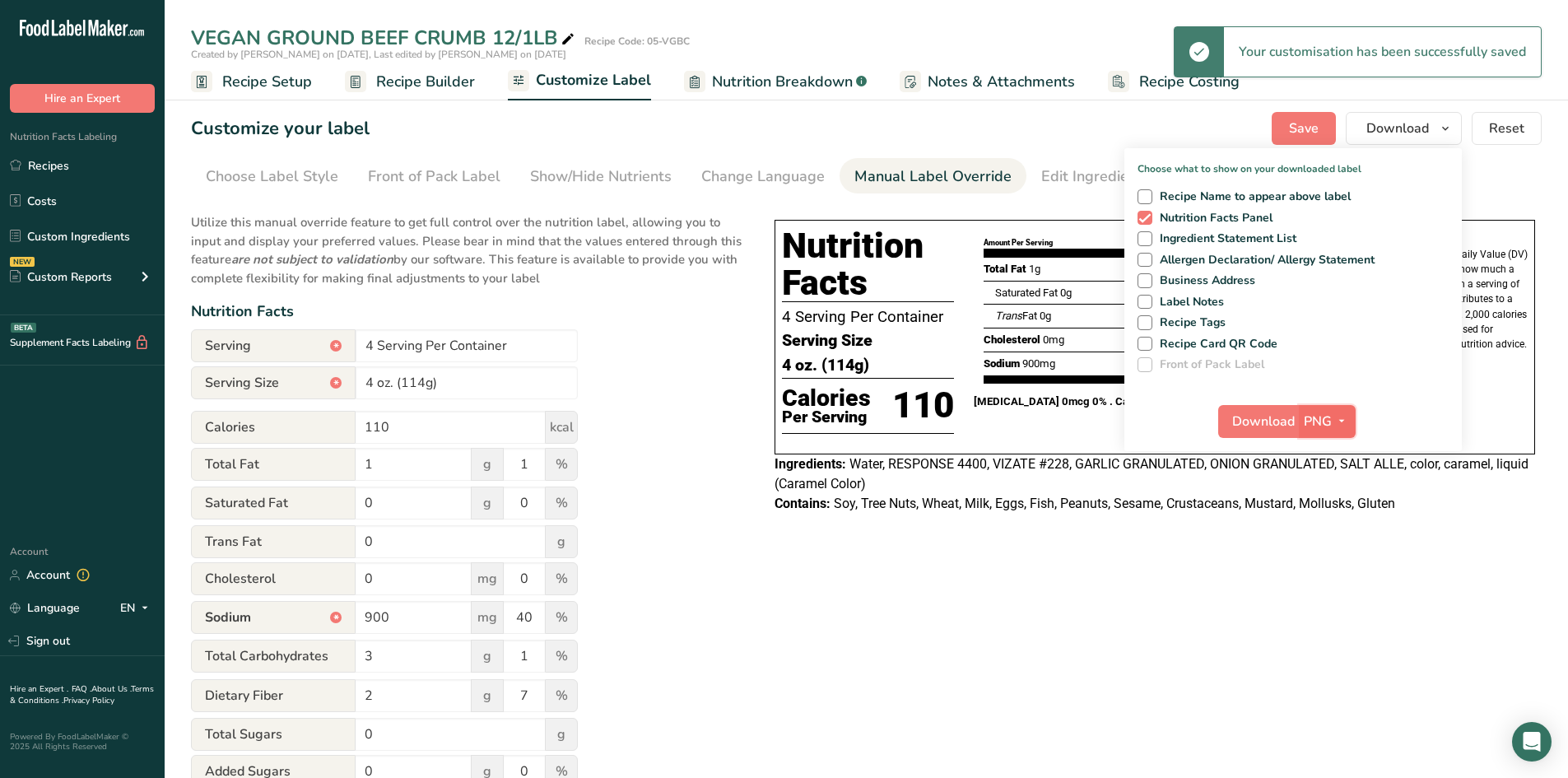
click at [1315, 423] on span "PNG" at bounding box center [1318, 420] width 28 height 19
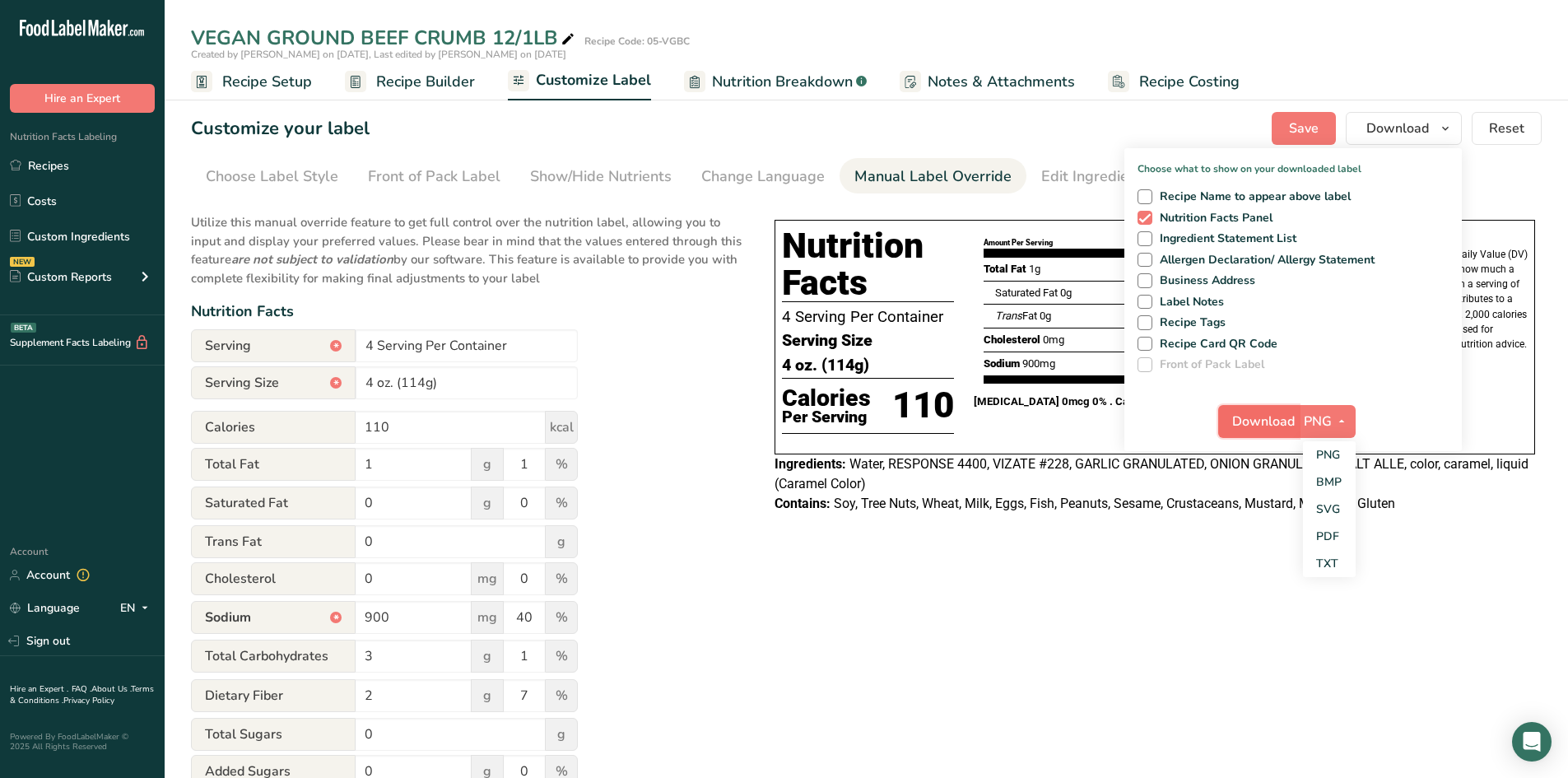
click at [1283, 419] on span "Download" at bounding box center [1264, 420] width 63 height 19
